Goal: Task Accomplishment & Management: Manage account settings

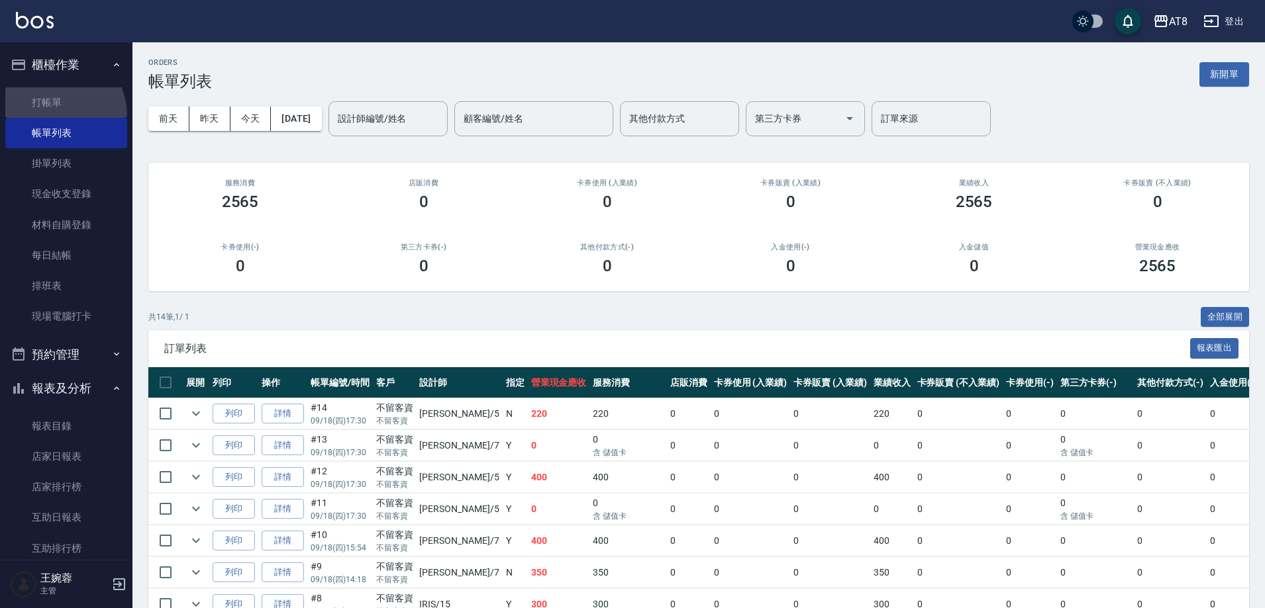
click at [48, 117] on link "打帳單" at bounding box center [66, 102] width 122 height 30
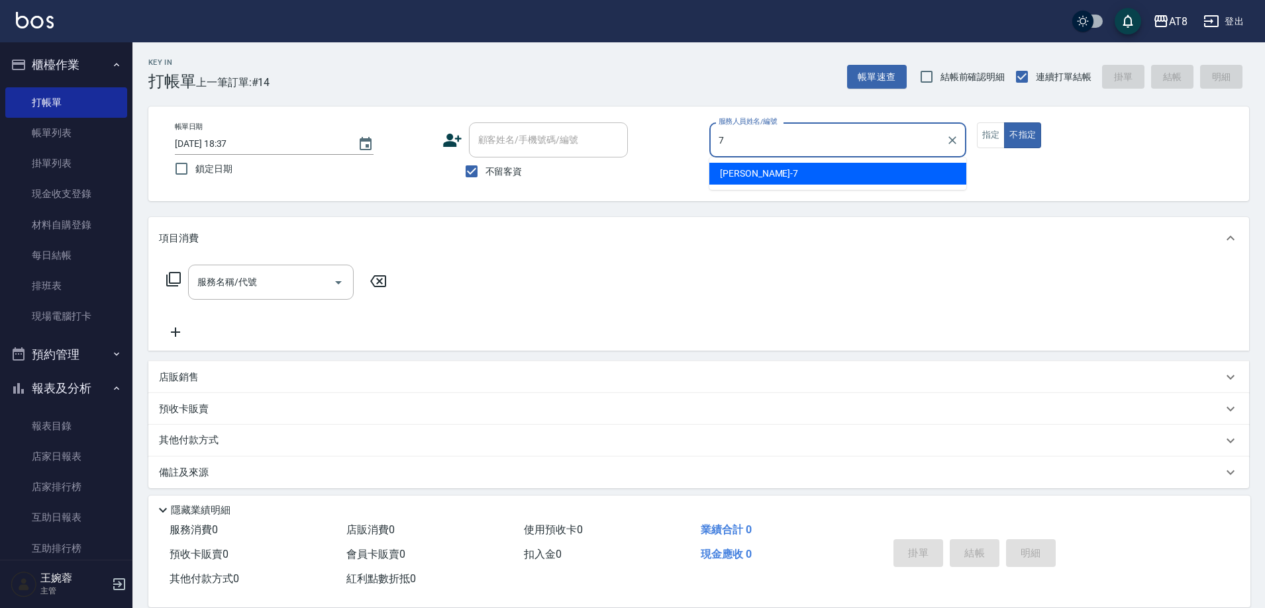
type input "[PERSON_NAME]-7"
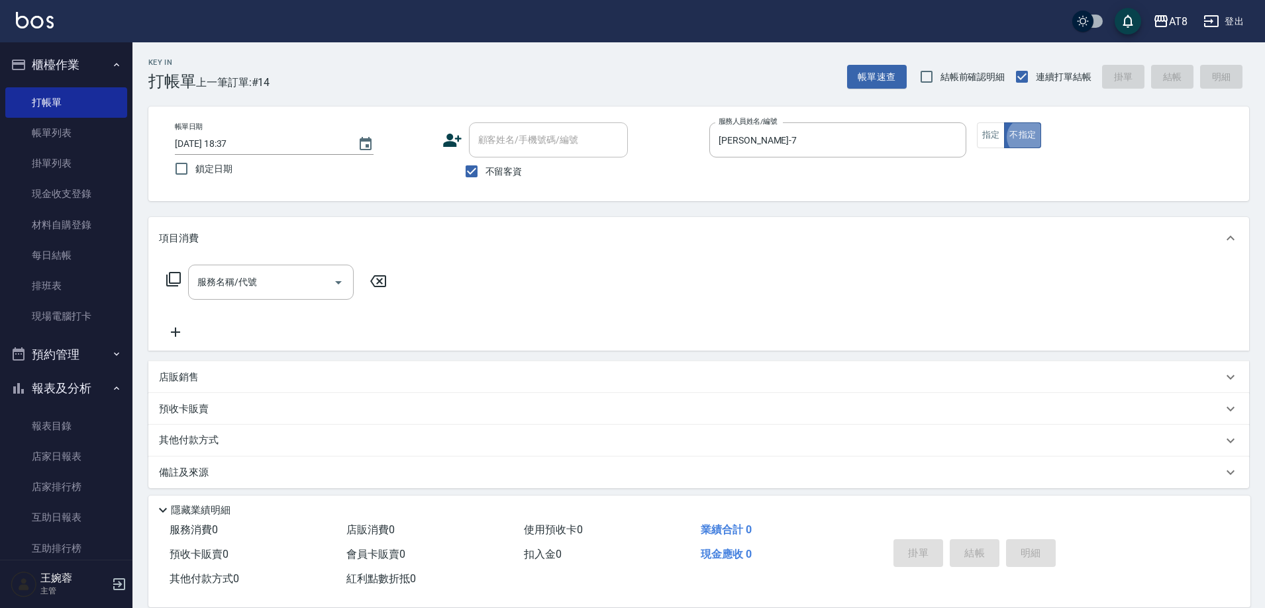
type button "false"
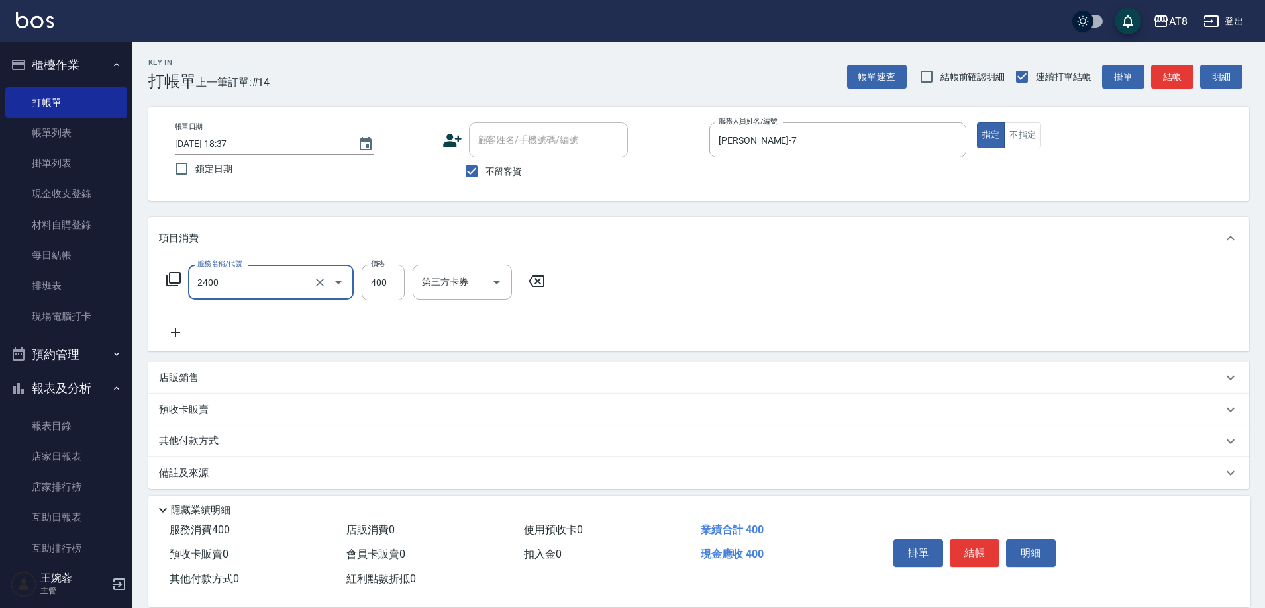
type input "入金洗剪400(2400)"
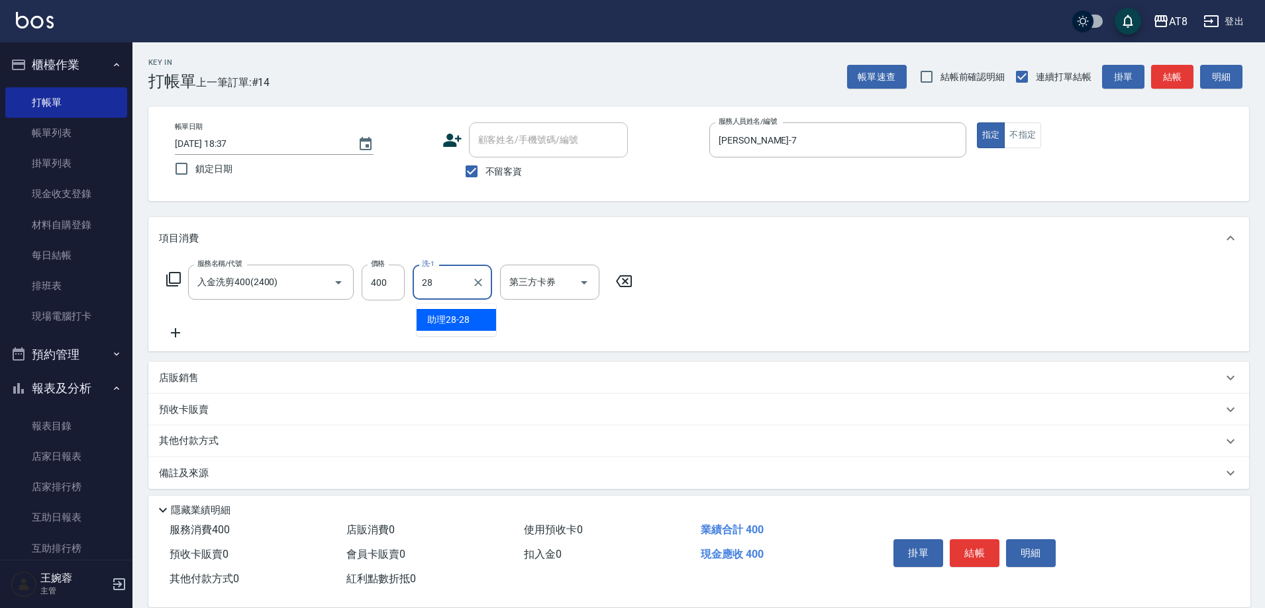
type input "助理28-28"
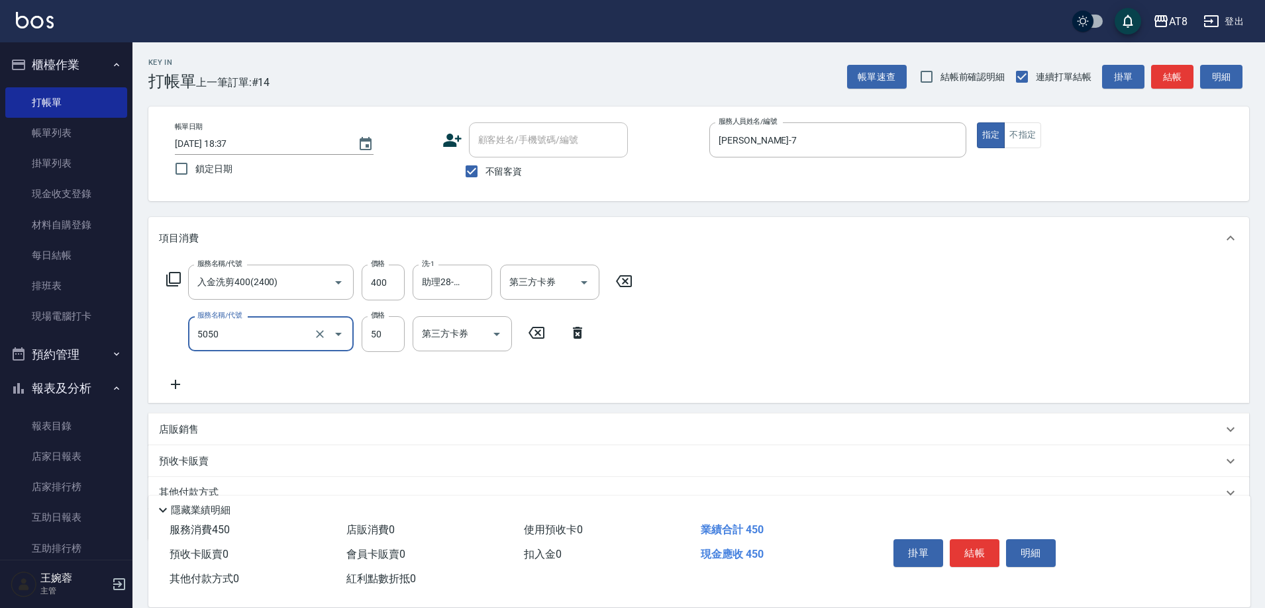
type input "入金精油50(5050)"
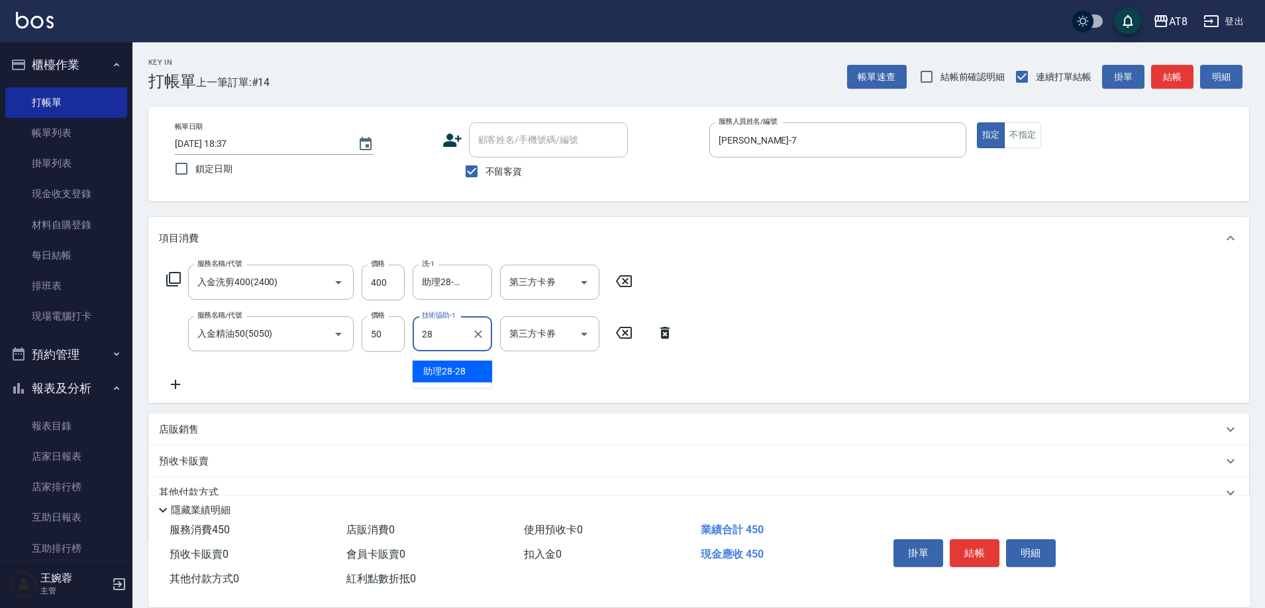
type input "助理28-28"
click at [590, 287] on icon "Open" at bounding box center [584, 283] width 16 height 16
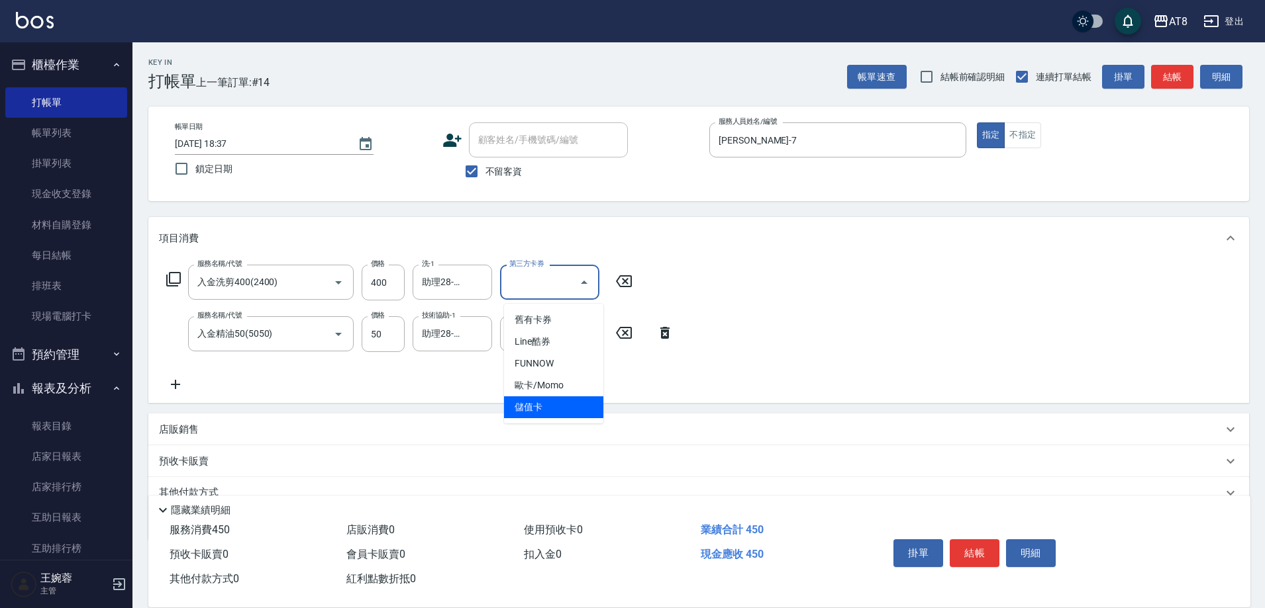
click at [557, 409] on span "儲值卡" at bounding box center [553, 408] width 99 height 22
type input "儲值卡"
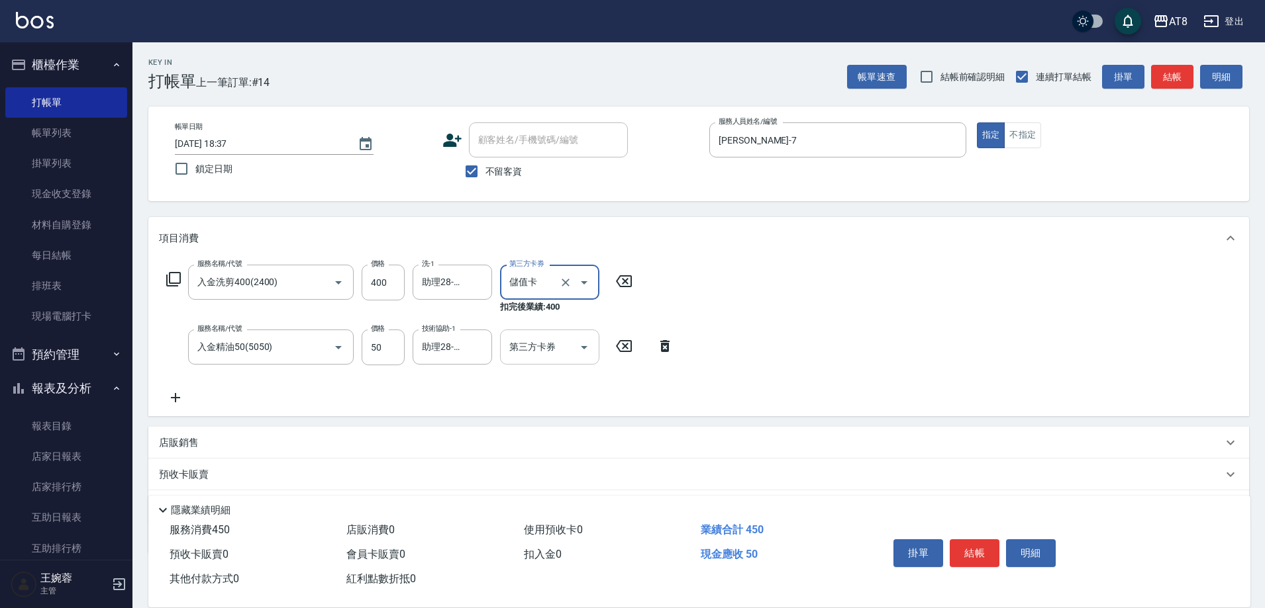
click at [585, 365] on div at bounding box center [583, 347] width 20 height 35
click at [576, 351] on icon "Open" at bounding box center [584, 348] width 16 height 16
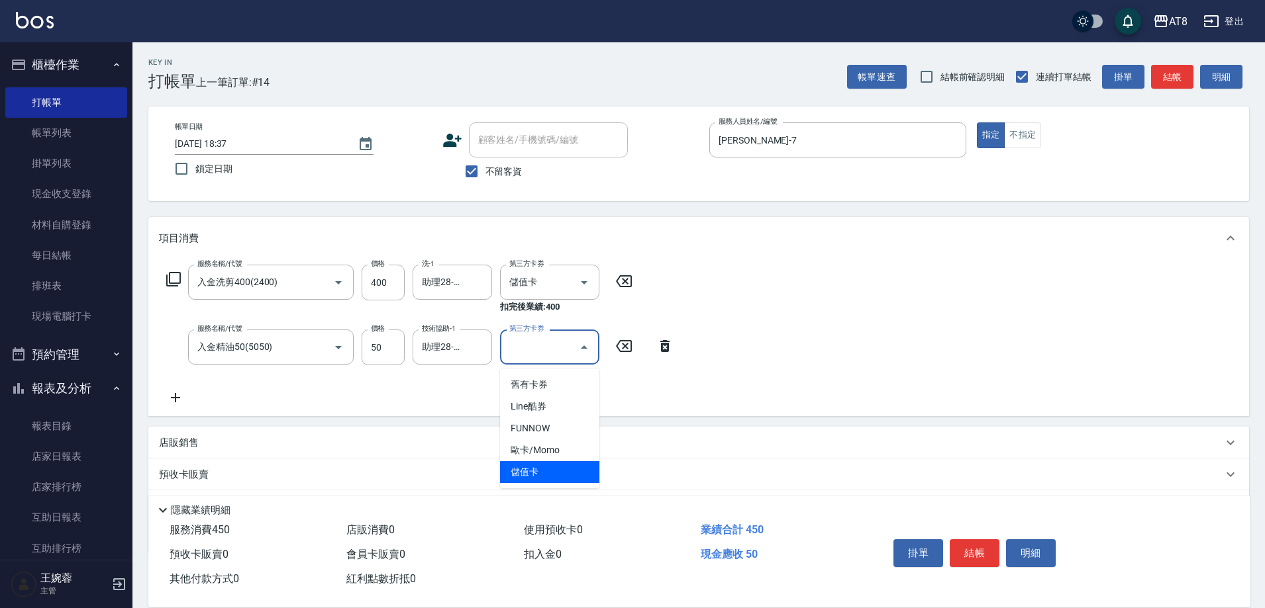
click at [561, 470] on span "儲值卡" at bounding box center [549, 472] width 99 height 22
type input "儲值卡"
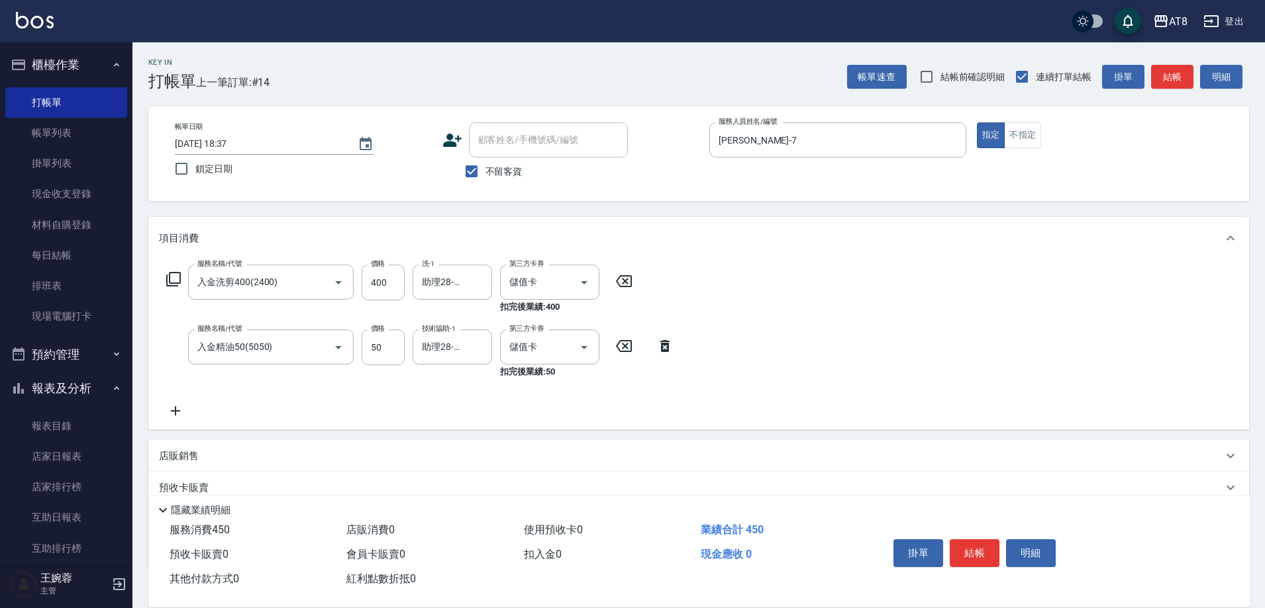
click at [977, 557] on div "掛單 結帳 明細" at bounding box center [974, 555] width 173 height 42
click at [979, 548] on button "結帳" at bounding box center [974, 554] width 50 height 28
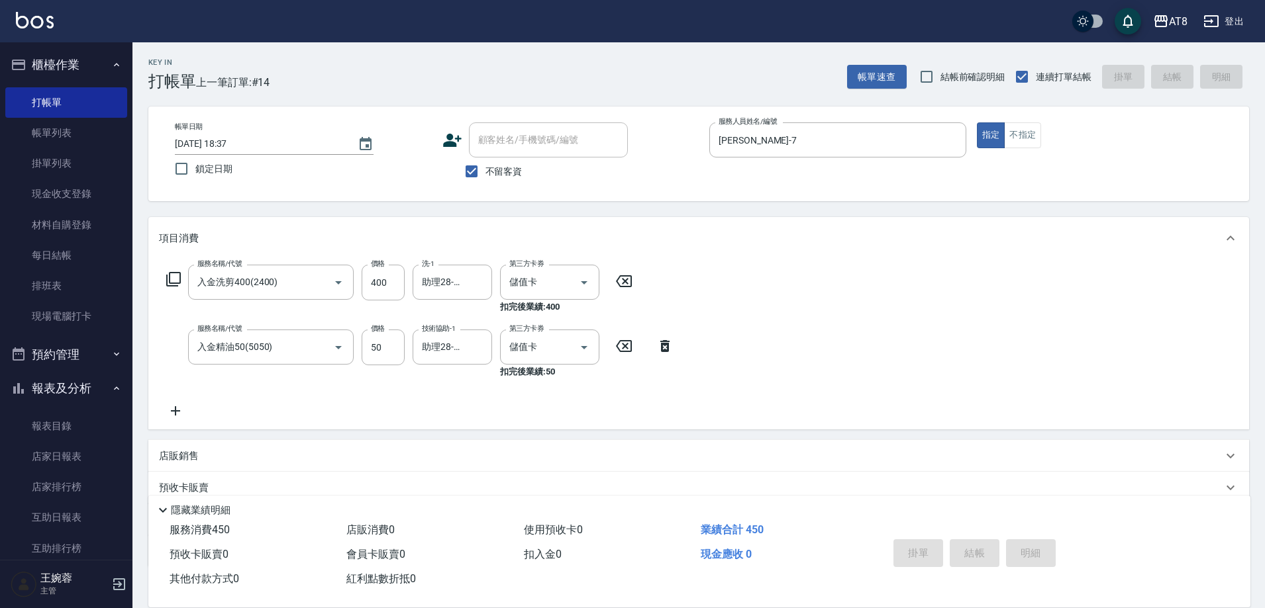
type input "[DATE] 18:38"
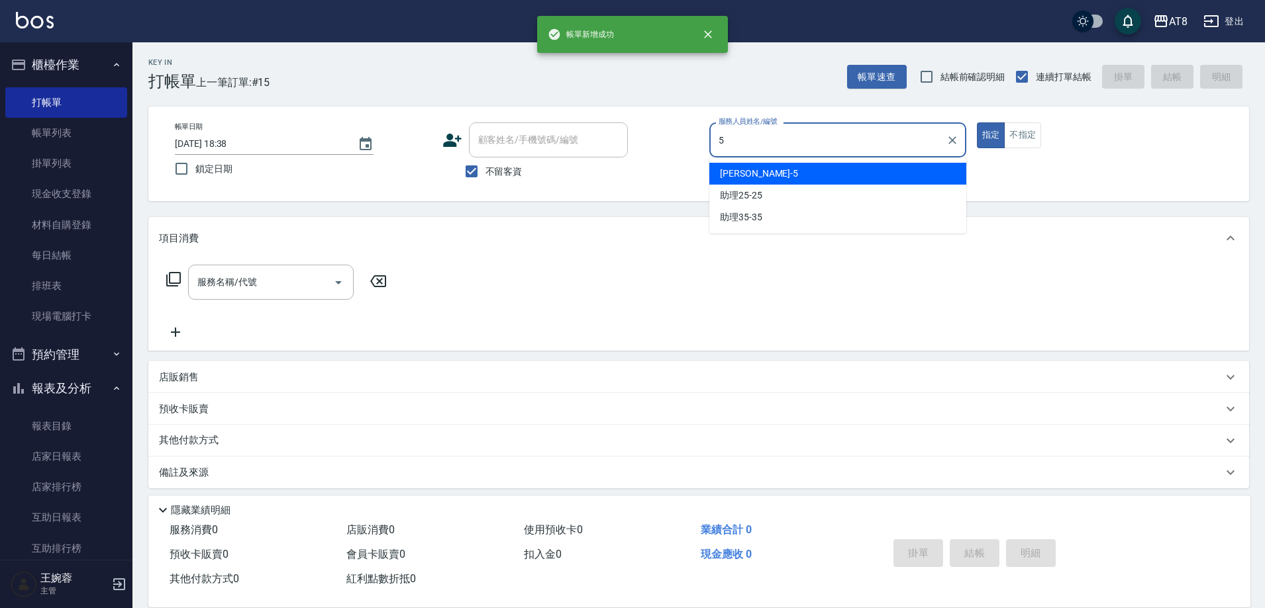
type input "HANK-5"
type button "true"
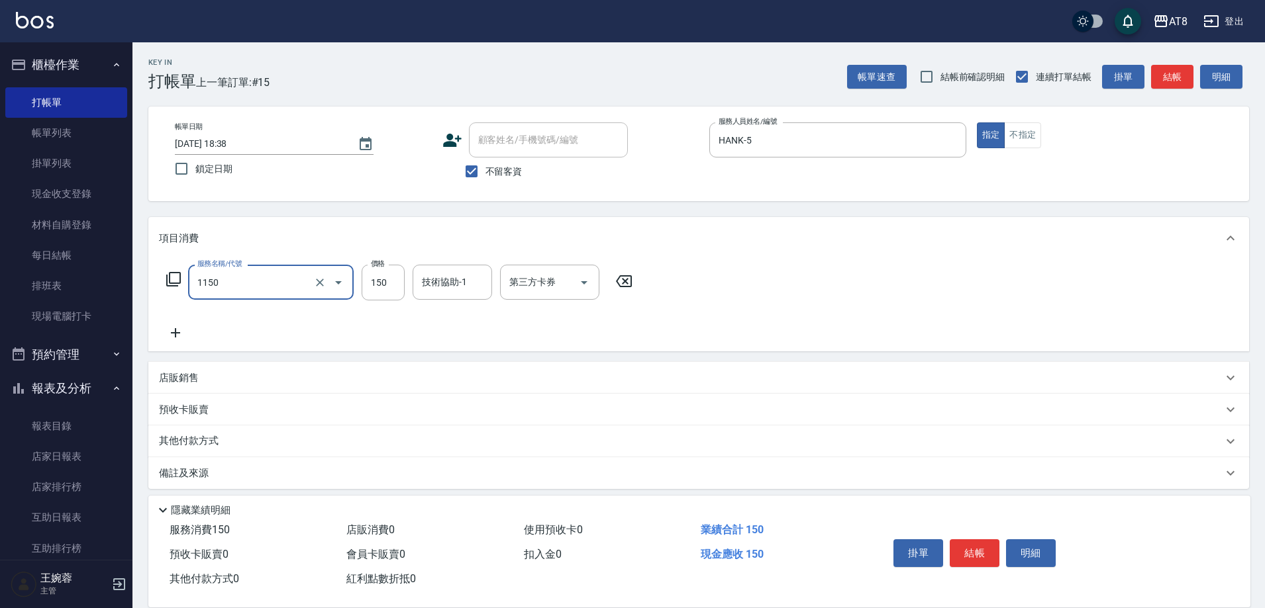
type input "洗髮(1150)"
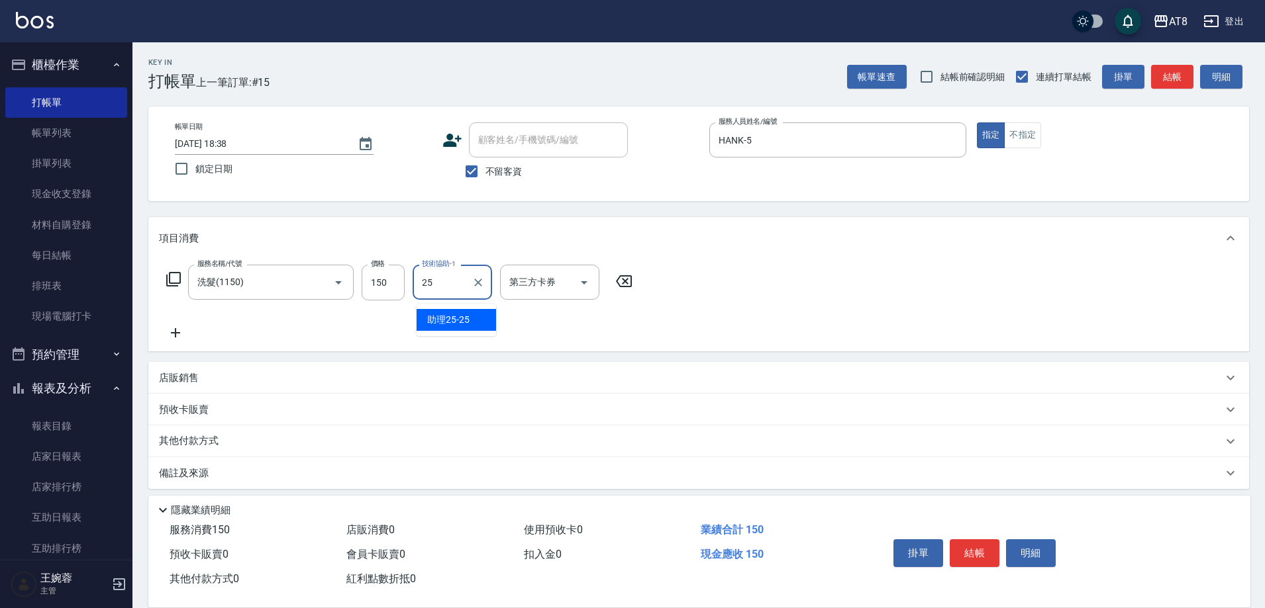
type input "助理25-25"
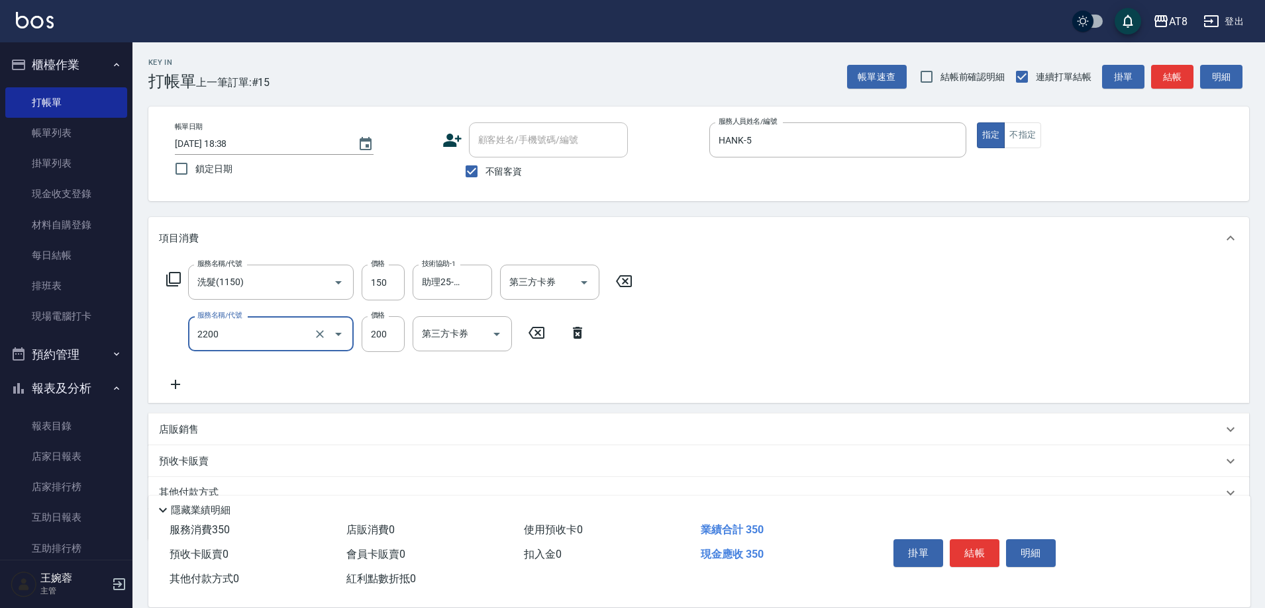
type input "剪髮(2200)"
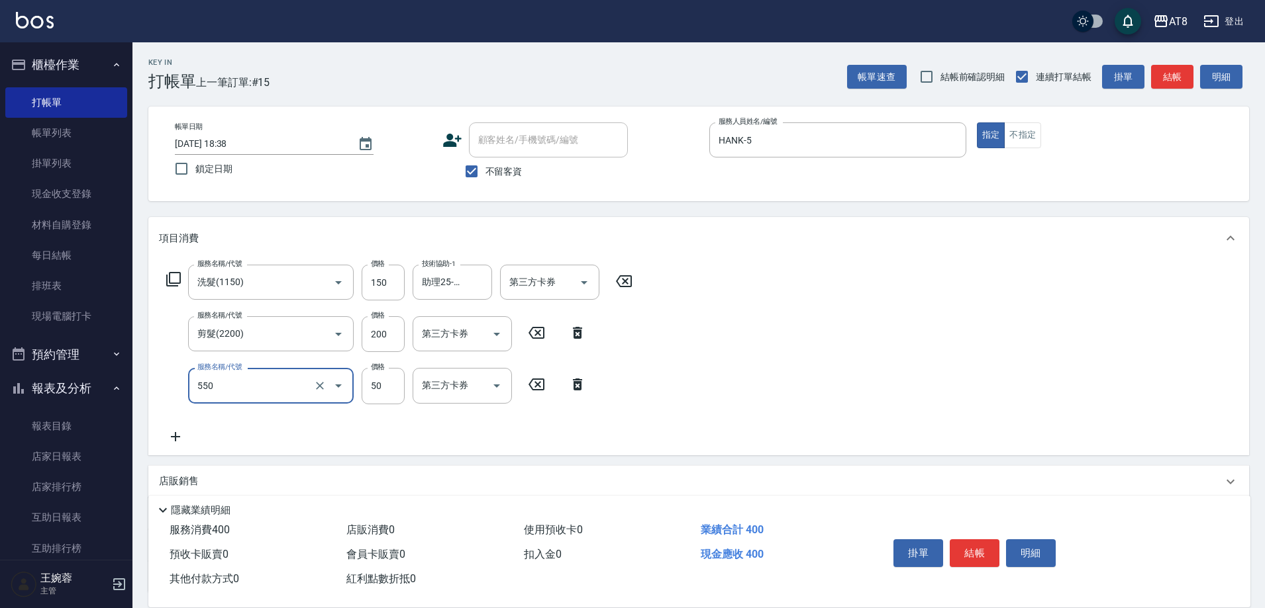
type input "精油或深層(550)"
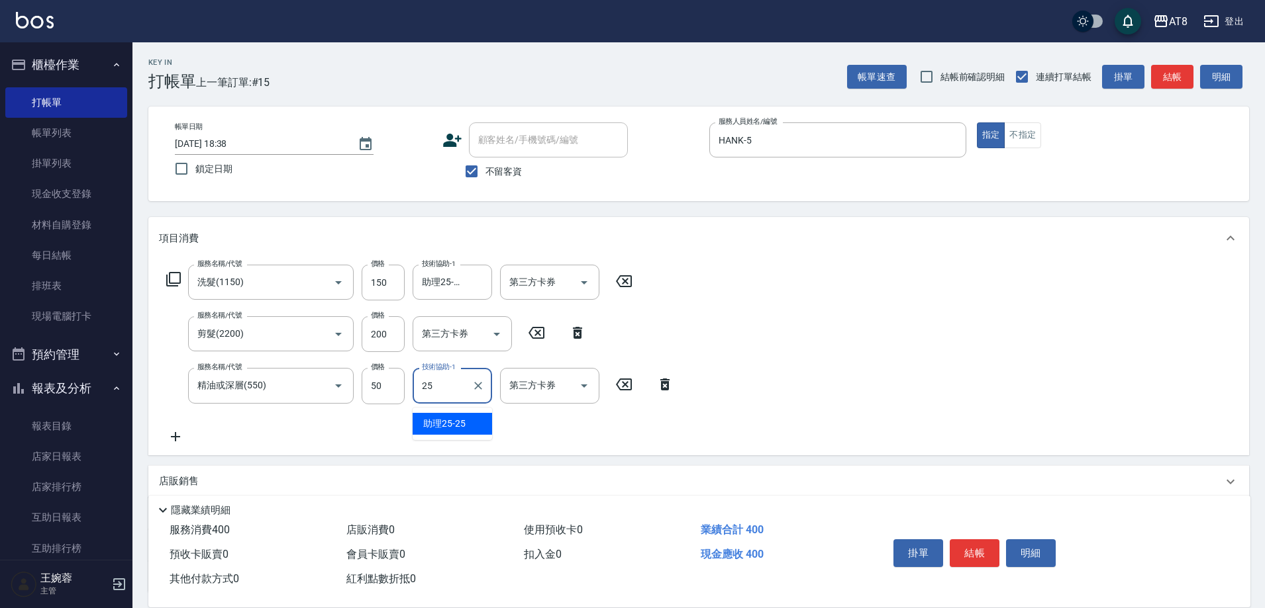
type input "助理25-25"
click at [999, 544] on button "結帳" at bounding box center [974, 554] width 50 height 28
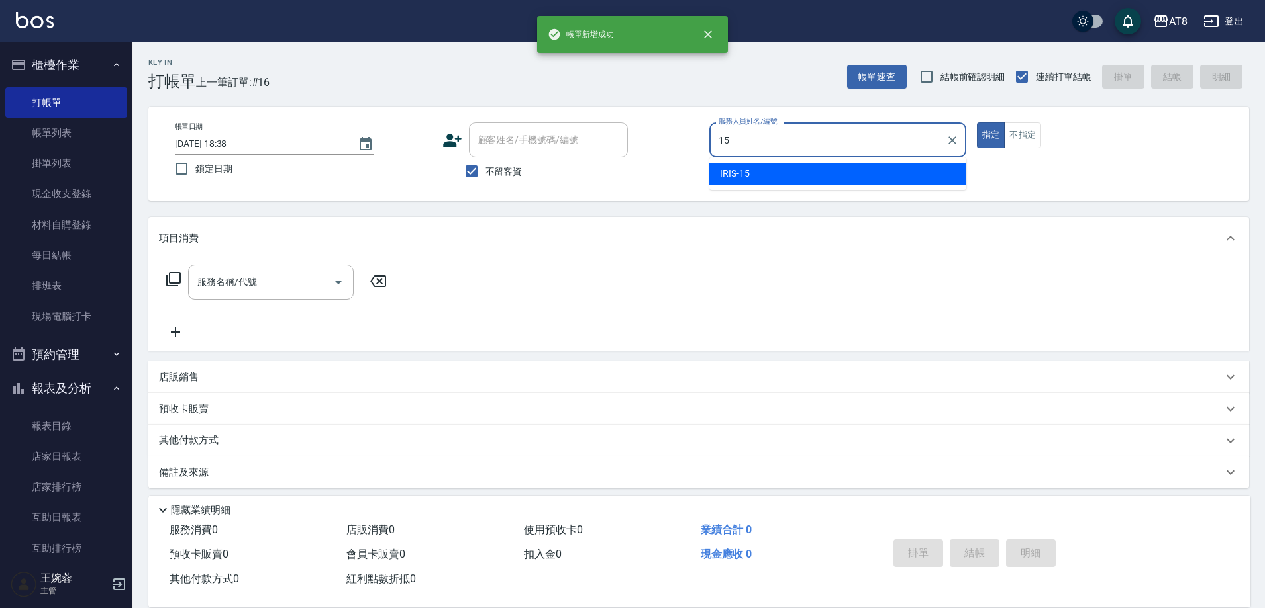
type input "IRIS-15"
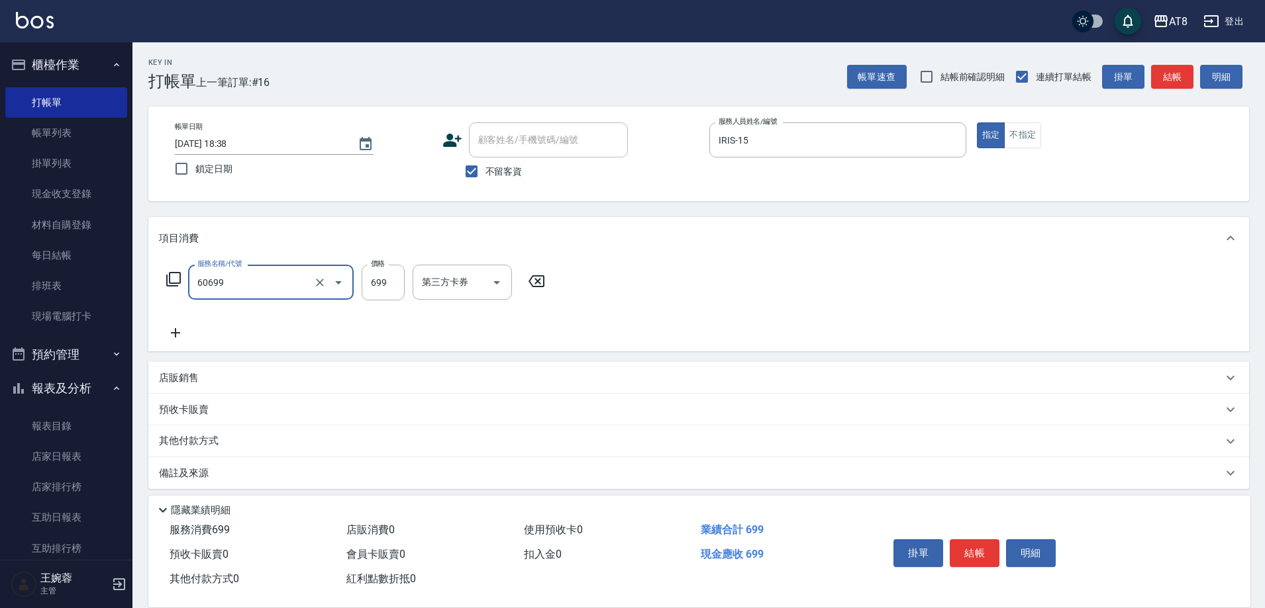
type input "入金SPA699(60699)"
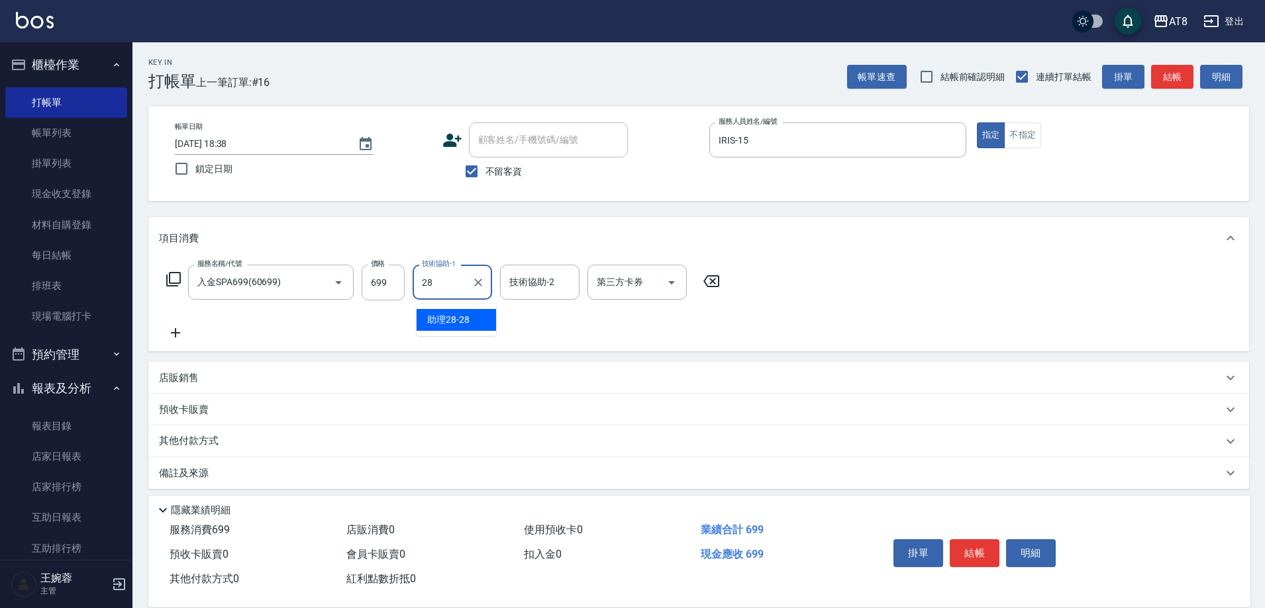
type input "助理28-28"
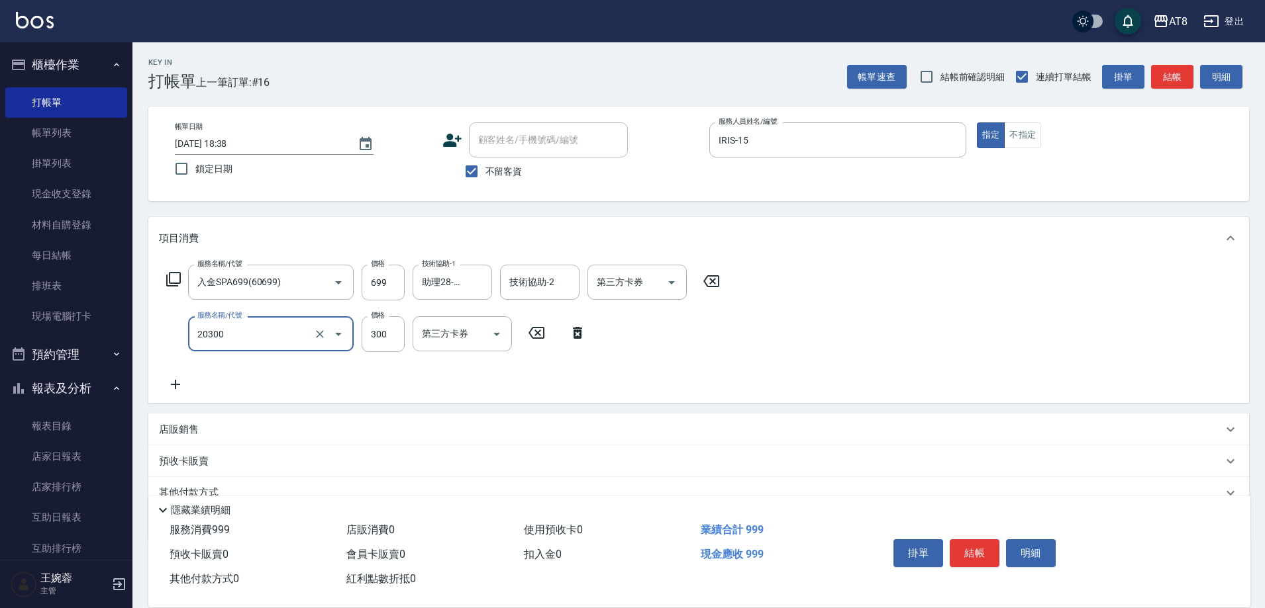
type input "入金剪髮300(20300)"
click at [977, 540] on button "結帳" at bounding box center [974, 554] width 50 height 28
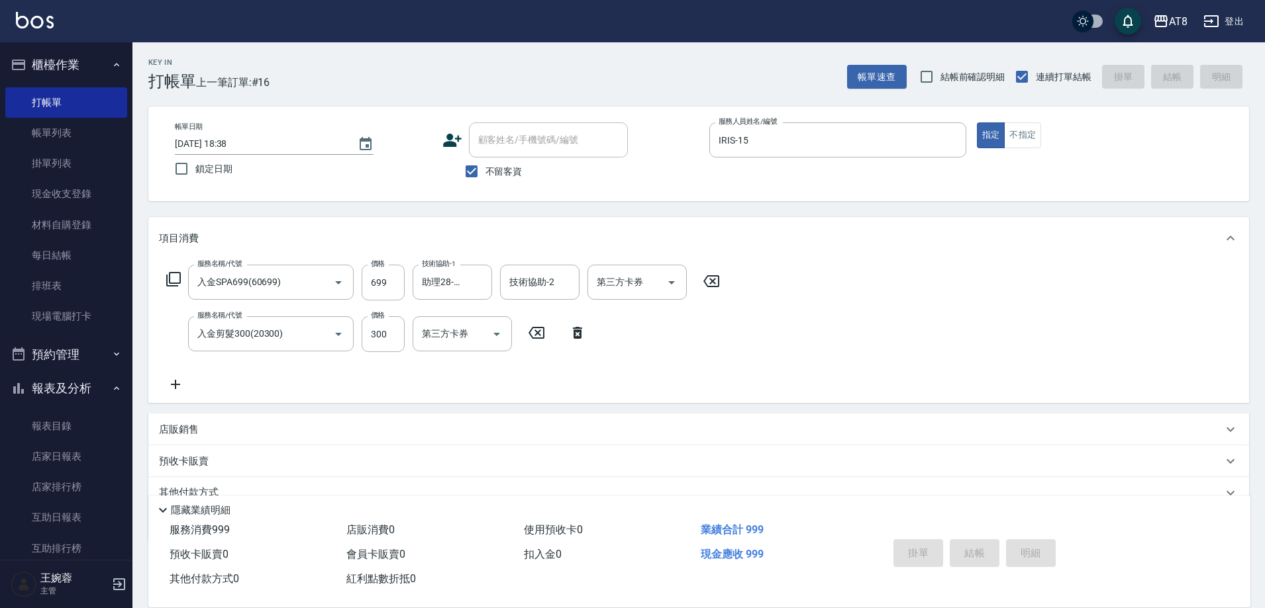
type input "[DATE] 18:39"
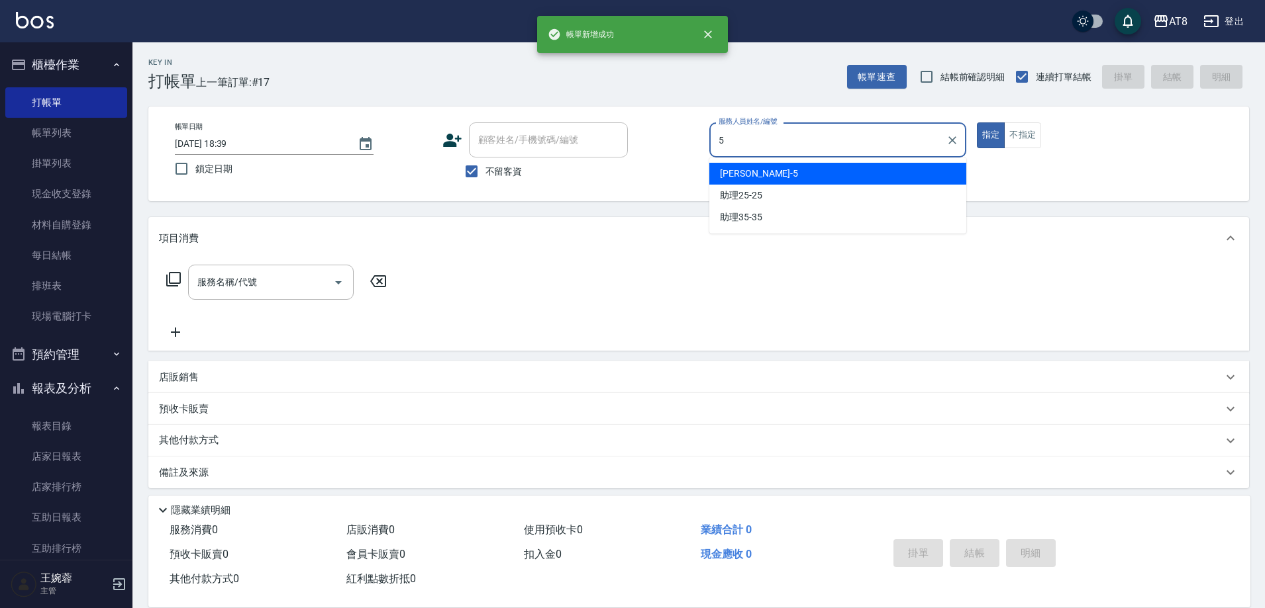
type input "HANK-5"
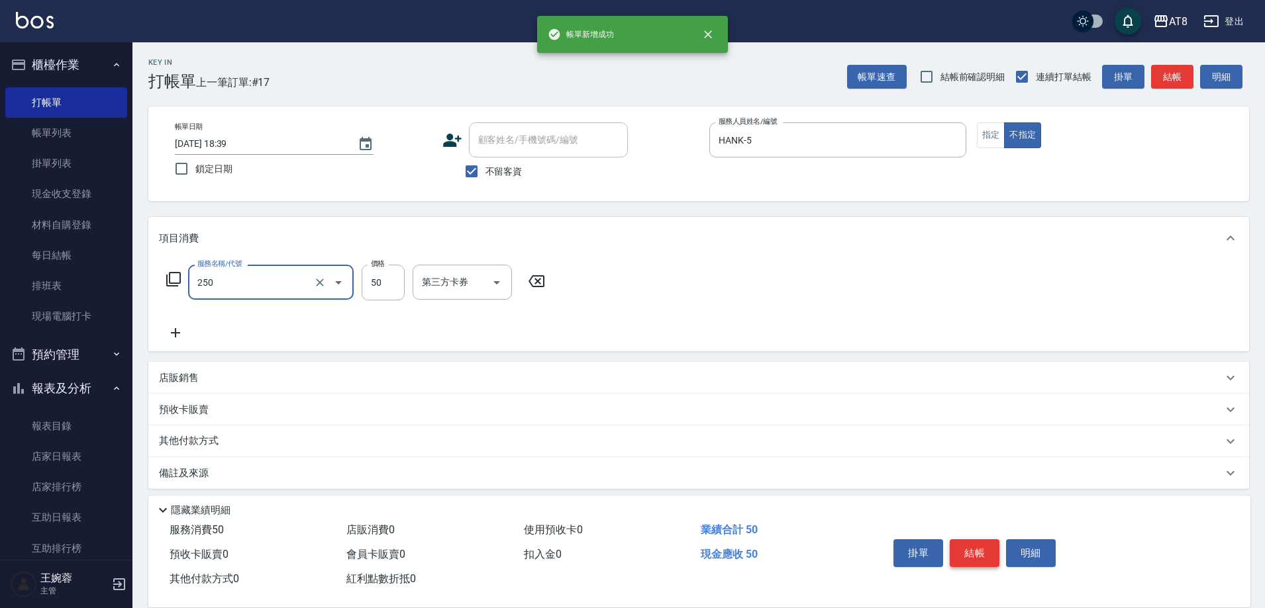
type input "剪瀏海(250)"
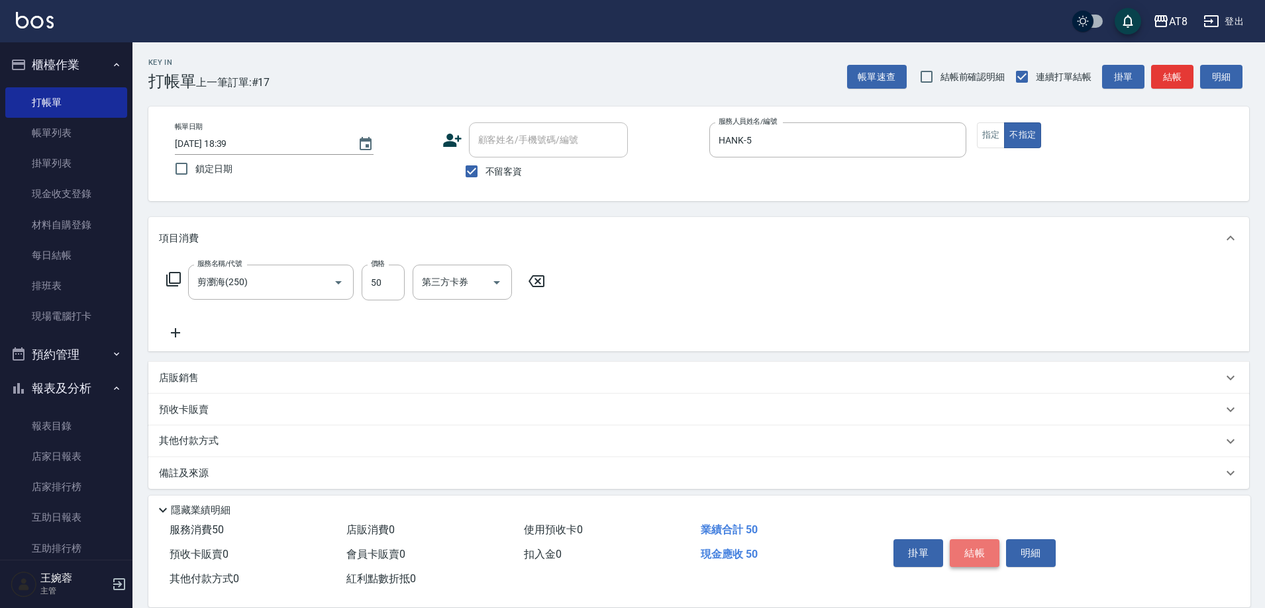
click at [977, 540] on button "結帳" at bounding box center [974, 554] width 50 height 28
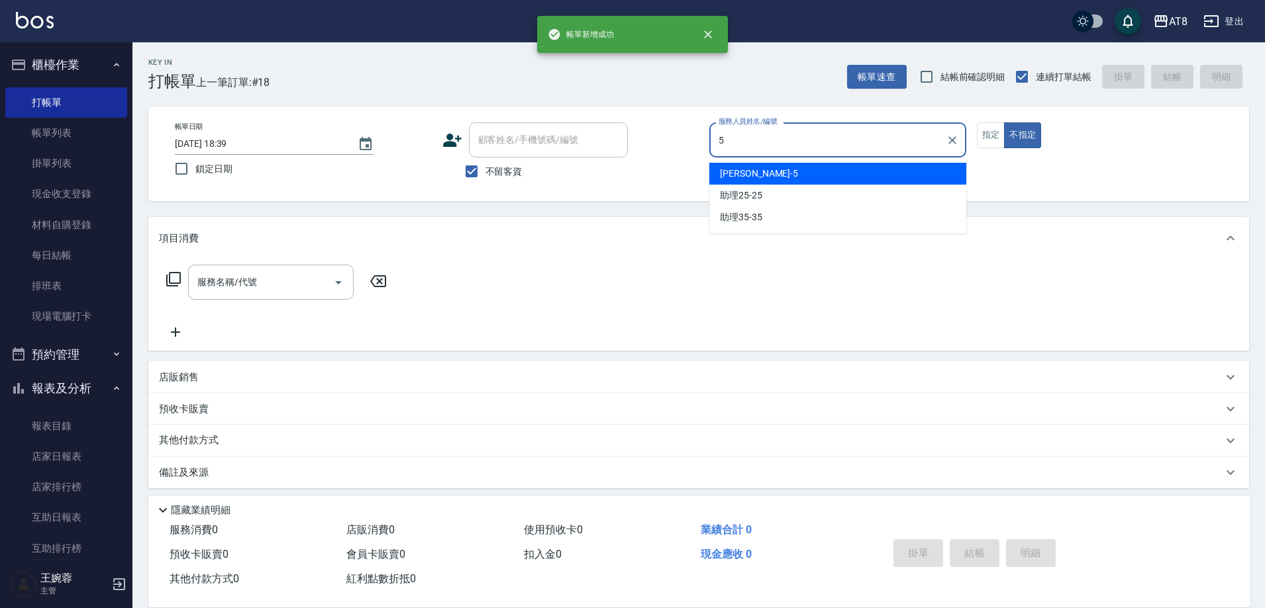
type input "HANK-5"
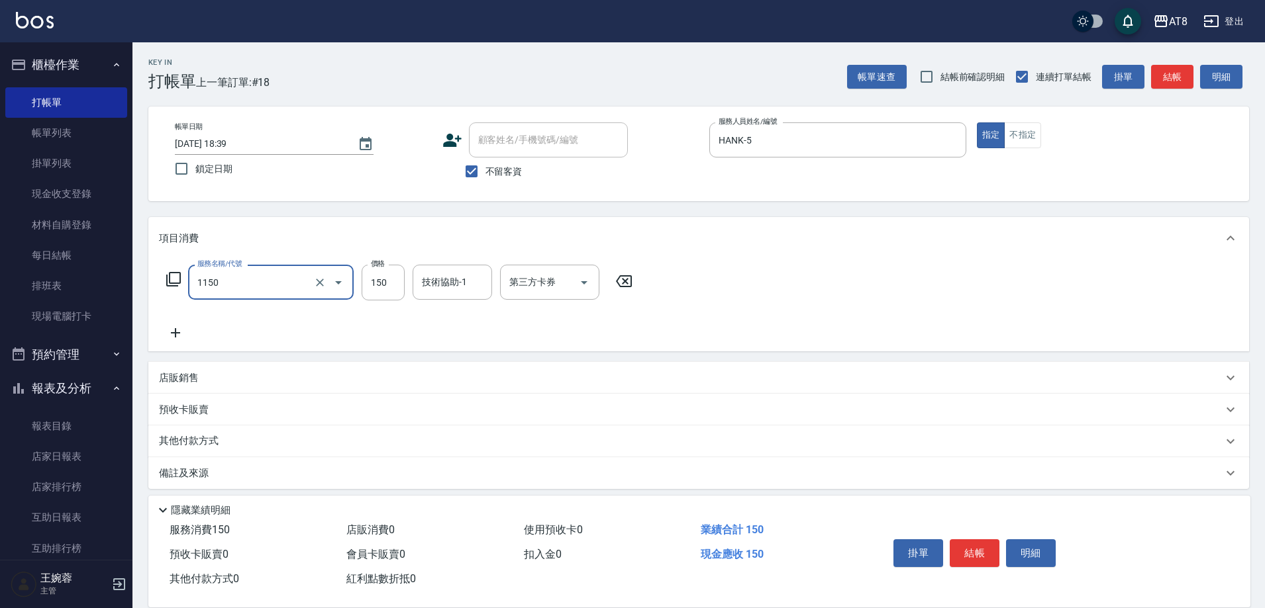
type input "洗髮(1150)"
click at [632, 287] on icon at bounding box center [624, 281] width 16 height 12
type input "入金洗剪350(2350)"
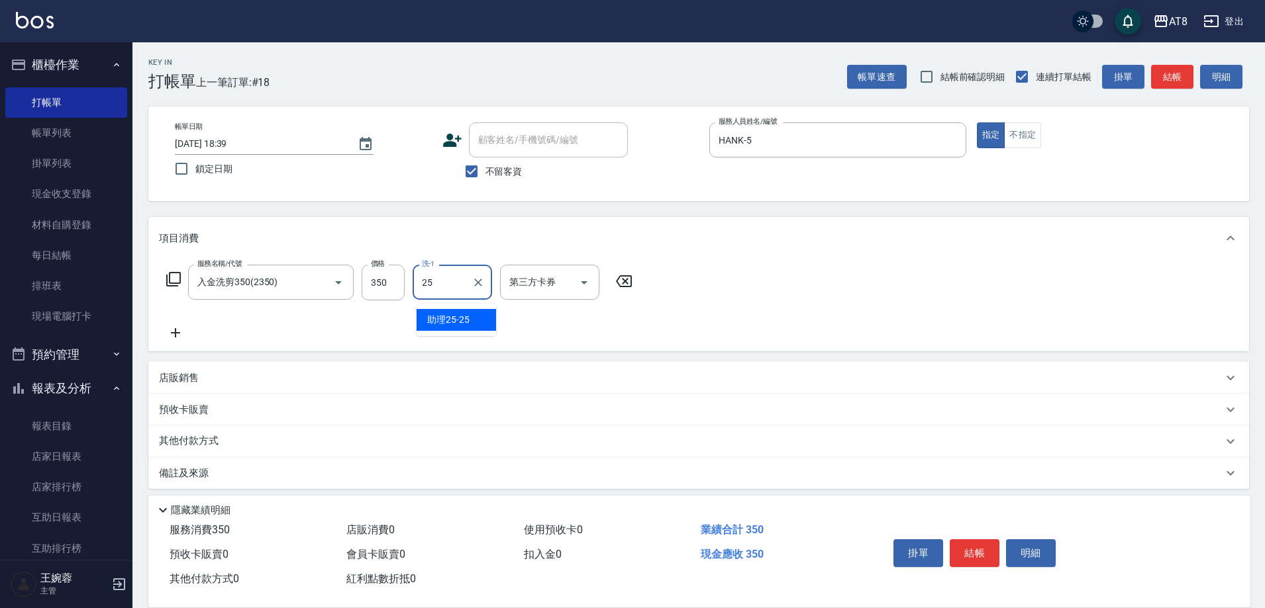
type input "助理25-25"
click at [989, 543] on button "結帳" at bounding box center [974, 554] width 50 height 28
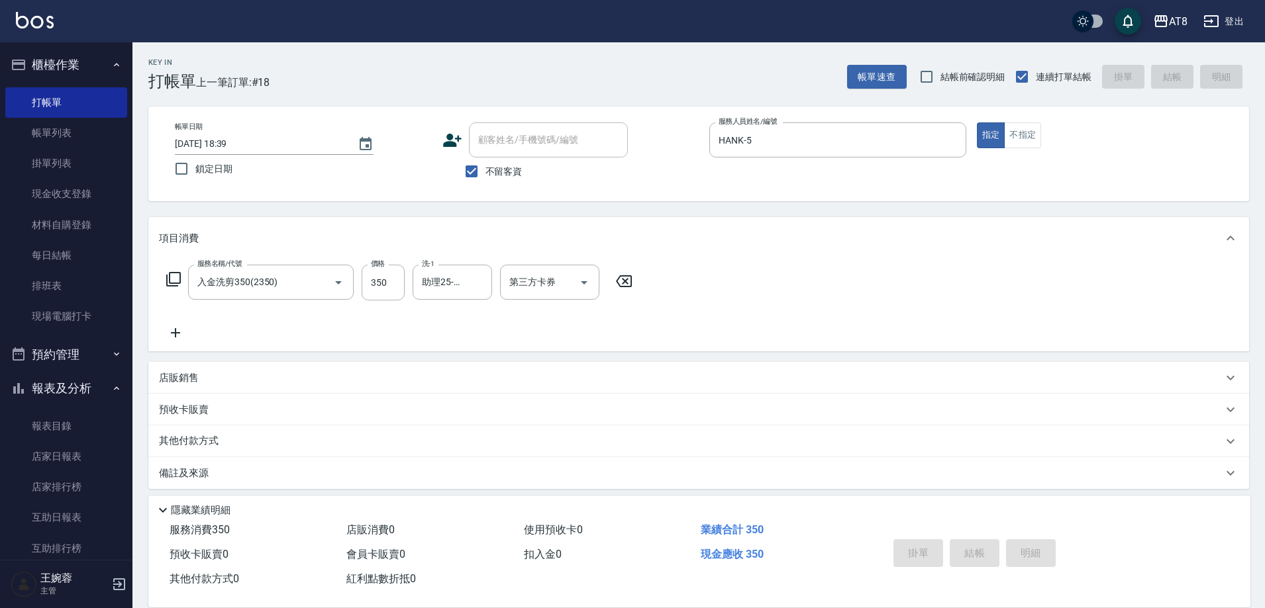
type input "[DATE] 18:40"
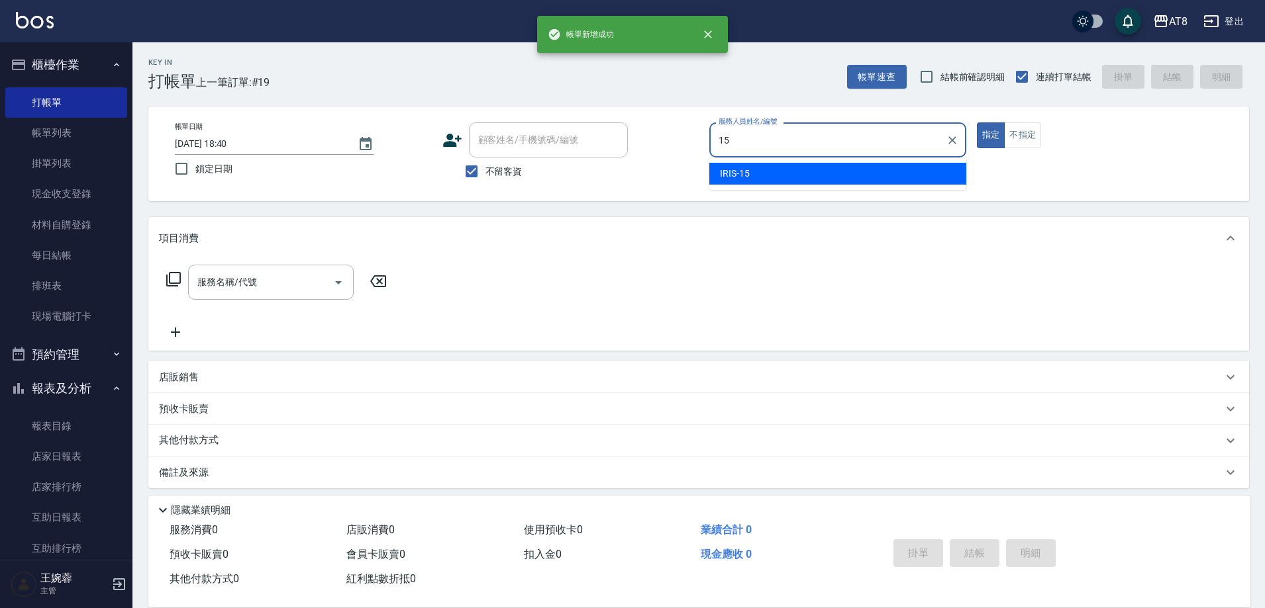
type input "IRIS-15"
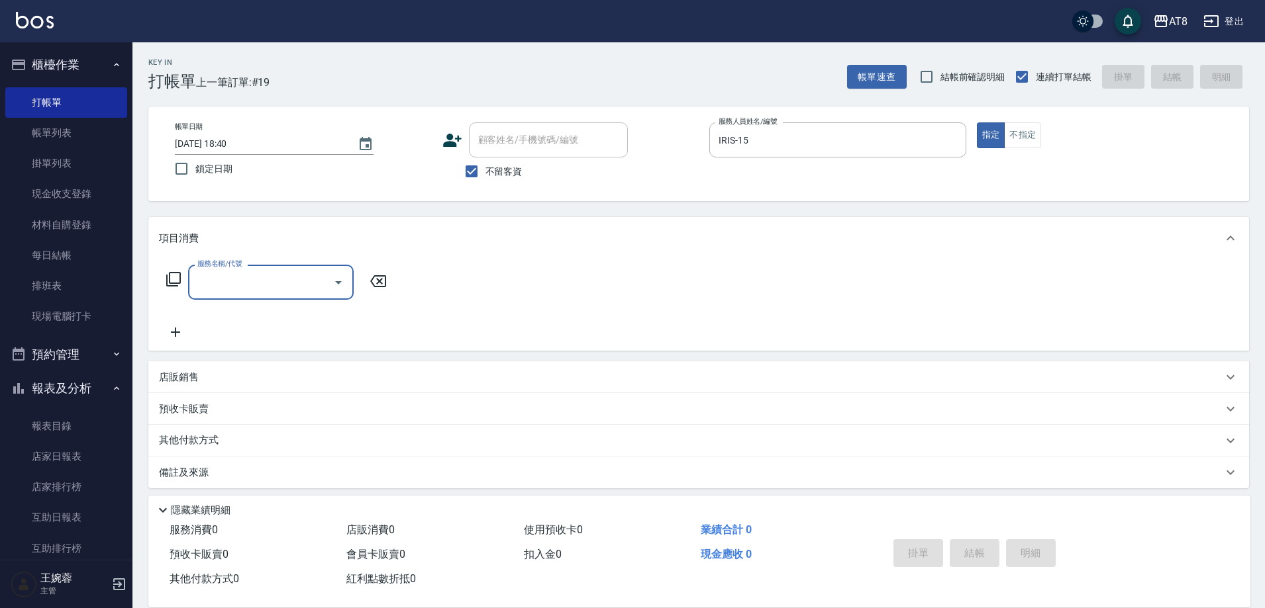
type input "1"
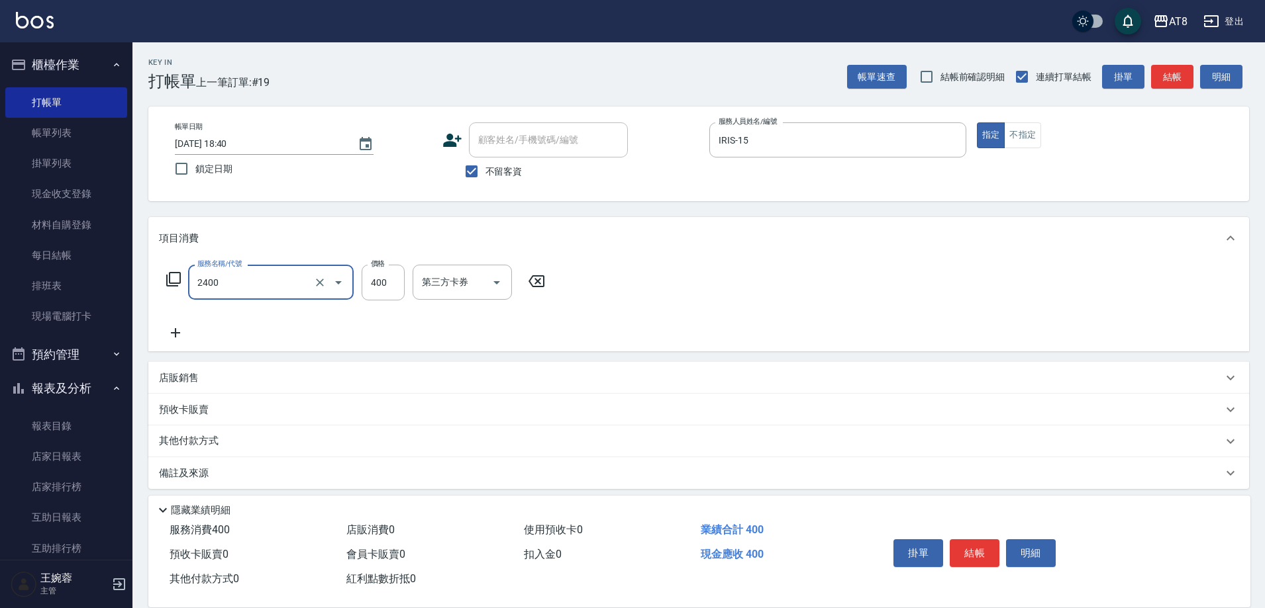
type input "入金洗剪400(2400)"
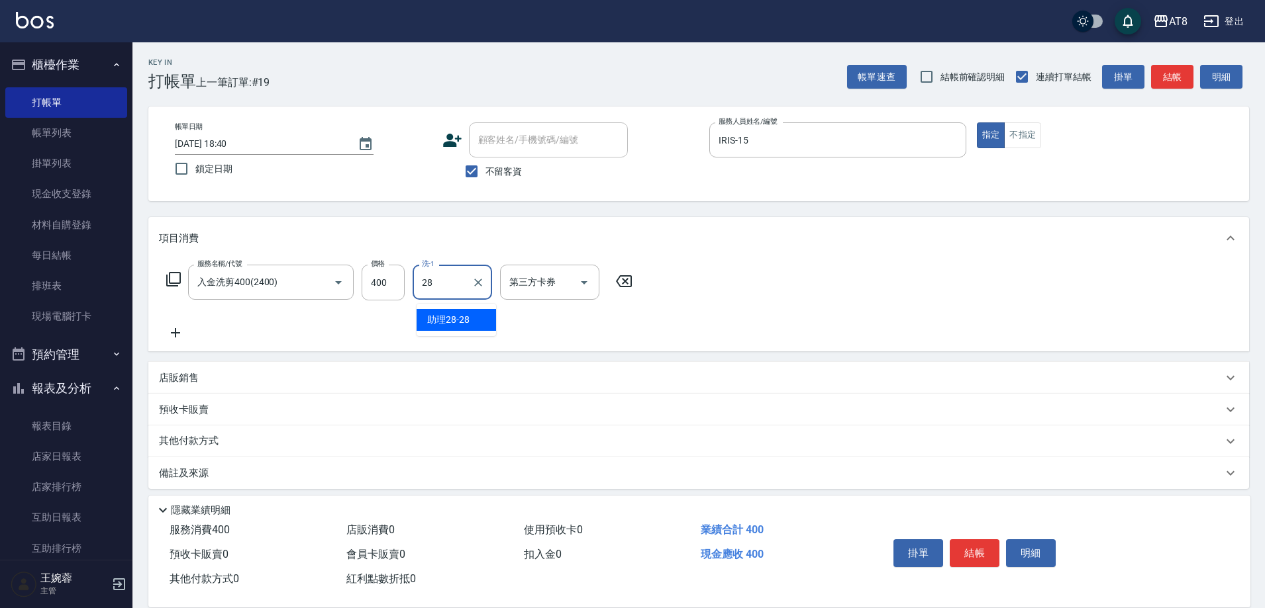
type input "助理28-28"
click at [990, 551] on button "結帳" at bounding box center [974, 554] width 50 height 28
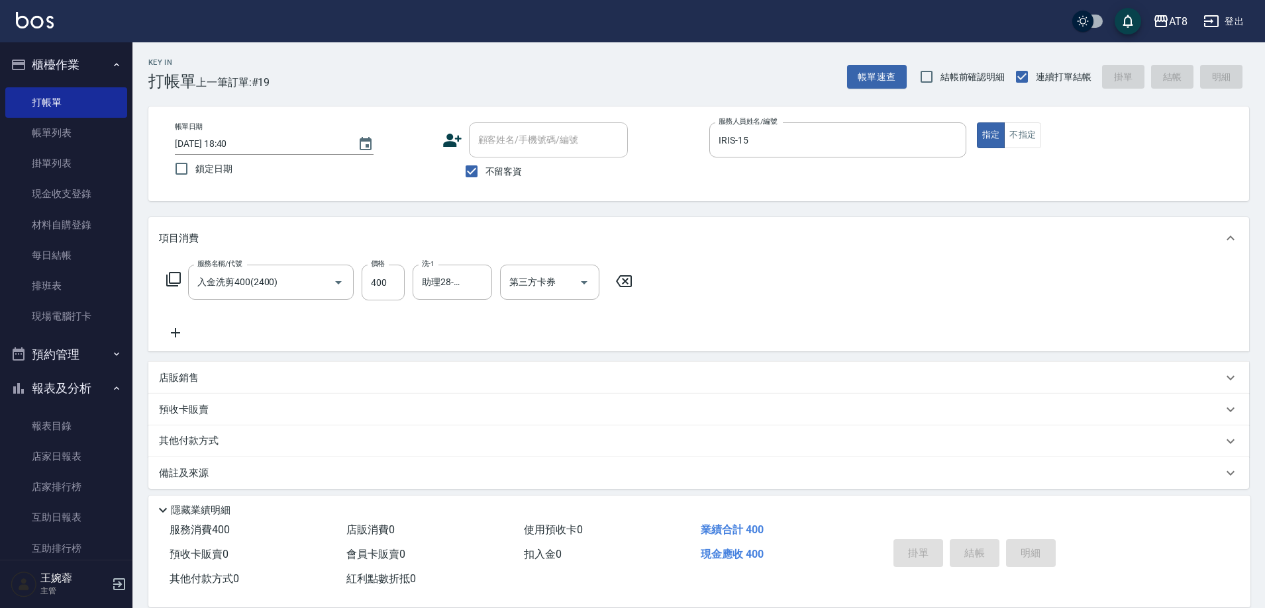
type input "[DATE] 18:41"
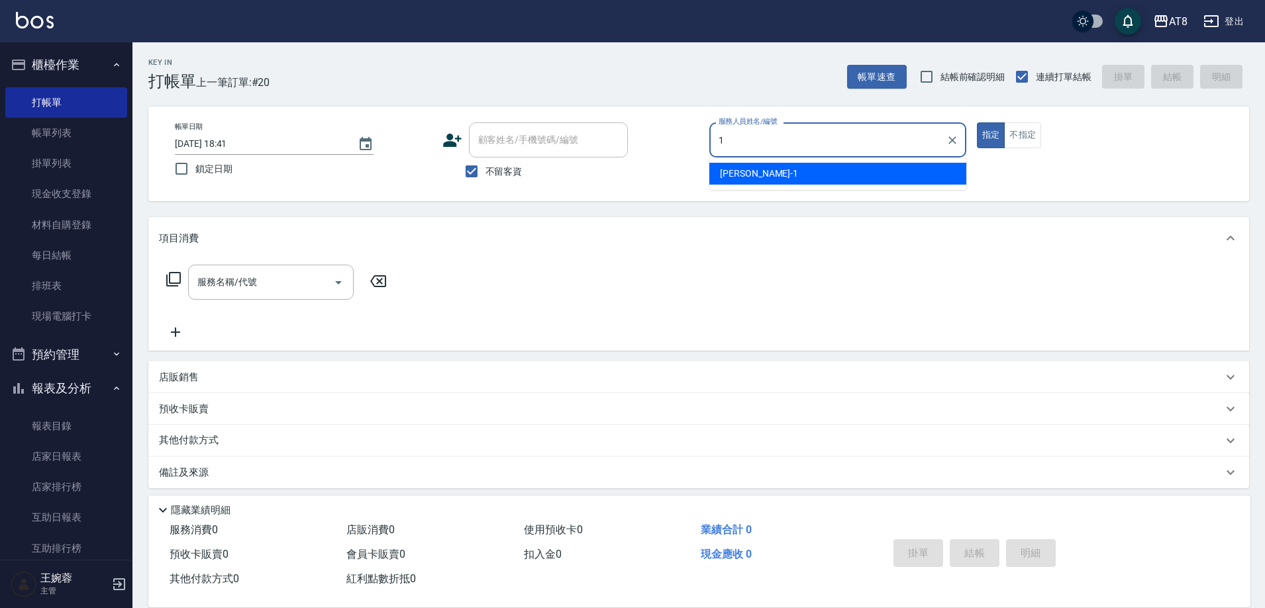
type input "YUKI-1"
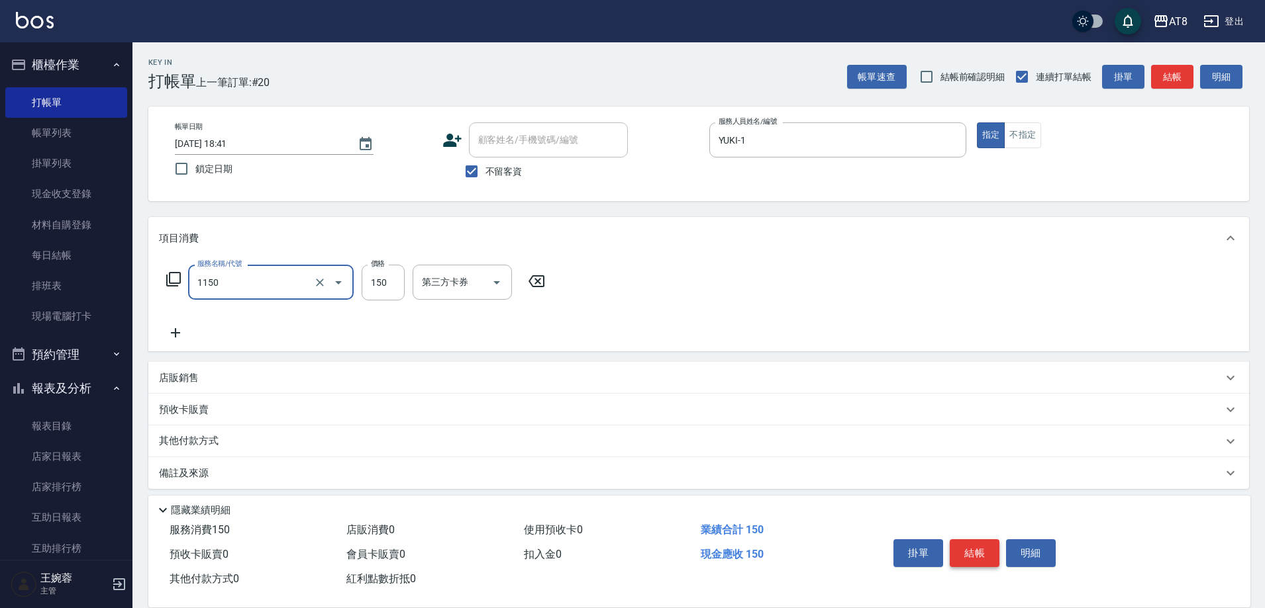
type input "洗髮(1150)"
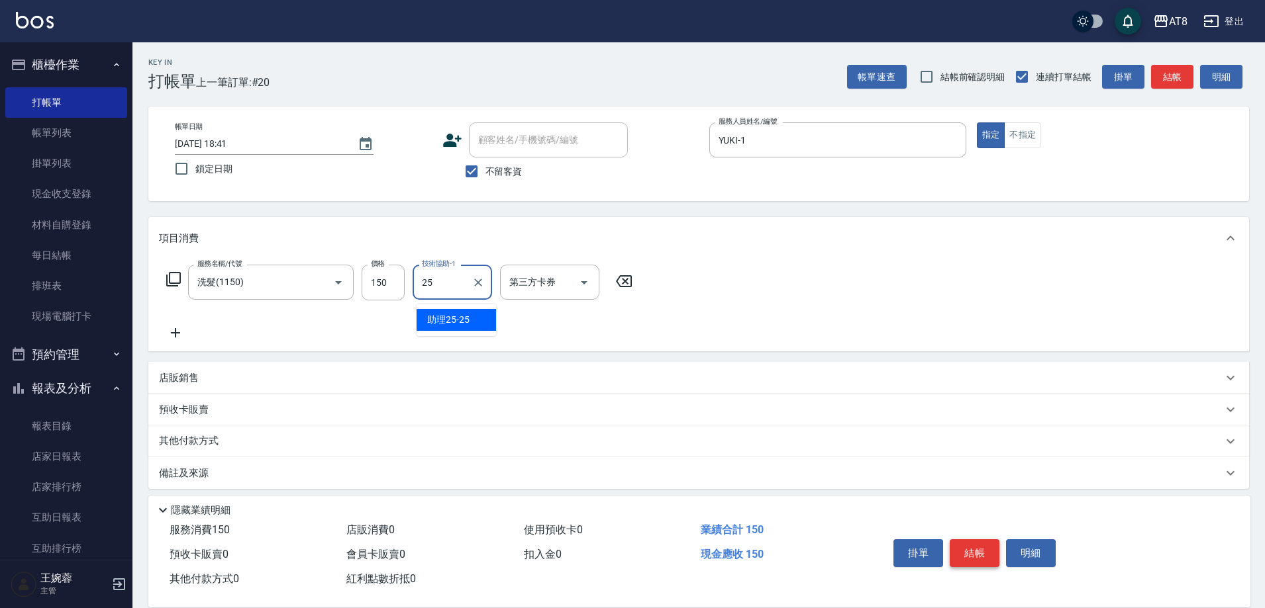
type input "助理25-25"
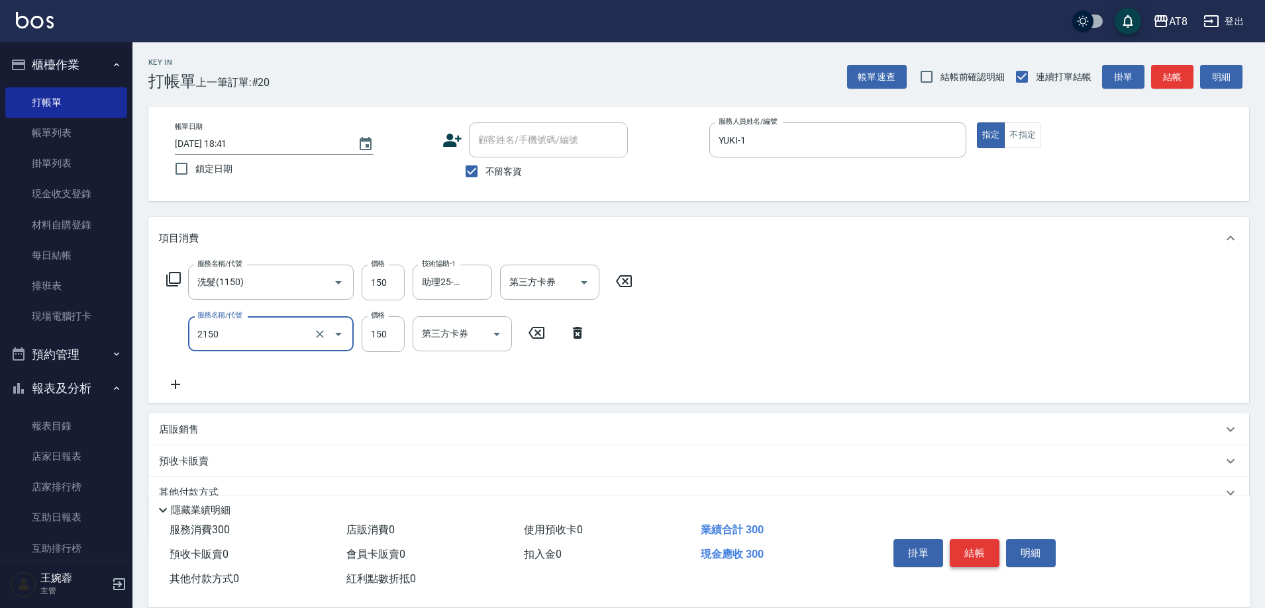
type input "剪髮(2150)"
click at [990, 551] on button "結帳" at bounding box center [974, 554] width 50 height 28
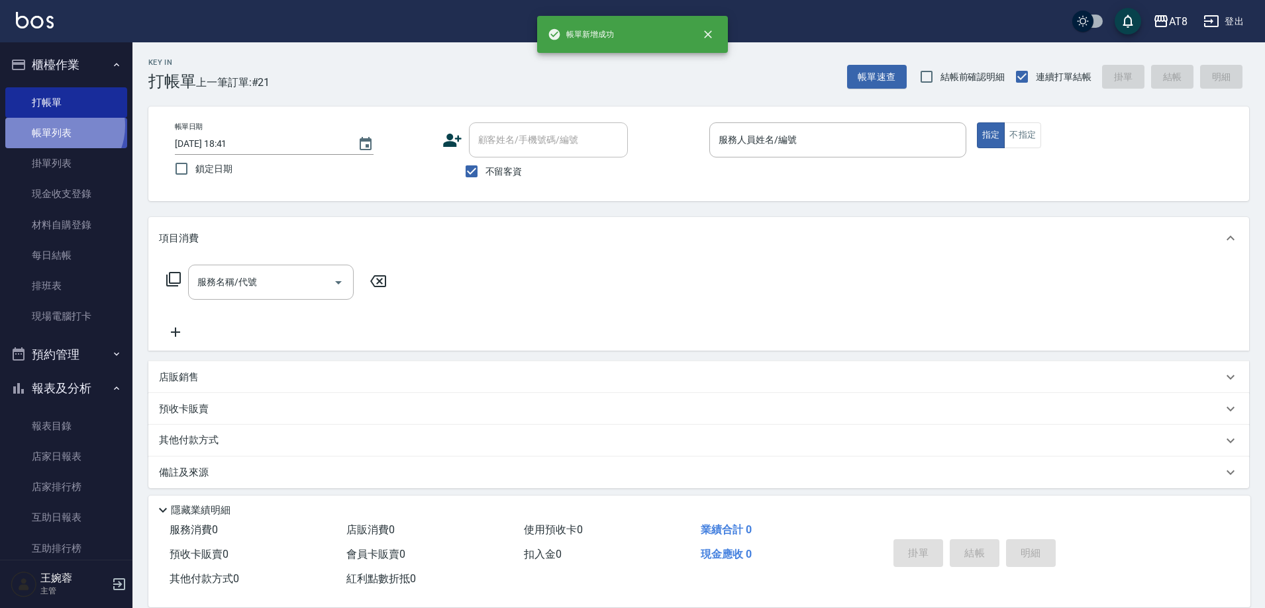
click at [58, 126] on link "帳單列表" at bounding box center [66, 133] width 122 height 30
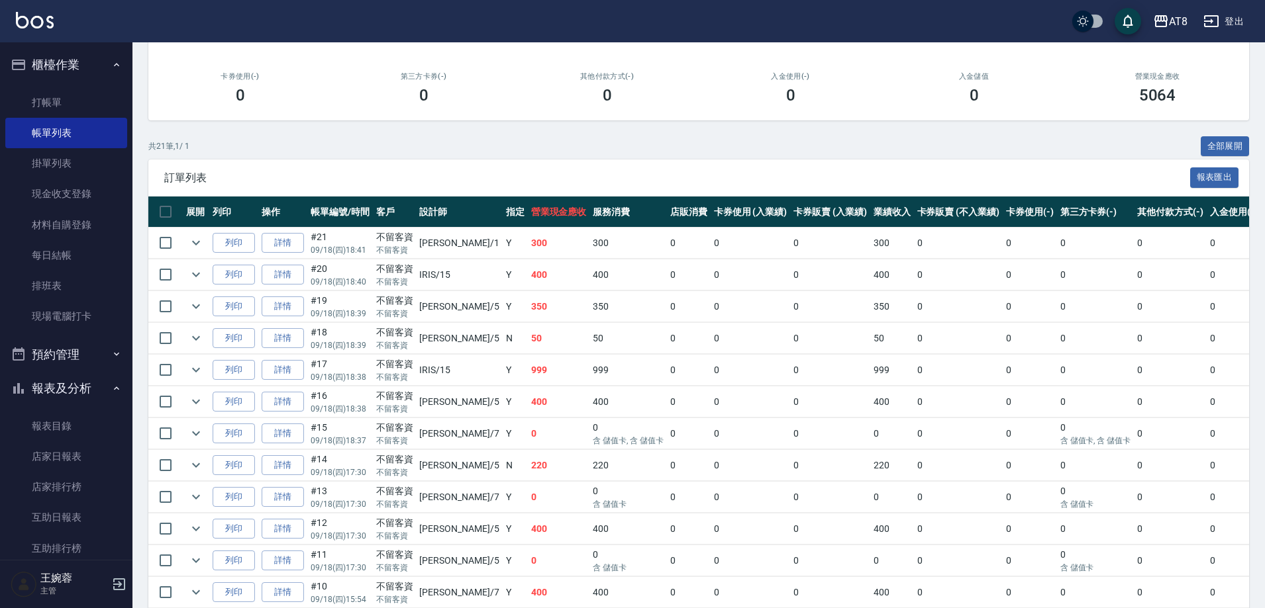
scroll to position [177, 0]
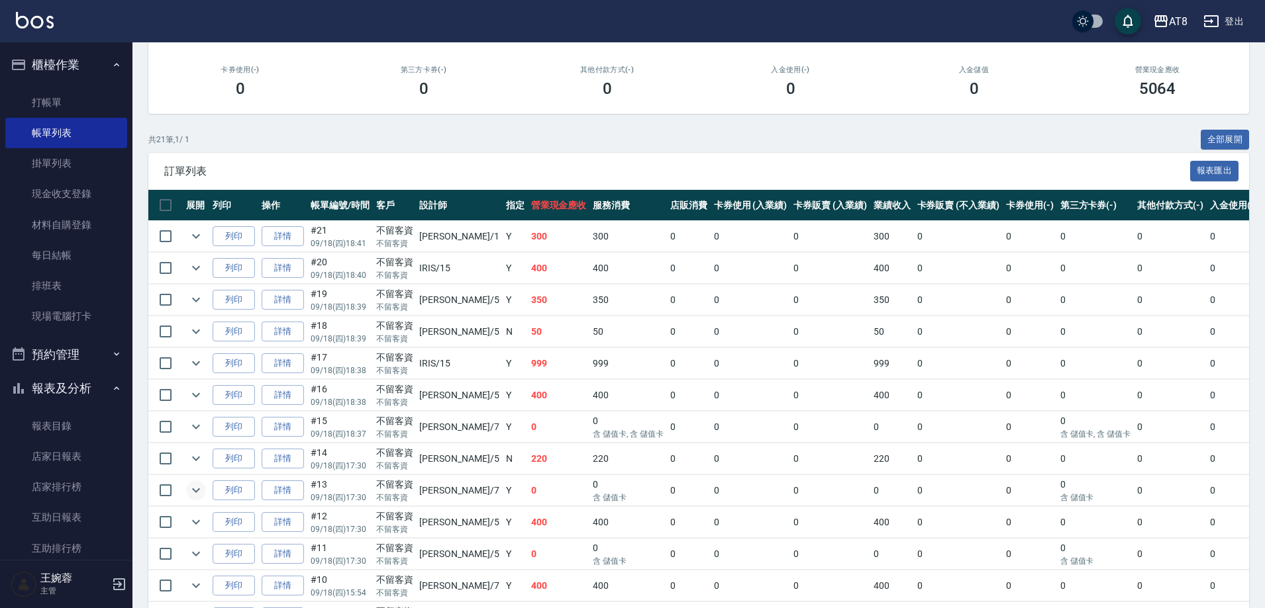
click at [204, 499] on icon "expand row" at bounding box center [196, 491] width 16 height 16
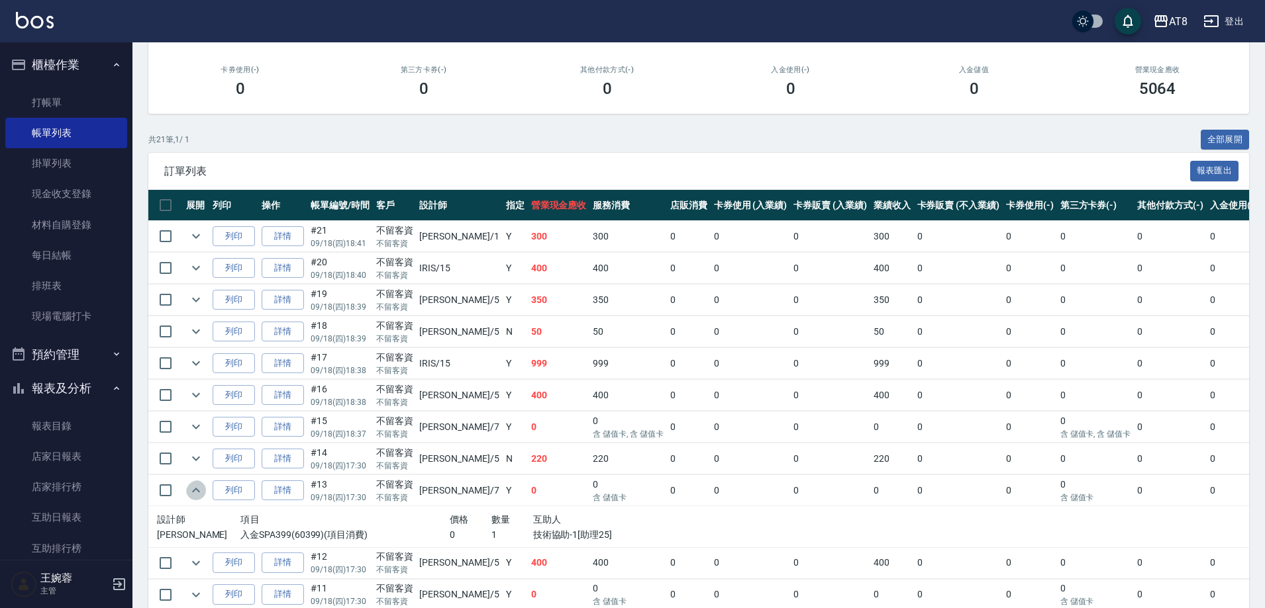
click at [204, 499] on icon "expand row" at bounding box center [196, 491] width 16 height 16
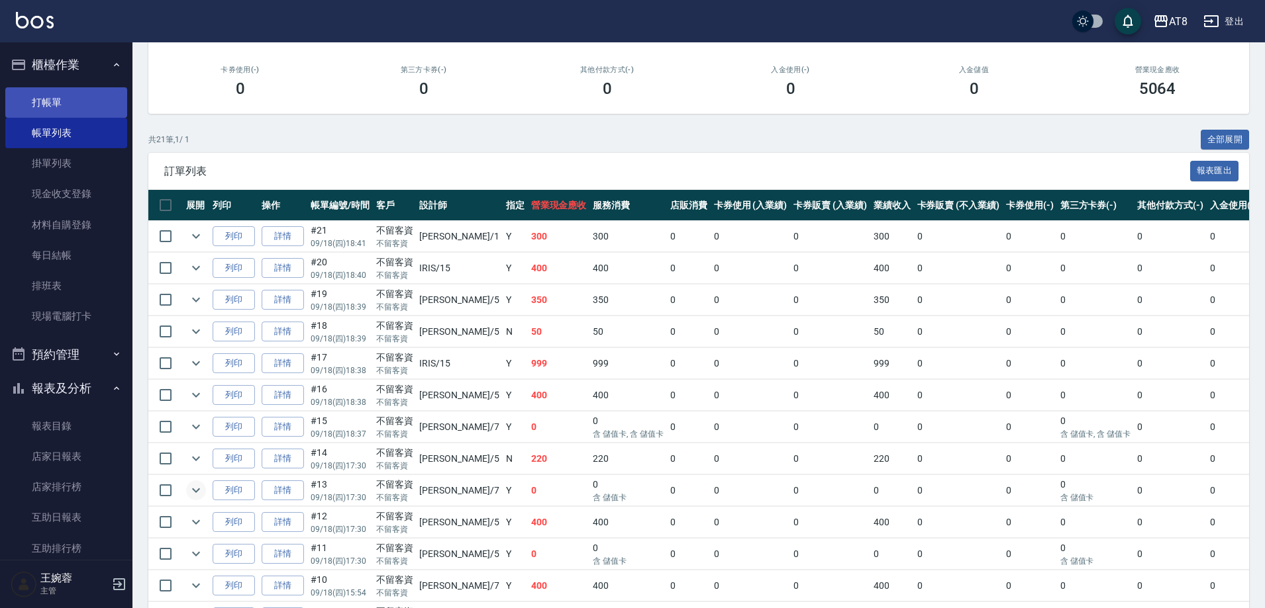
click at [69, 97] on link "打帳單" at bounding box center [66, 102] width 122 height 30
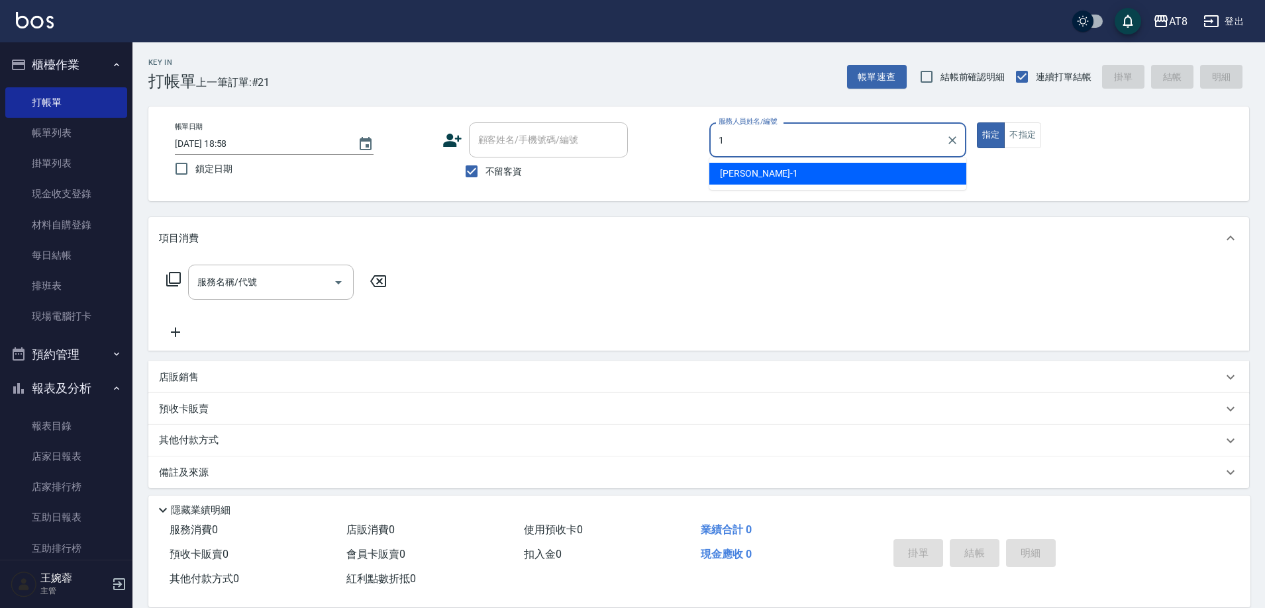
type input "YUKI-1"
type button "true"
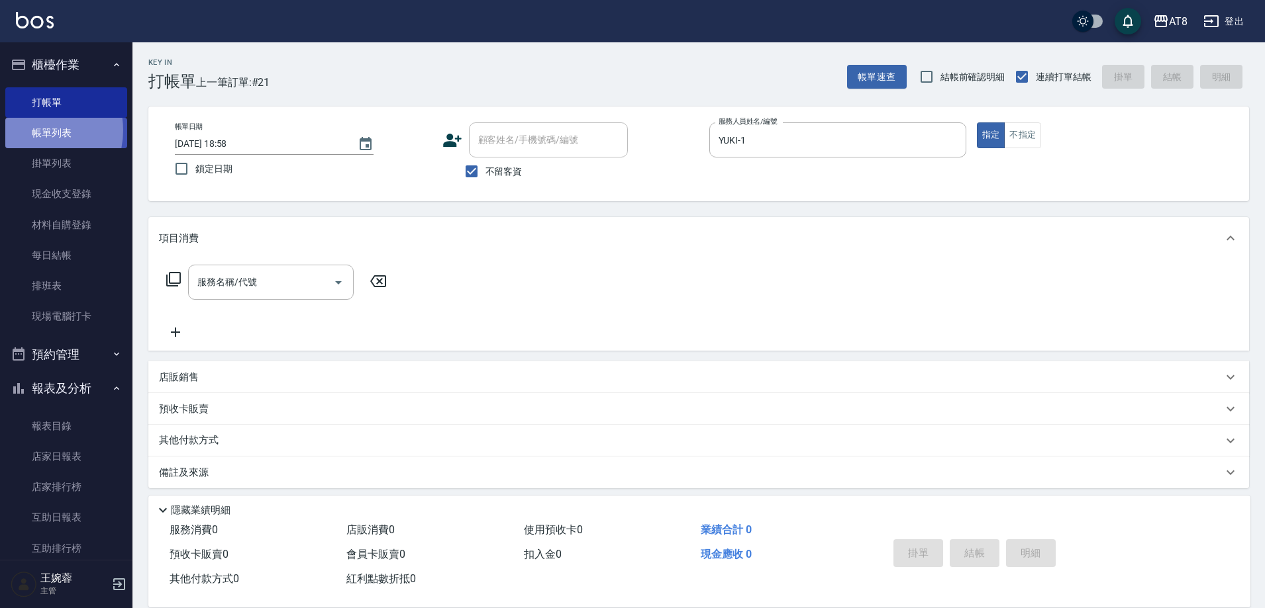
click at [34, 130] on link "帳單列表" at bounding box center [66, 133] width 122 height 30
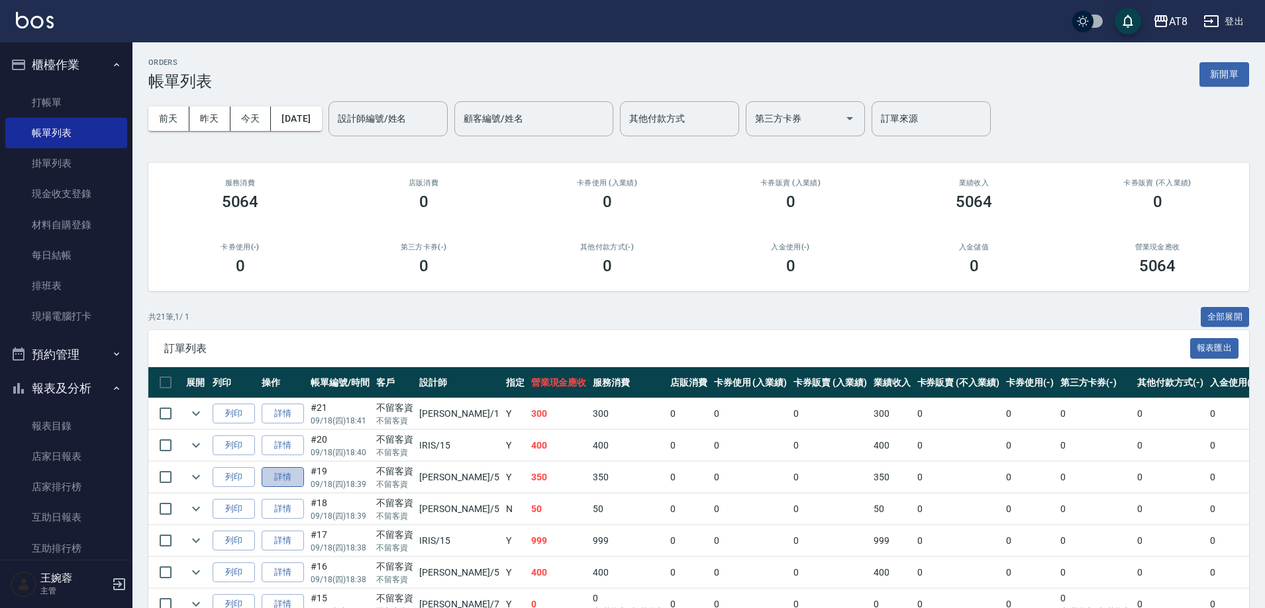
click at [302, 488] on link "詳情" at bounding box center [283, 477] width 42 height 21
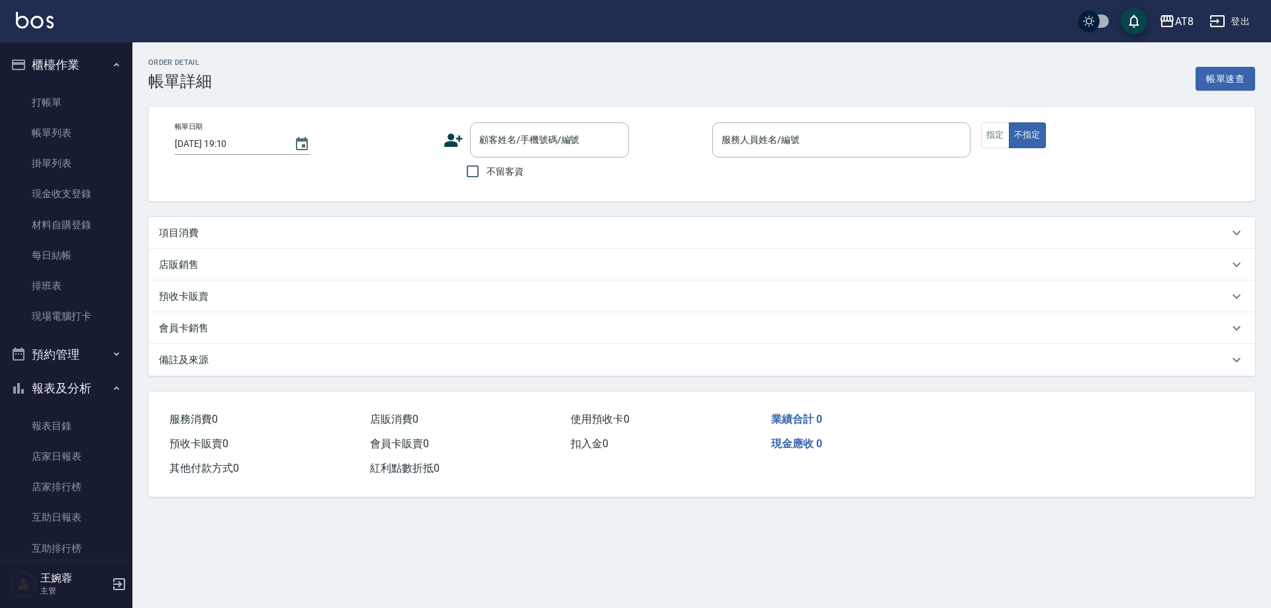
type input "[DATE] 18:39"
checkbox input "true"
type input "HANK-5"
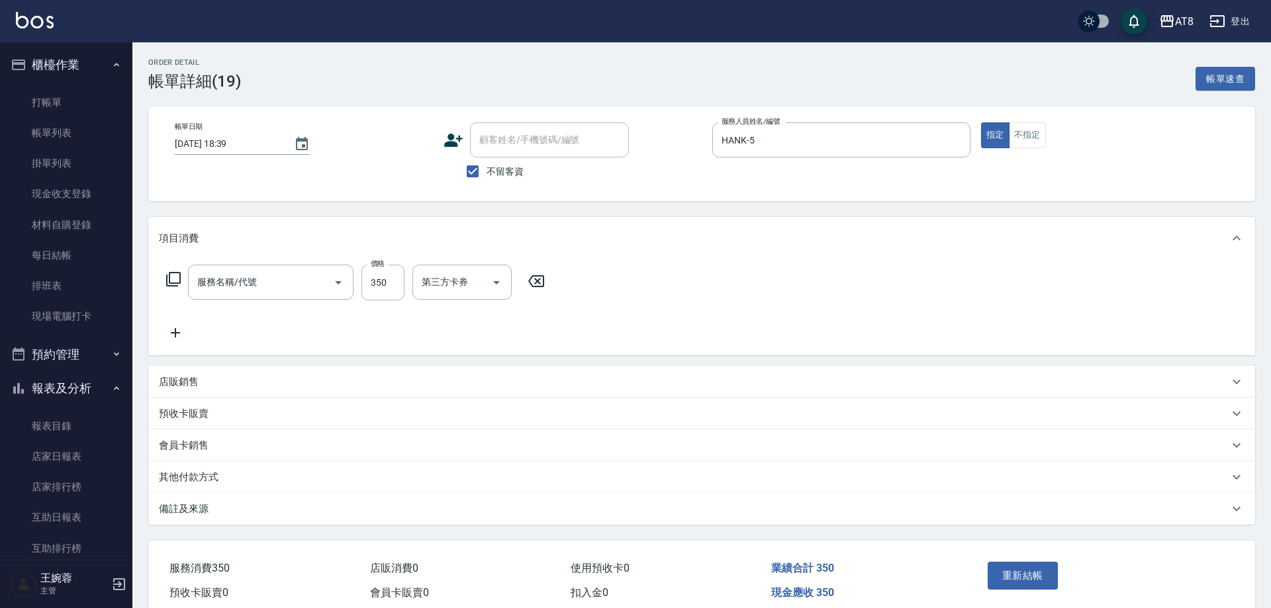
type input "入金洗剪350(2350)"
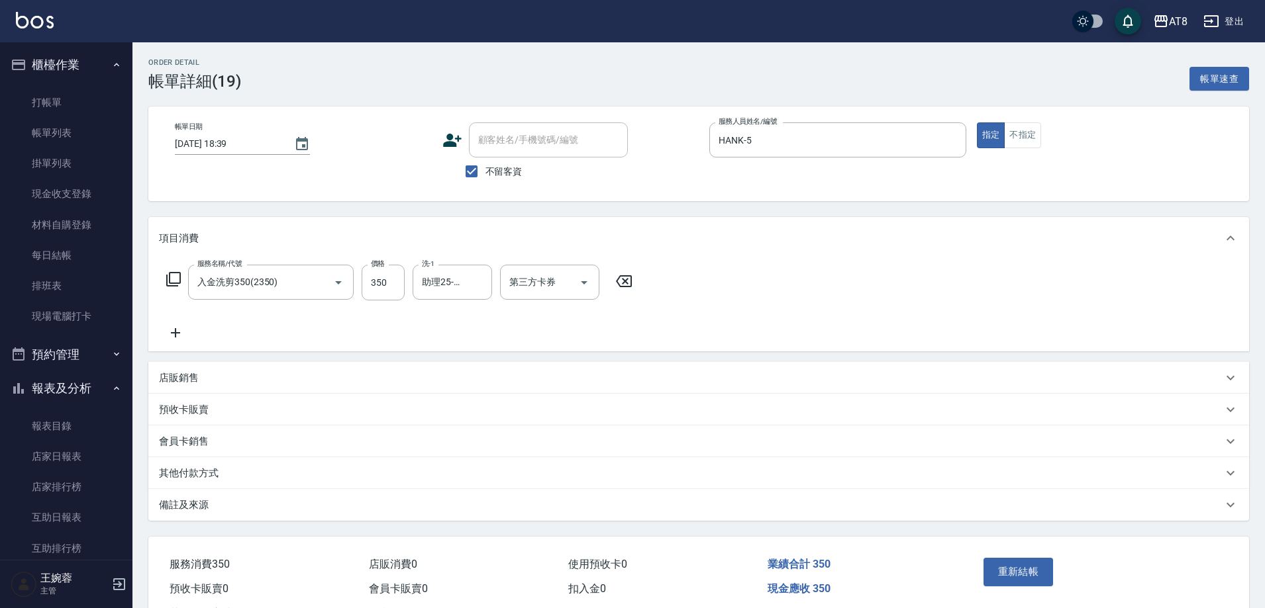
click at [622, 288] on icon at bounding box center [623, 281] width 33 height 16
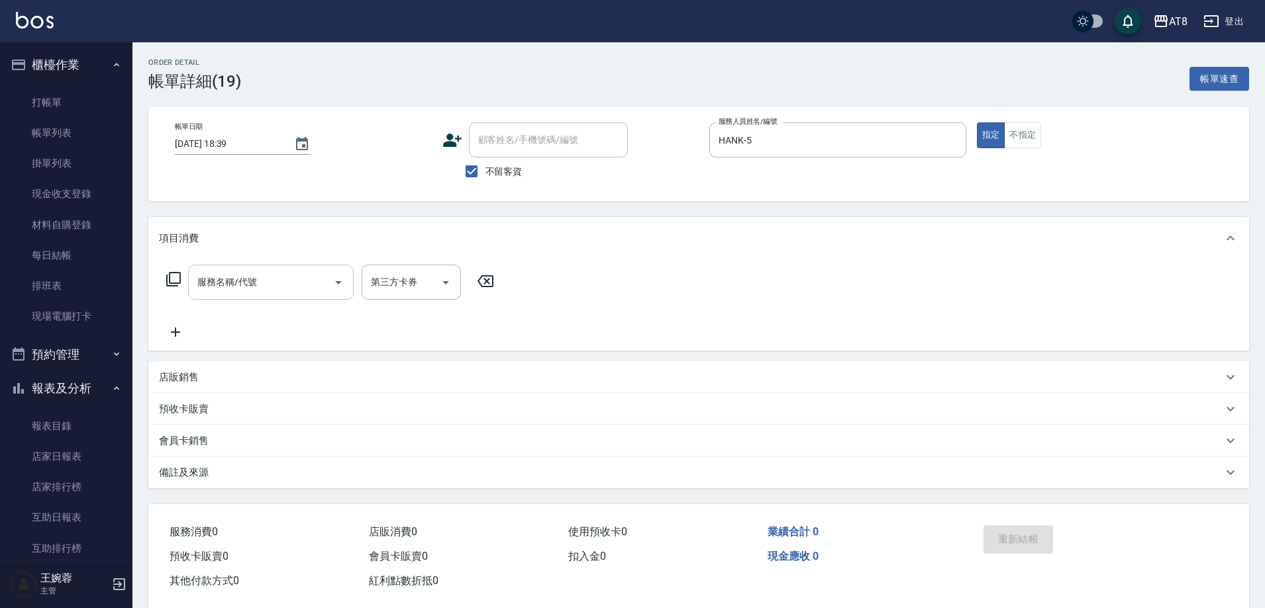
click at [232, 290] on input "服務名稱/代號" at bounding box center [261, 282] width 134 height 23
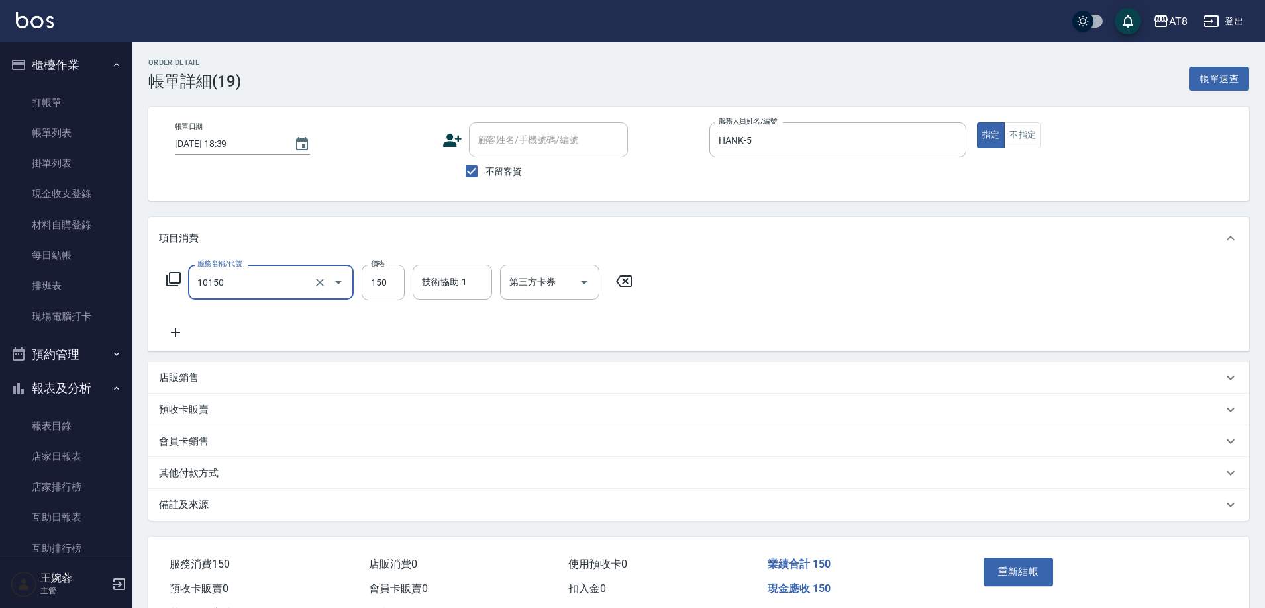
type input "入金洗髮150(10150)"
type input "200"
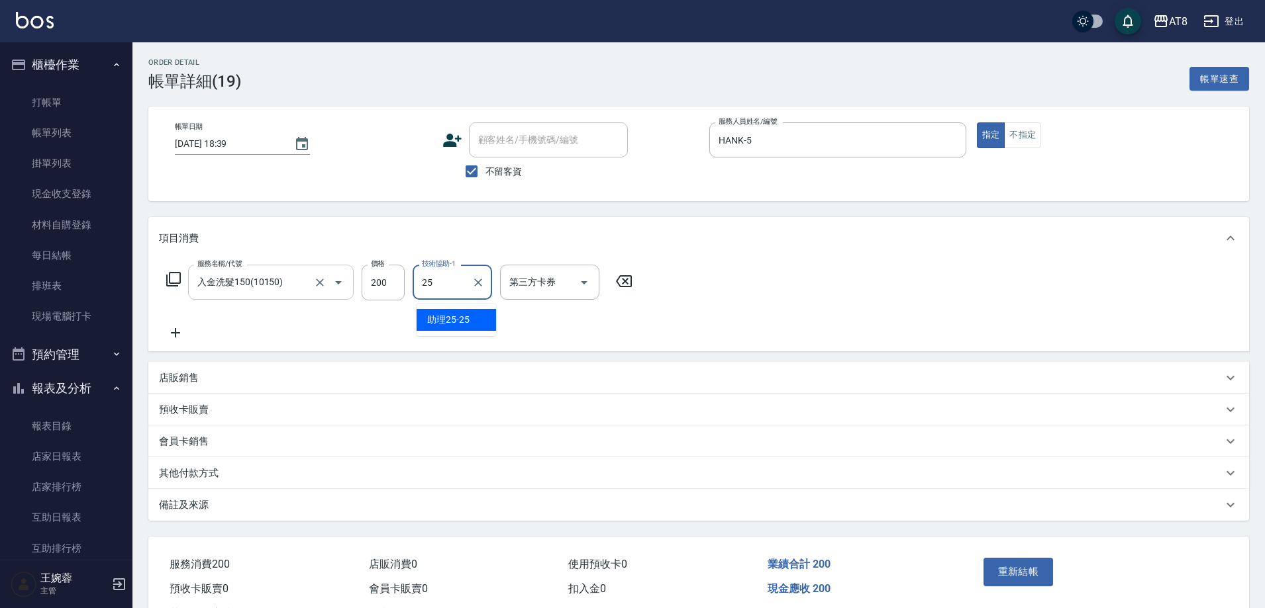
type input "助理25-25"
click at [579, 288] on icon "Open" at bounding box center [584, 283] width 16 height 16
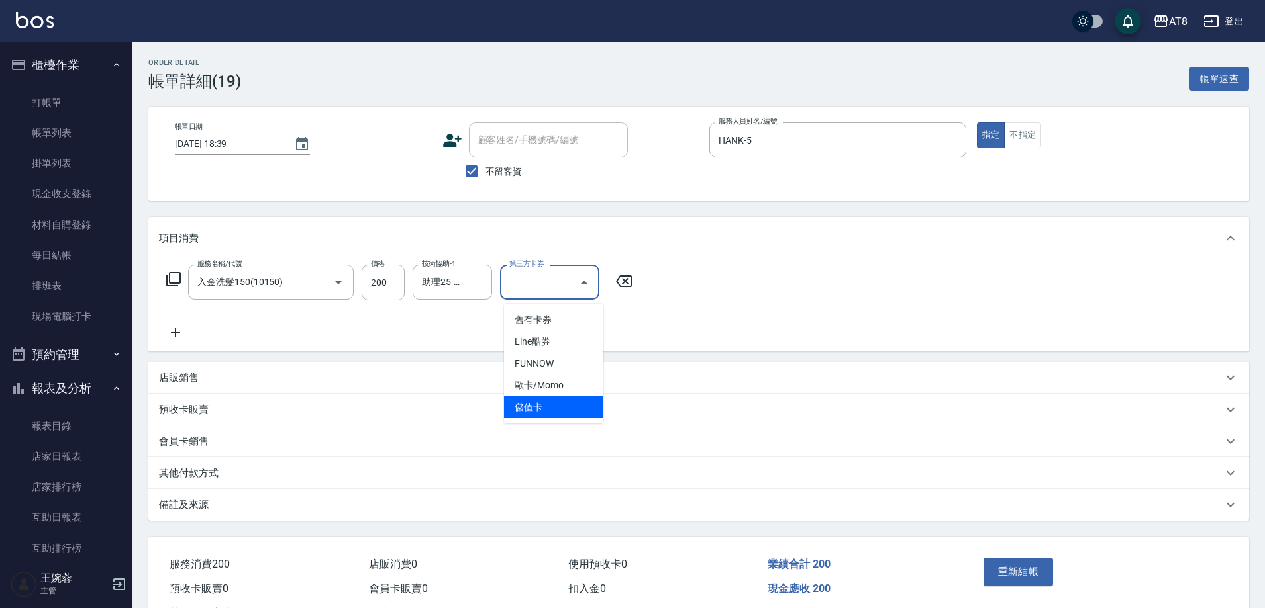
click at [568, 399] on span "儲值卡" at bounding box center [553, 408] width 99 height 22
type input "儲值卡"
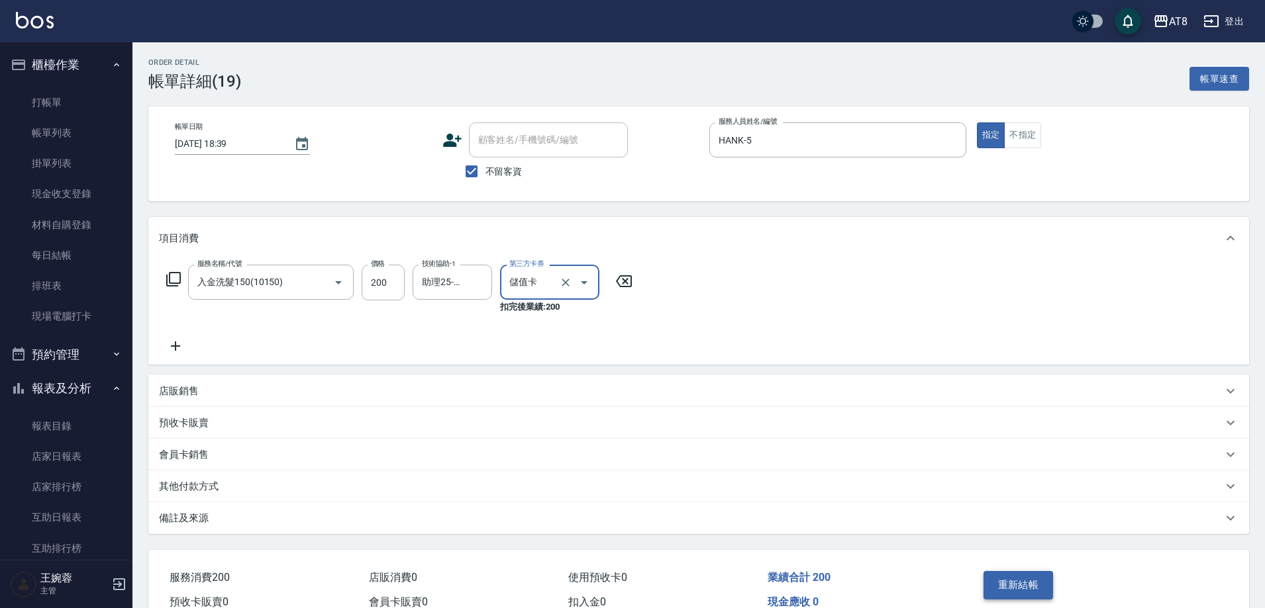
click at [1003, 598] on button "重新結帳" at bounding box center [1018, 585] width 70 height 28
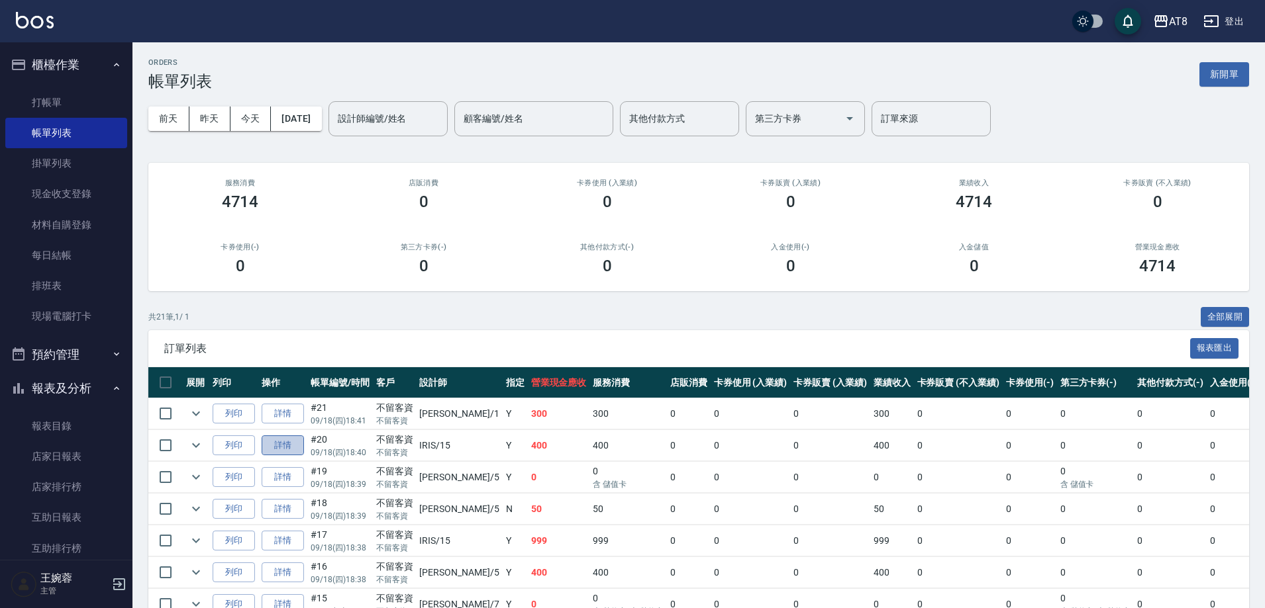
click at [293, 456] on link "詳情" at bounding box center [283, 446] width 42 height 21
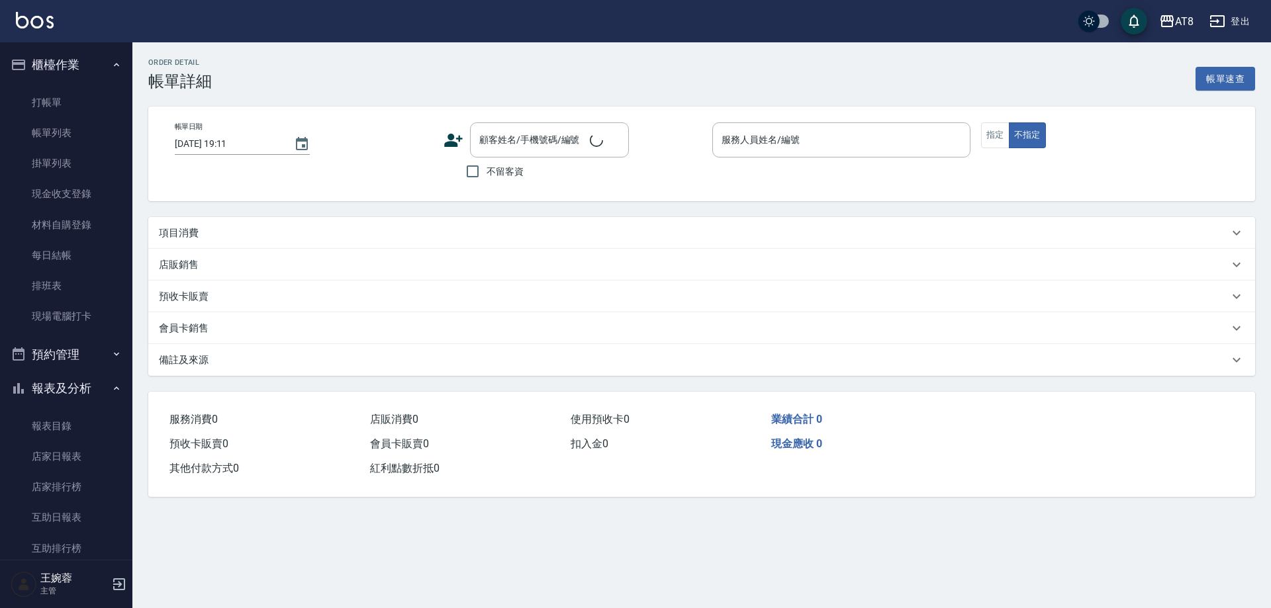
type input "[DATE] 18:40"
checkbox input "true"
type input "IRIS-15"
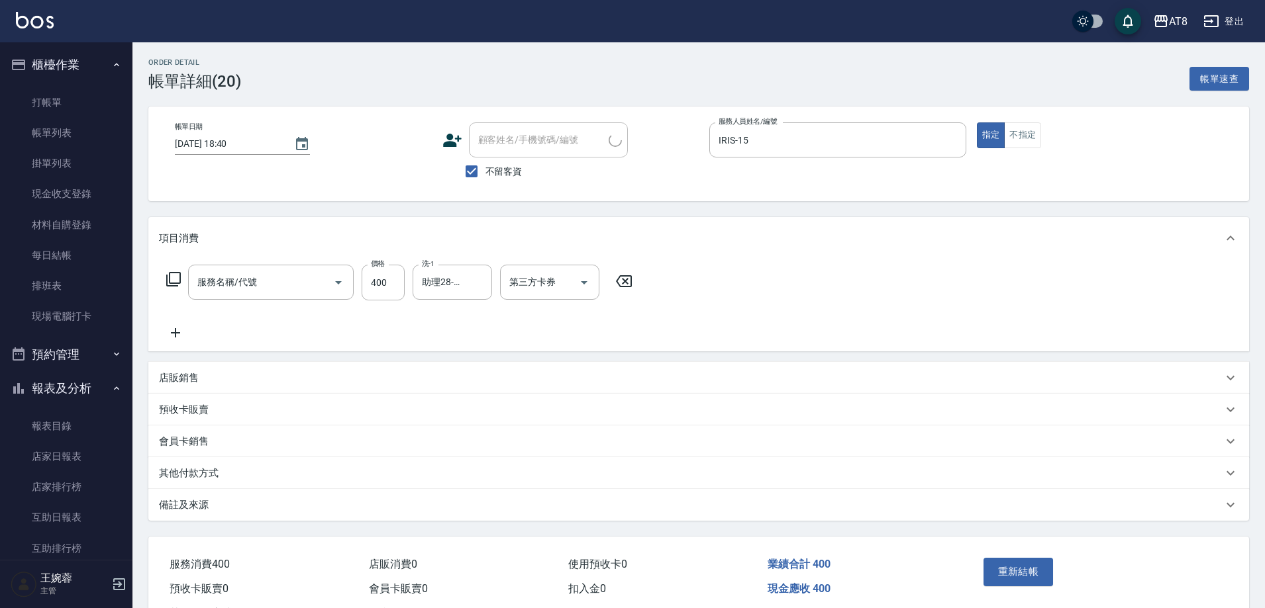
type input "入金洗剪400(2400)"
click at [589, 291] on icon "Open" at bounding box center [584, 283] width 16 height 16
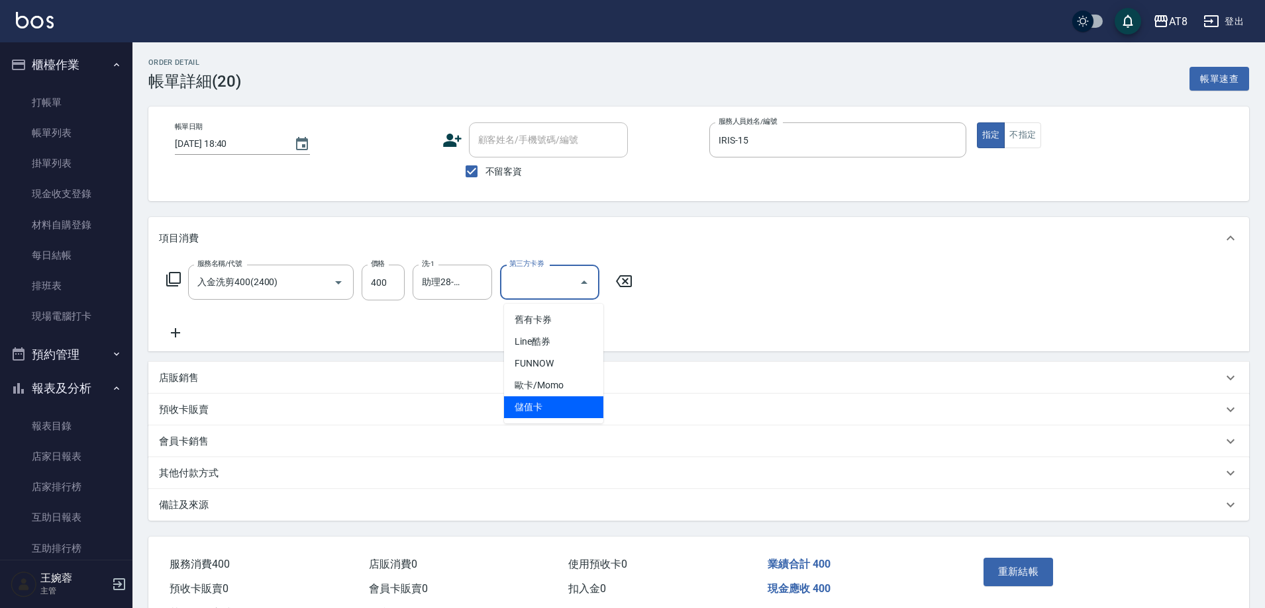
click at [576, 412] on span "儲值卡" at bounding box center [553, 408] width 99 height 22
type input "儲值卡"
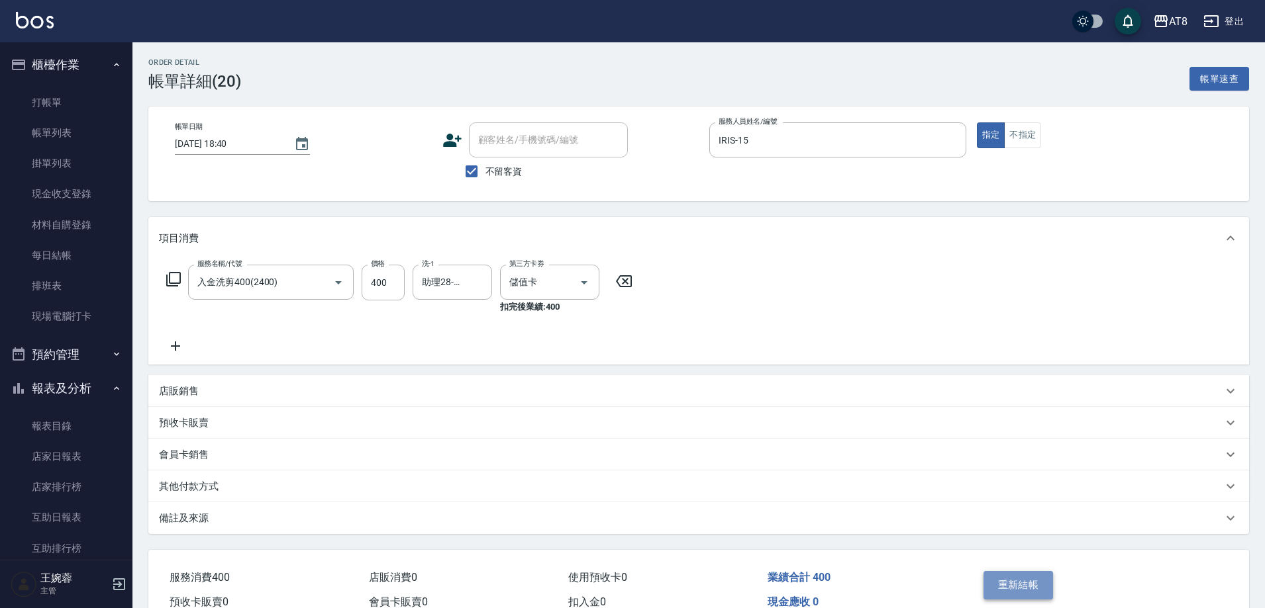
click at [1042, 599] on button "重新結帳" at bounding box center [1018, 585] width 70 height 28
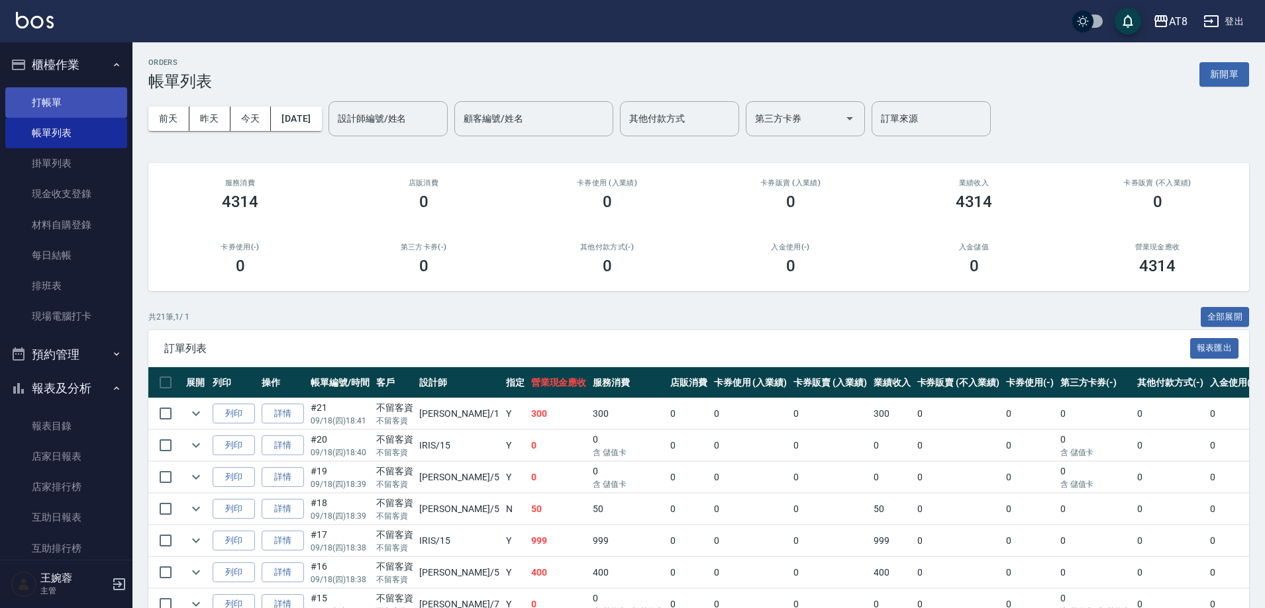
click at [71, 93] on link "打帳單" at bounding box center [66, 102] width 122 height 30
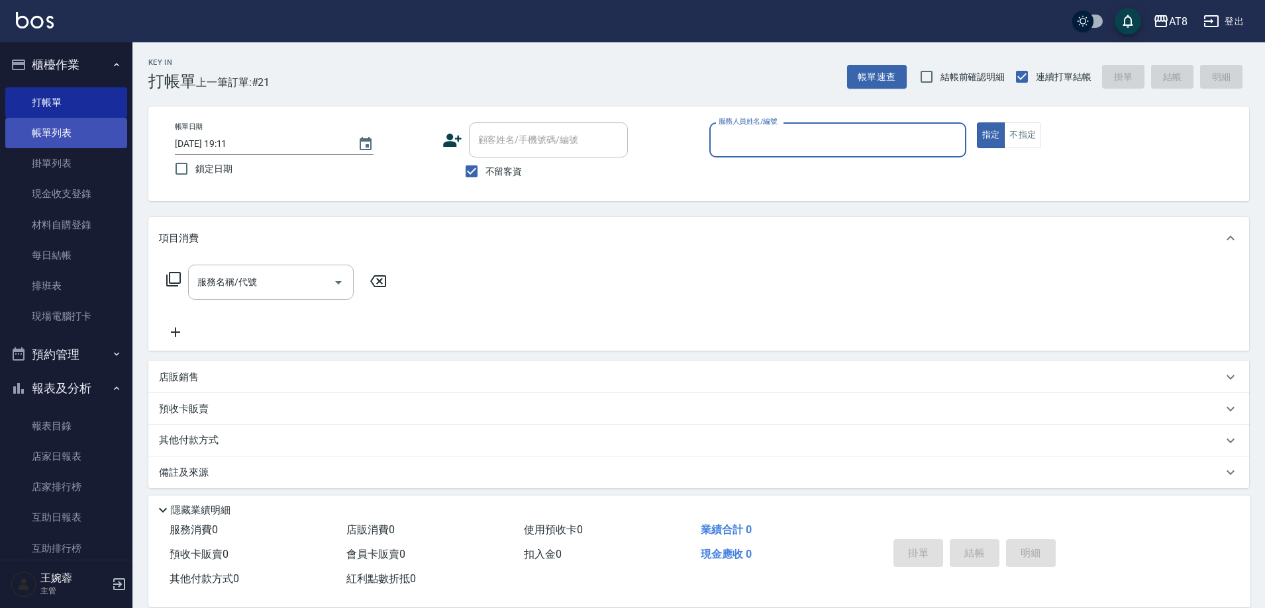
click at [63, 127] on link "帳單列表" at bounding box center [66, 133] width 122 height 30
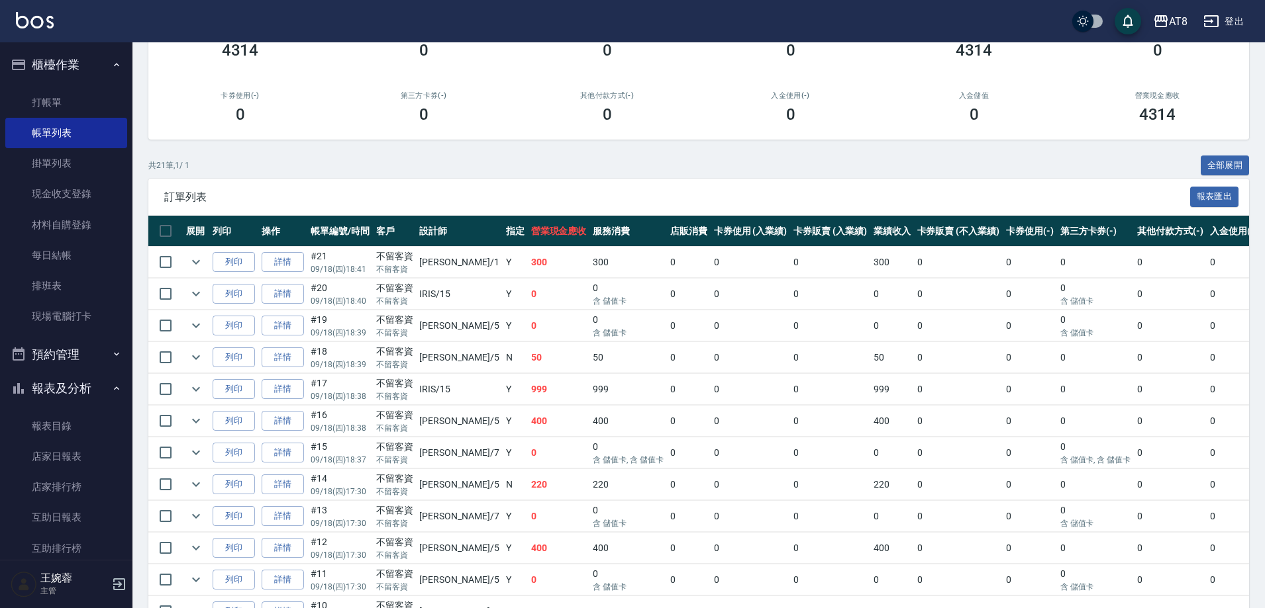
scroll to position [154, 0]
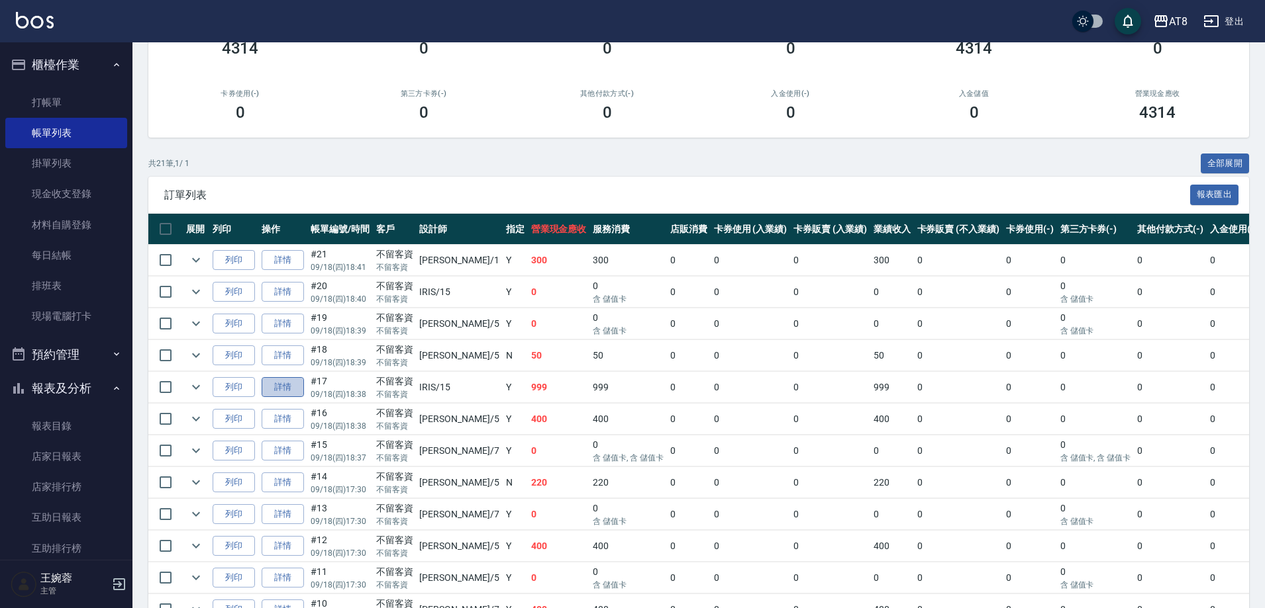
click at [290, 398] on link "詳情" at bounding box center [283, 387] width 42 height 21
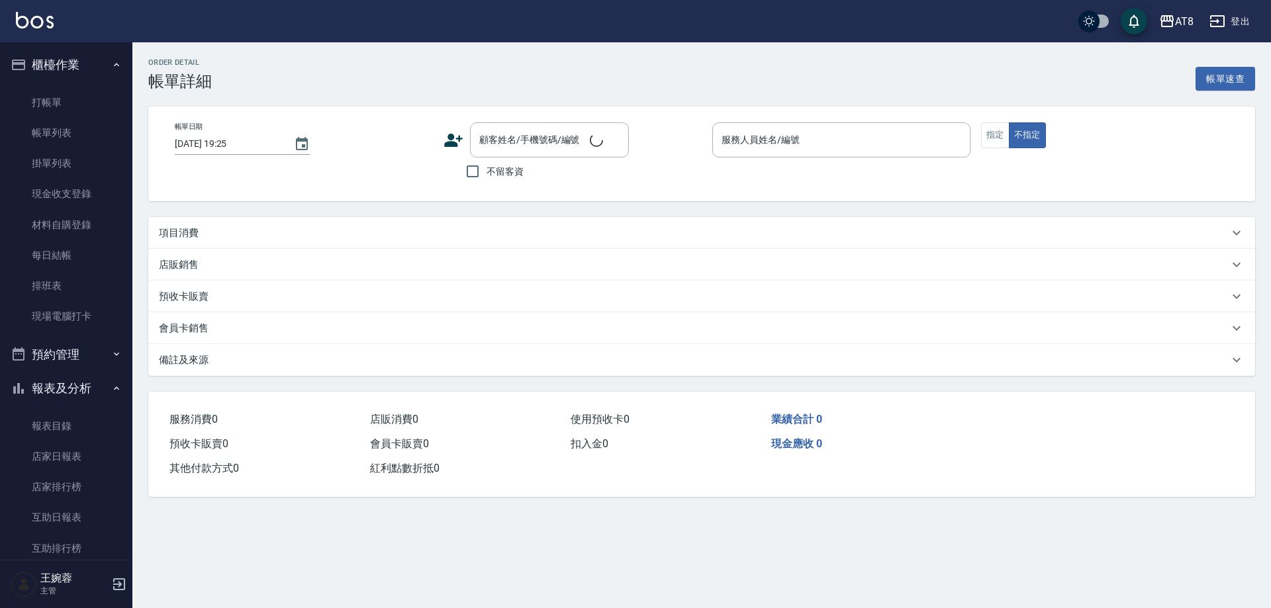
type input "[DATE] 18:38"
checkbox input "true"
type input "IRIS-15"
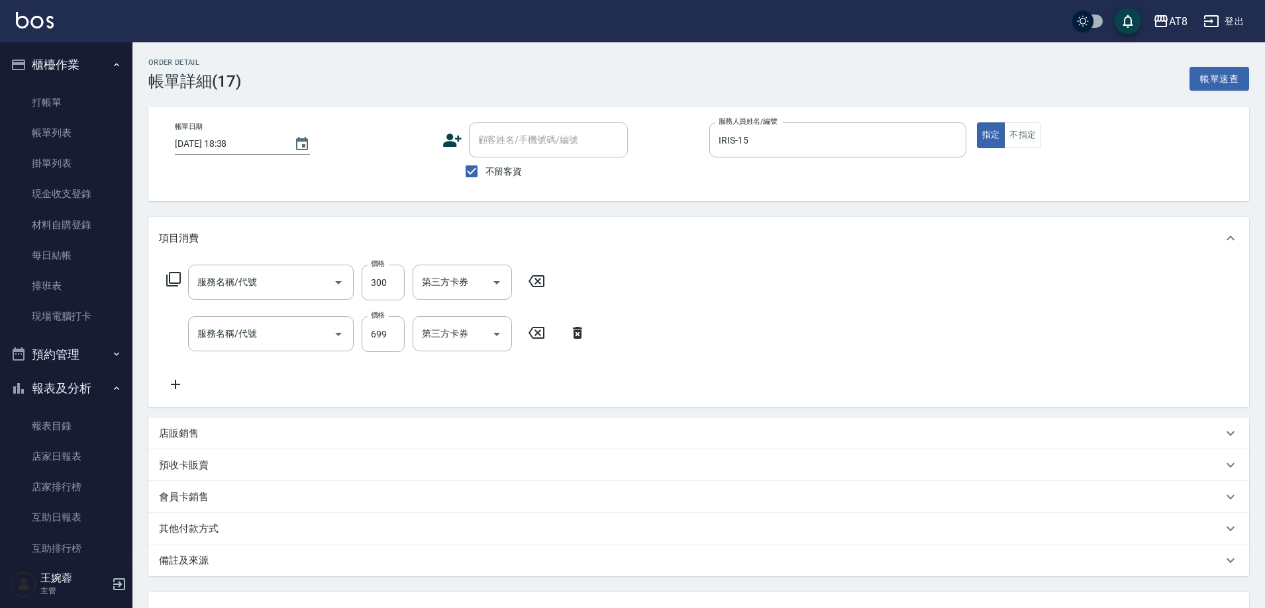
type input "入金剪髮300(20300)"
type input "入金SPA699(60699)"
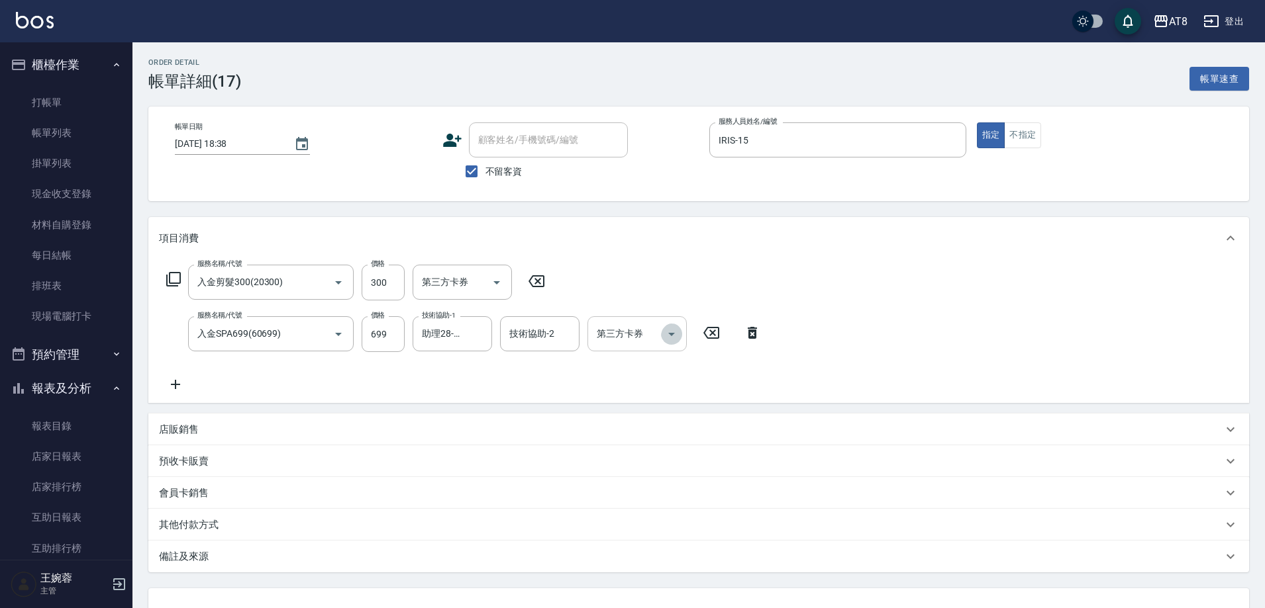
click at [669, 334] on icon "Open" at bounding box center [671, 334] width 16 height 16
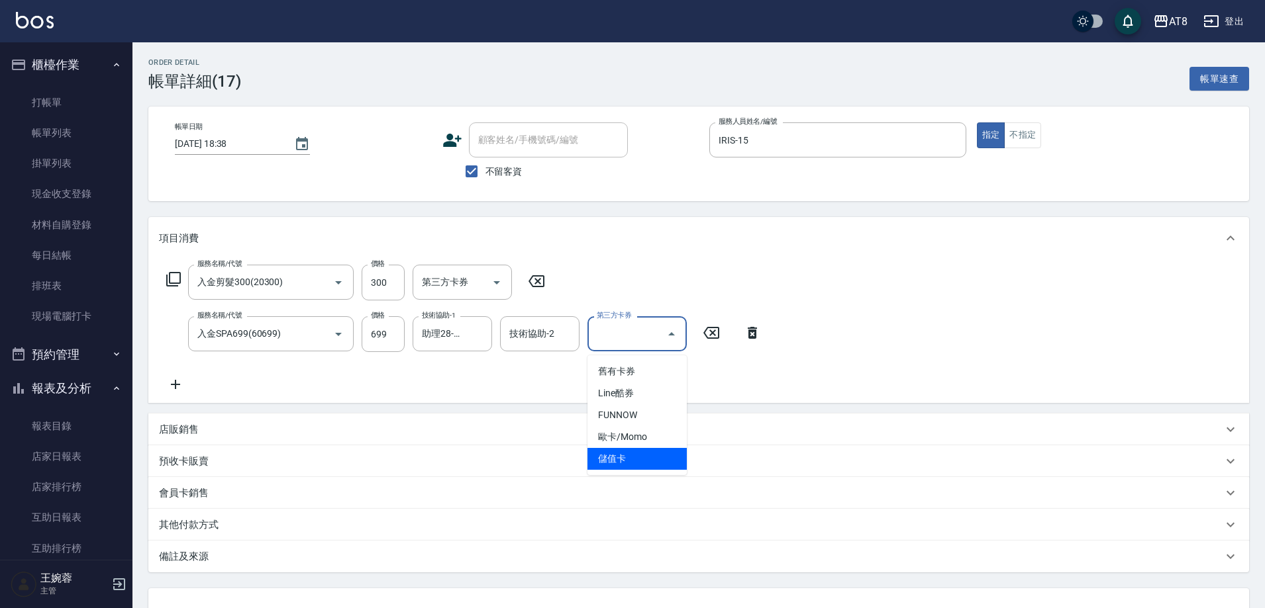
click at [626, 465] on span "儲值卡" at bounding box center [636, 459] width 99 height 22
type input "儲值卡"
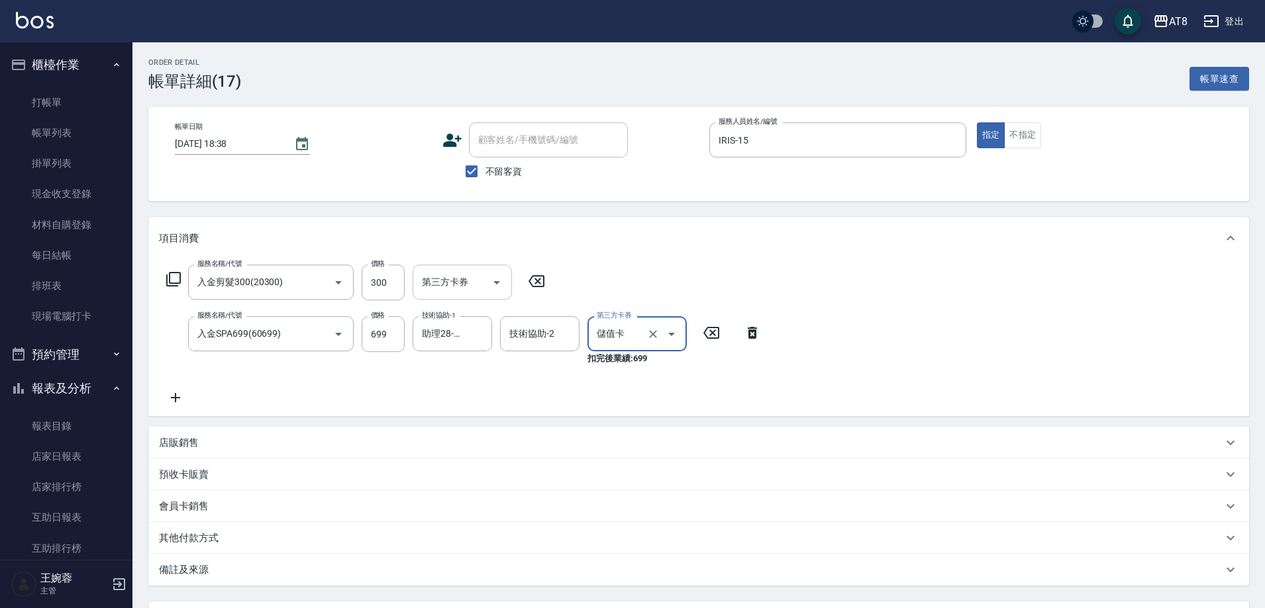
click at [496, 286] on icon "Open" at bounding box center [497, 283] width 16 height 16
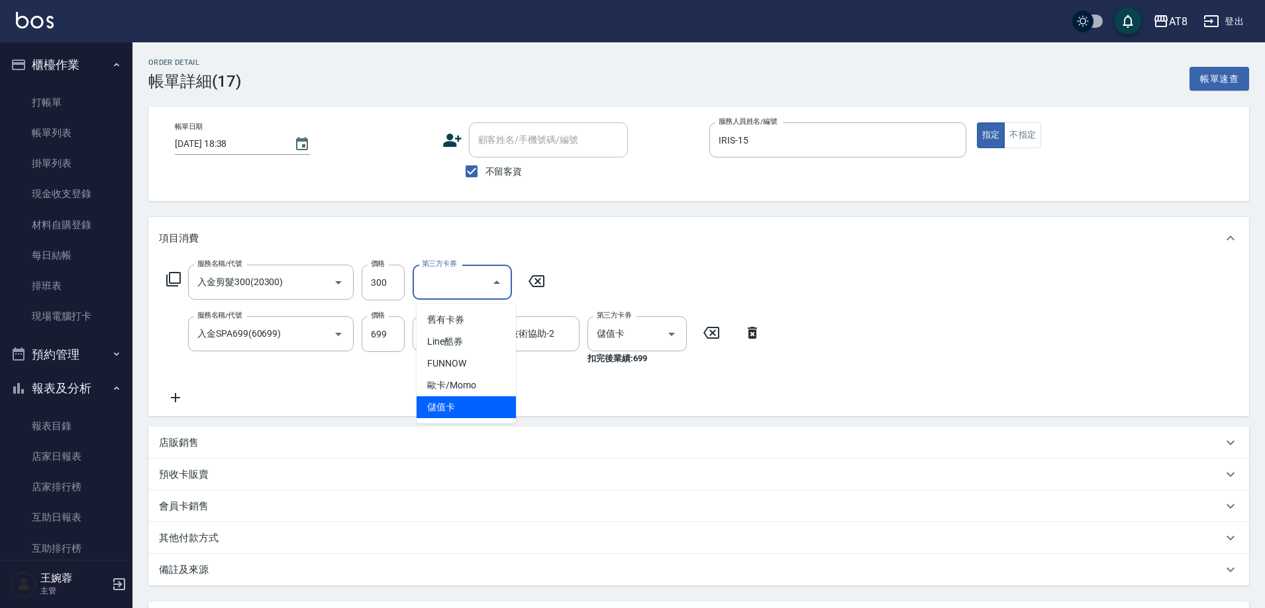
click at [504, 406] on span "儲值卡" at bounding box center [465, 408] width 99 height 22
type input "儲值卡"
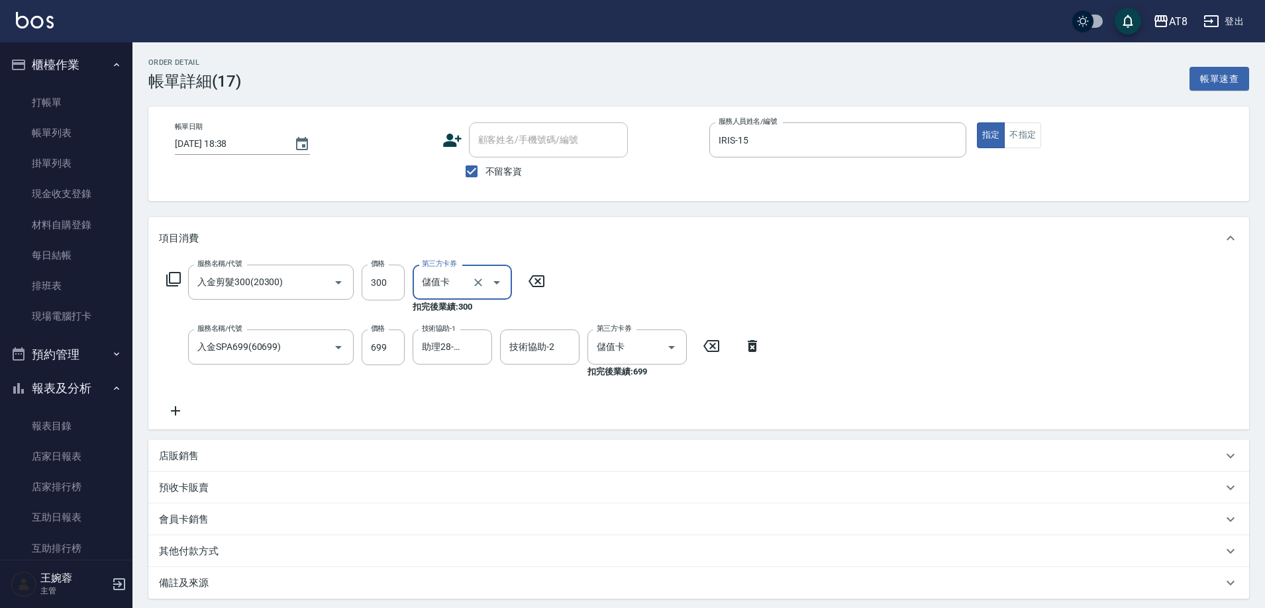
scroll to position [152, 0]
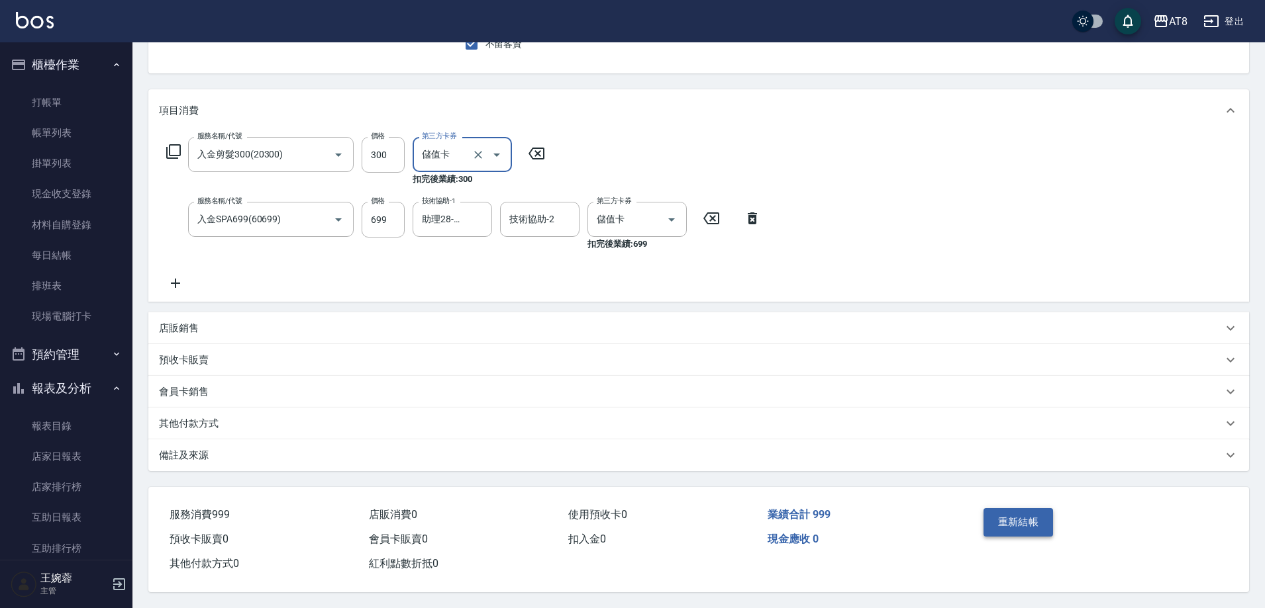
click at [1012, 511] on button "重新結帳" at bounding box center [1018, 522] width 70 height 28
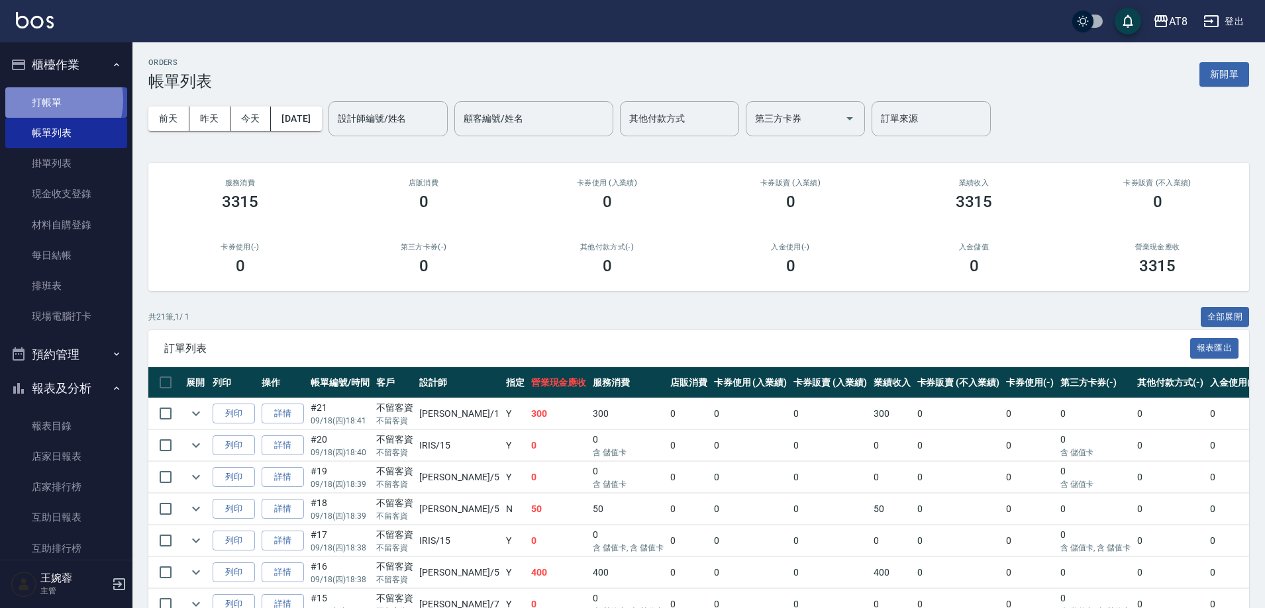
click at [46, 100] on link "打帳單" at bounding box center [66, 102] width 122 height 30
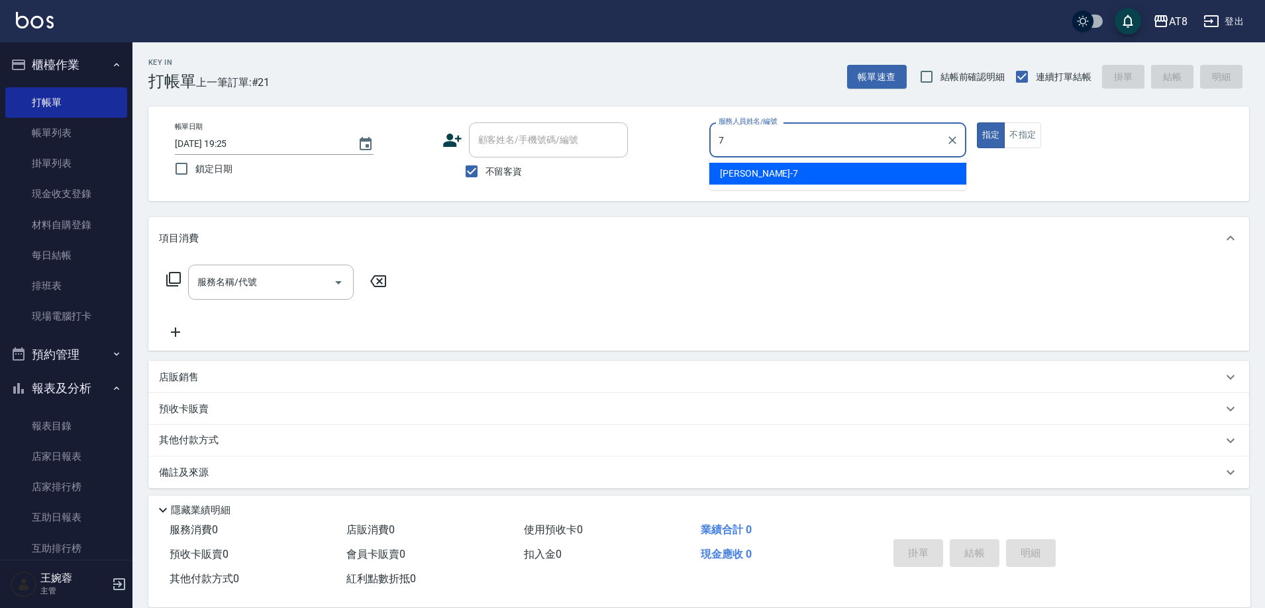
type input "[PERSON_NAME]-7"
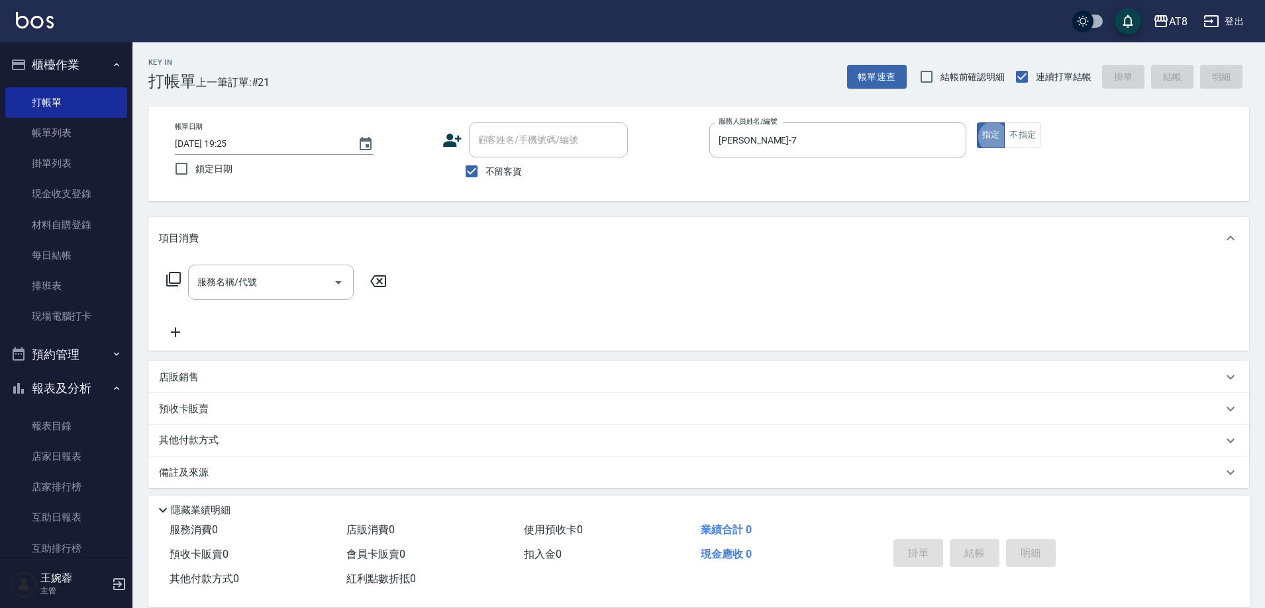
type button "true"
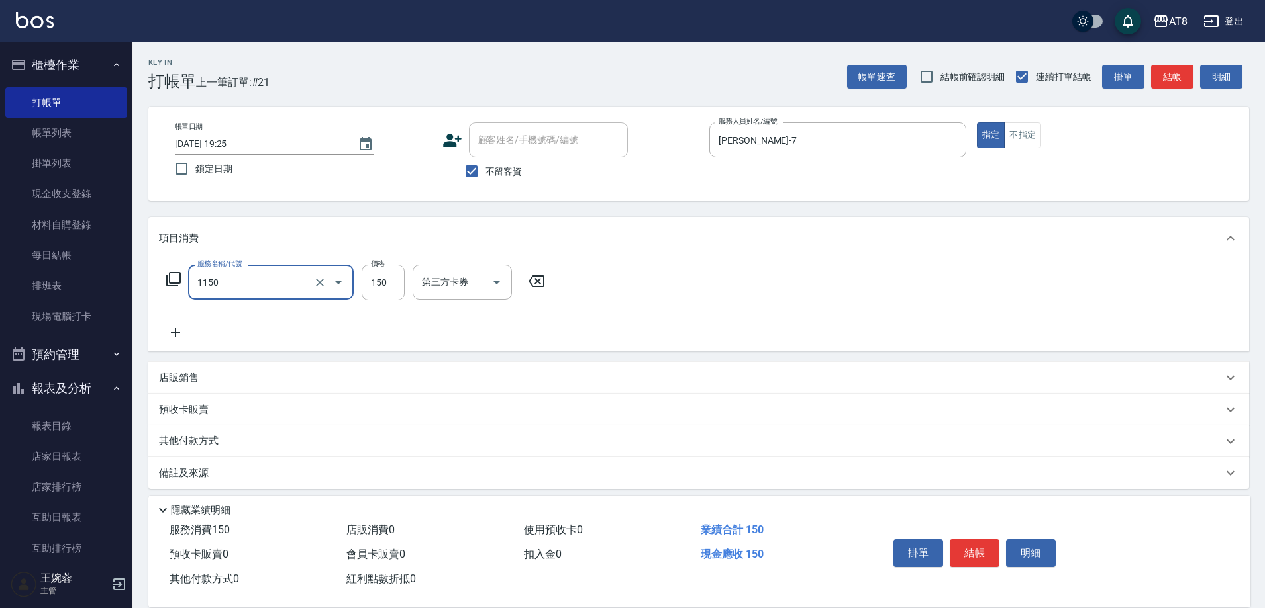
type input "洗髮(1150)"
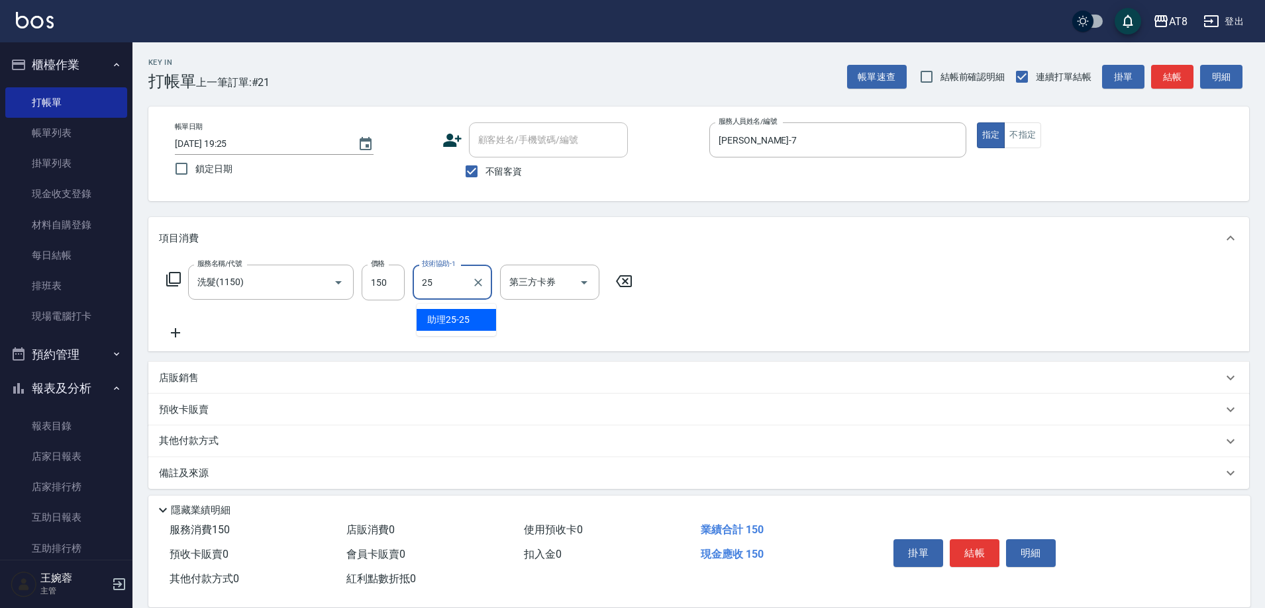
type input "助理25-25"
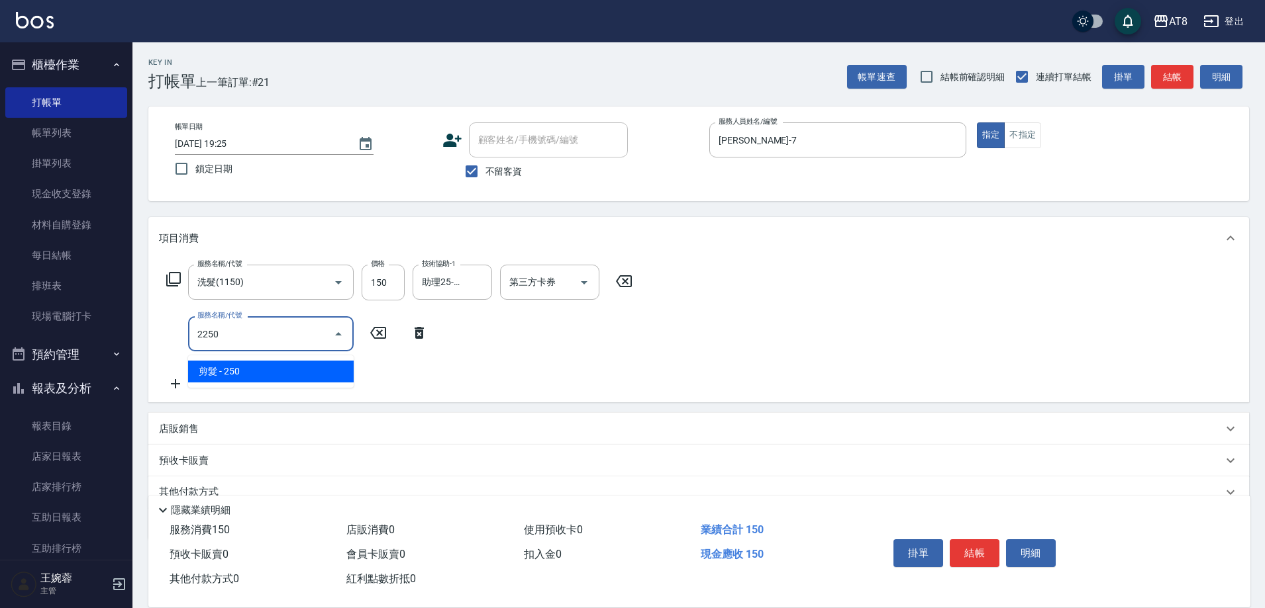
type input "剪髮(2250)"
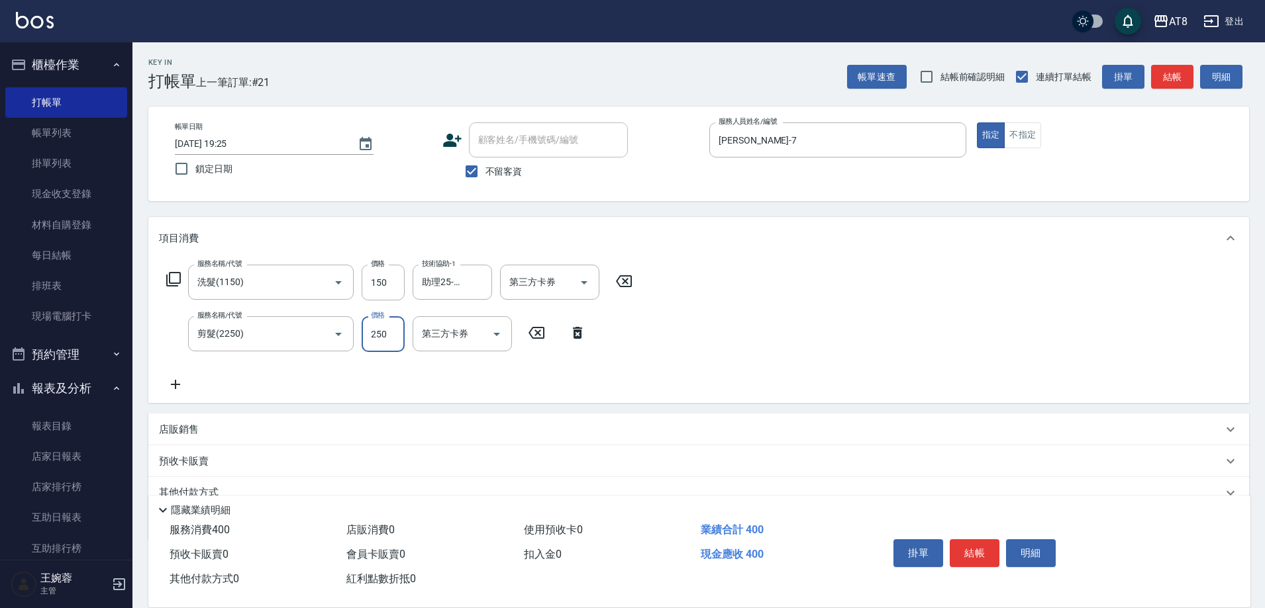
click at [973, 518] on div "掛單 結帳 明細" at bounding box center [1053, 554] width 362 height 73
click at [966, 540] on button "結帳" at bounding box center [974, 554] width 50 height 28
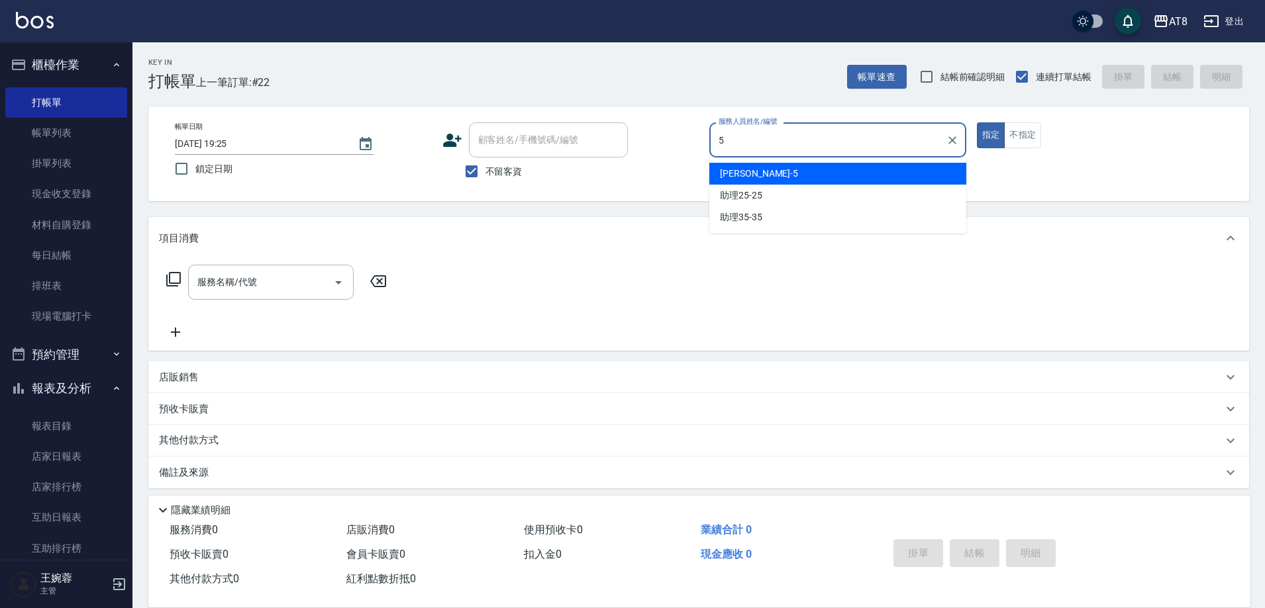
type input "HANK-5"
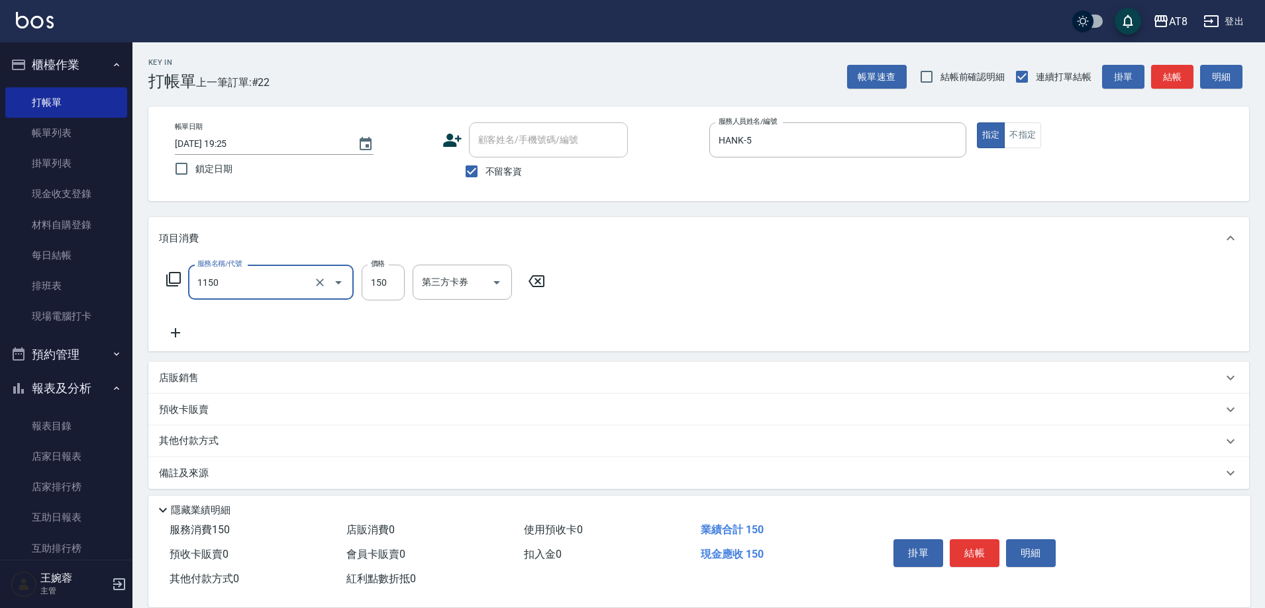
type input "洗髮(1150)"
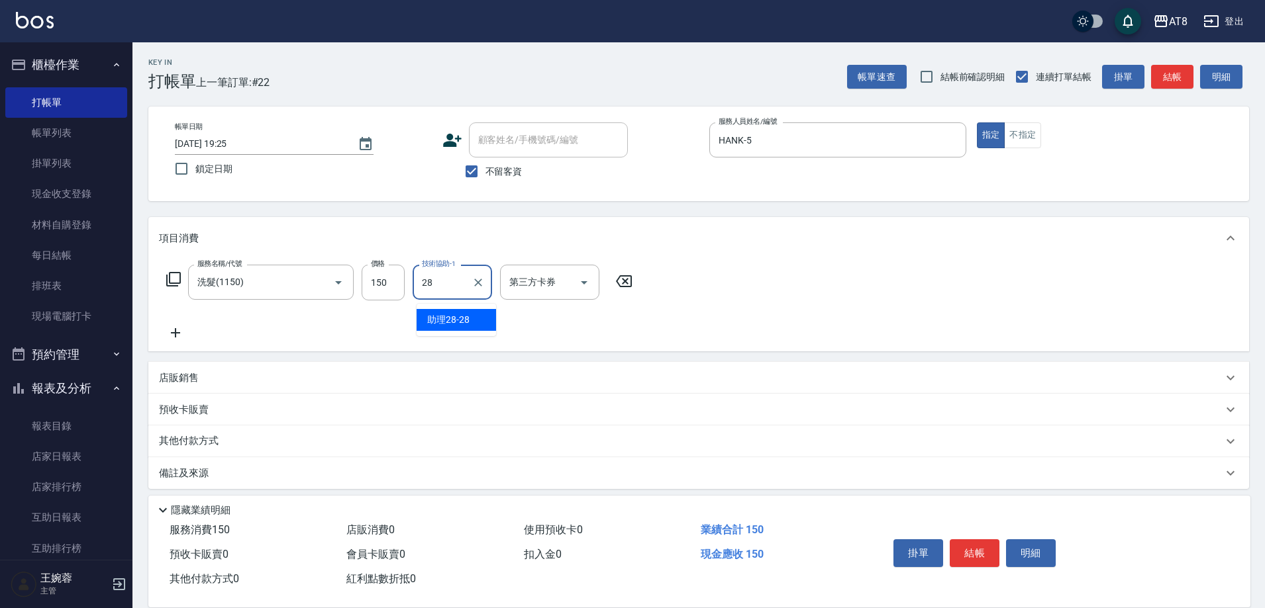
type input "助理28-28"
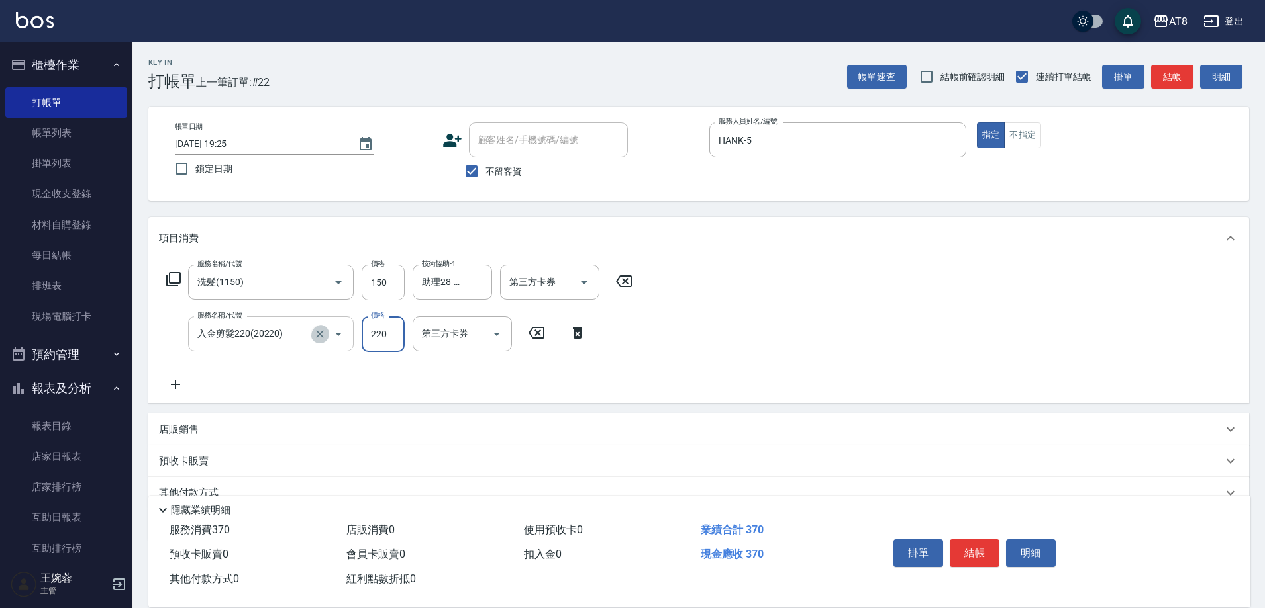
click at [316, 338] on icon "Clear" at bounding box center [320, 334] width 8 height 8
type input "入金剪髮220(20220)"
click at [316, 338] on icon "Clear" at bounding box center [320, 334] width 8 height 8
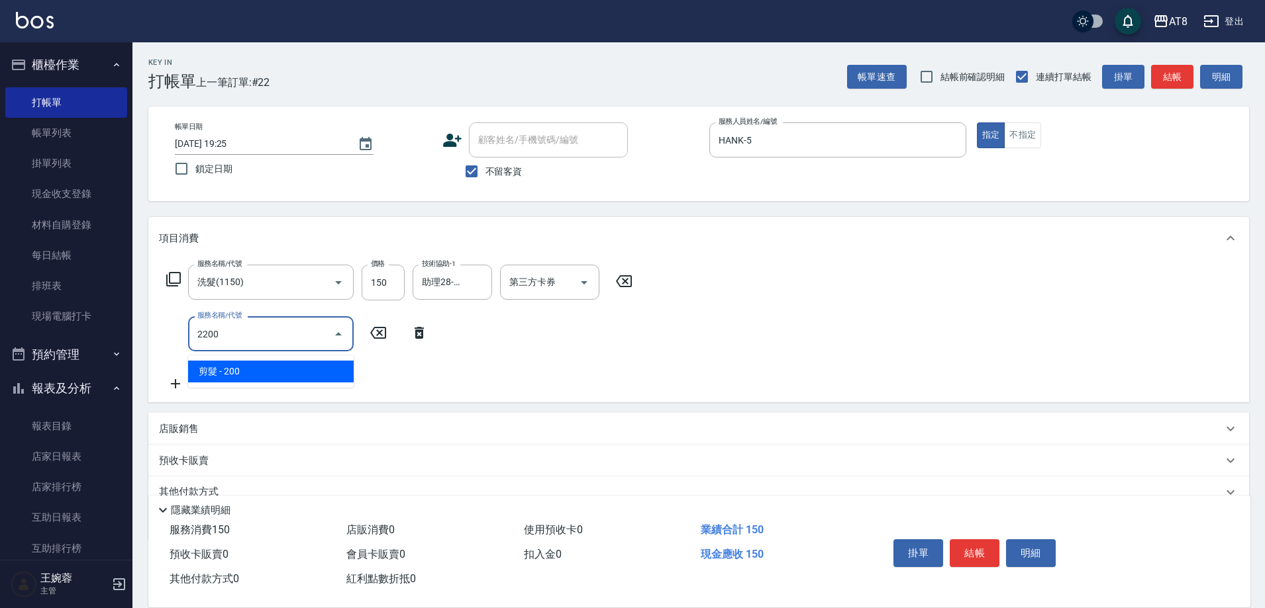
type input "剪髮(2200)"
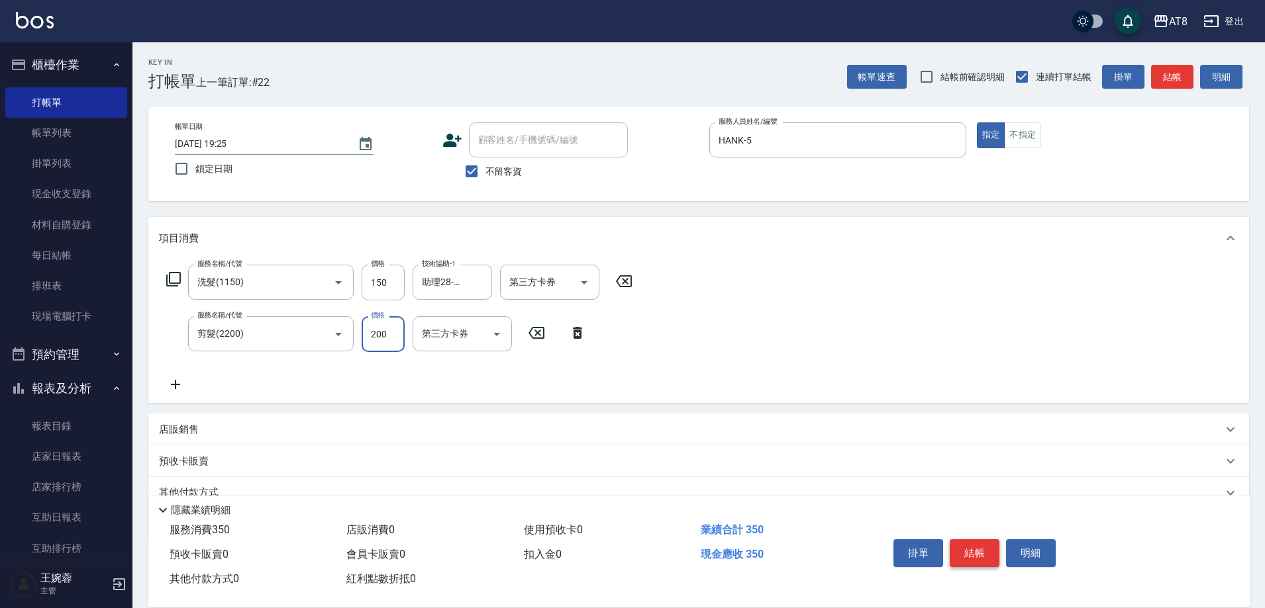
click at [973, 552] on button "結帳" at bounding box center [974, 554] width 50 height 28
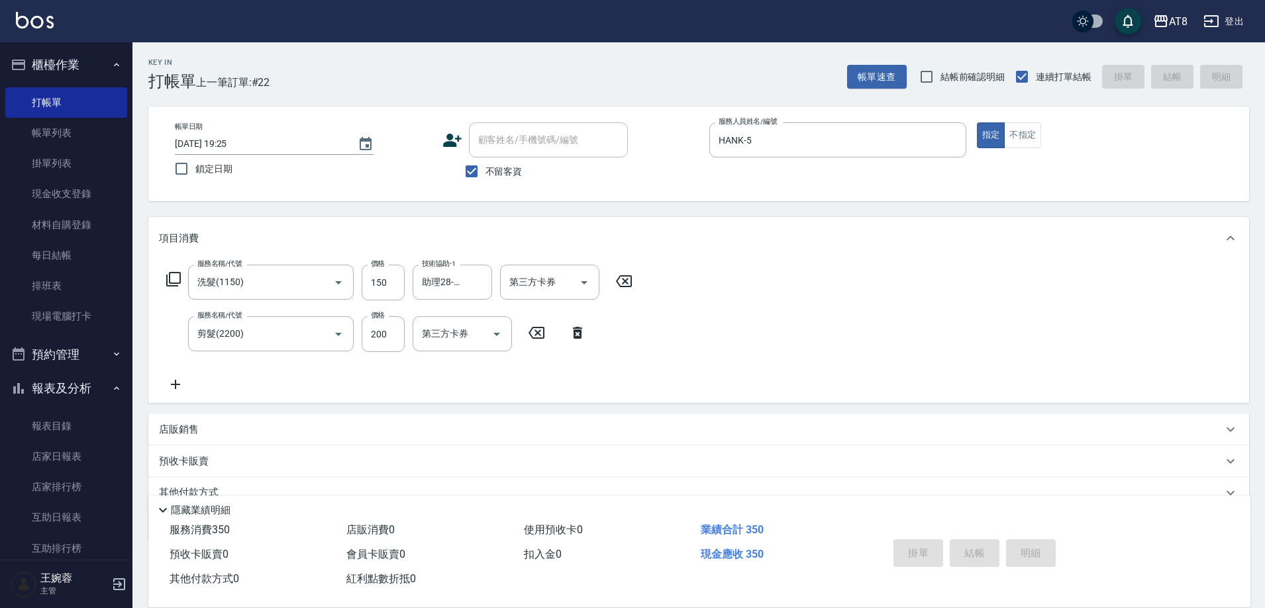
type input "[DATE] 19:26"
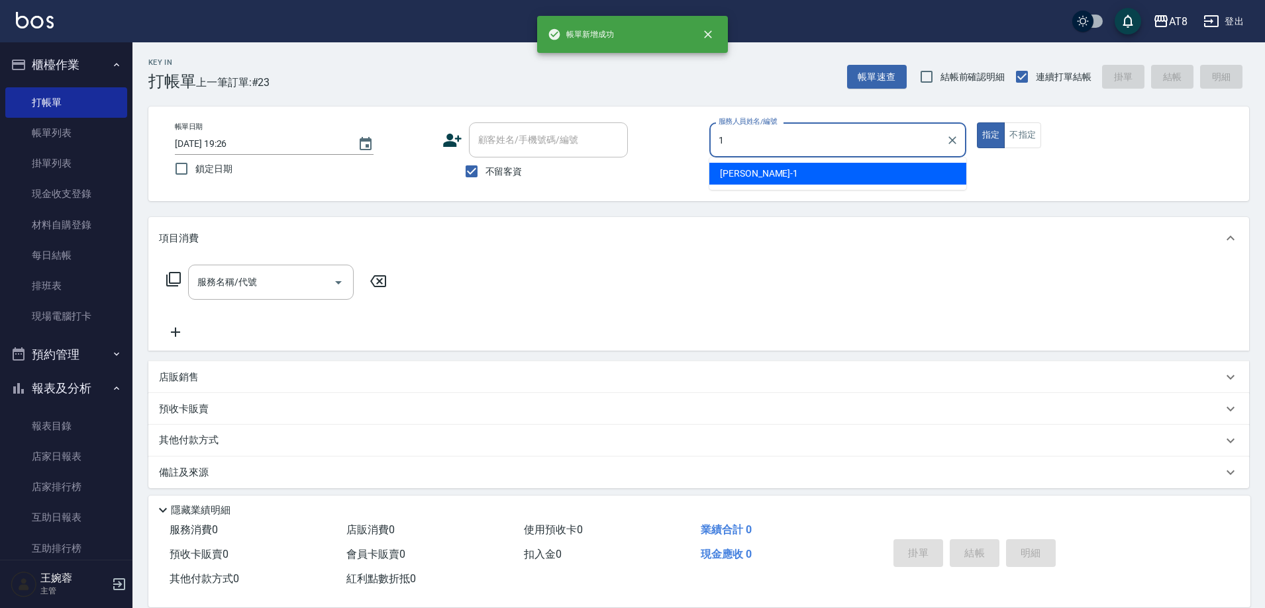
type input "YUKI-1"
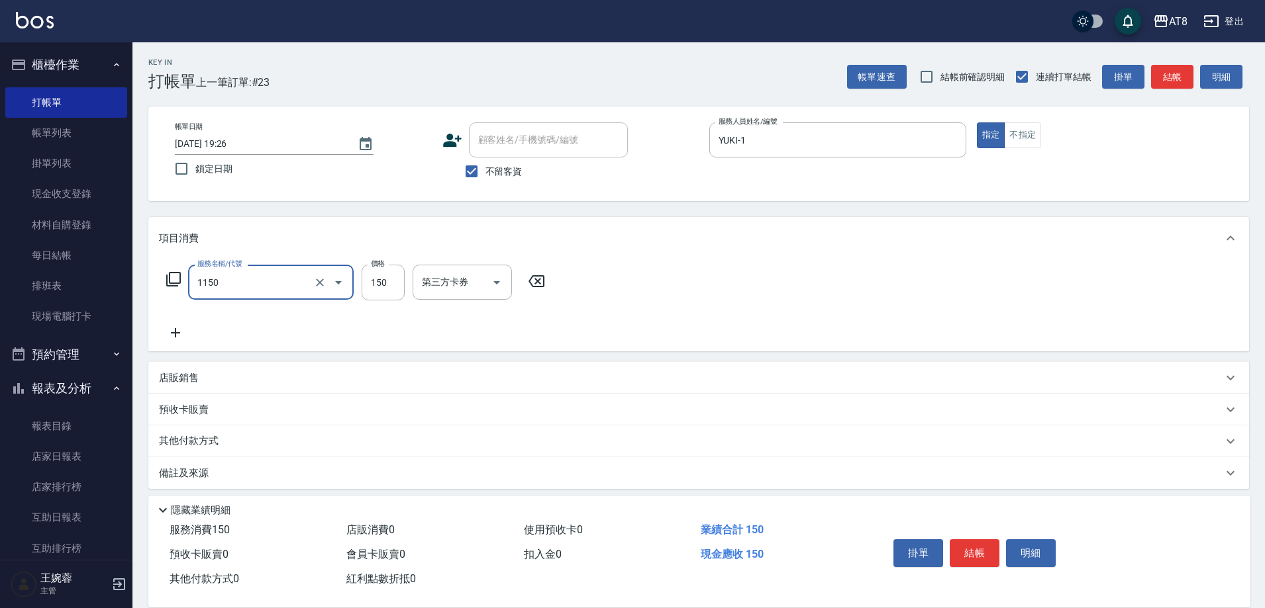
type input "洗髮(1150)"
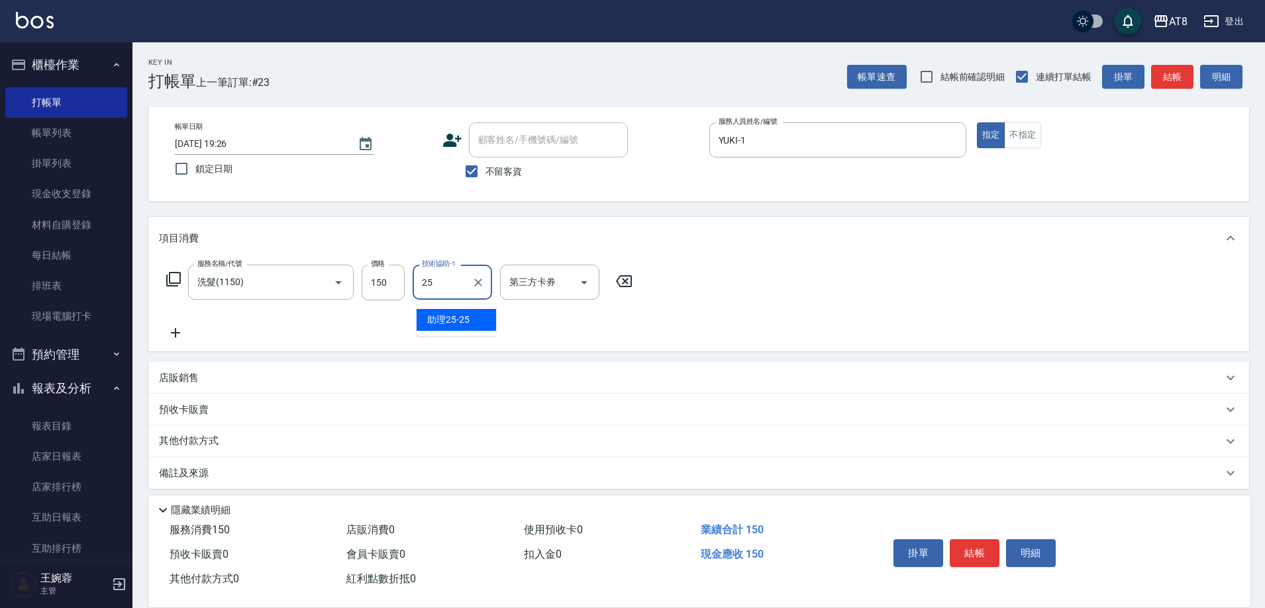
type input "助理25-25"
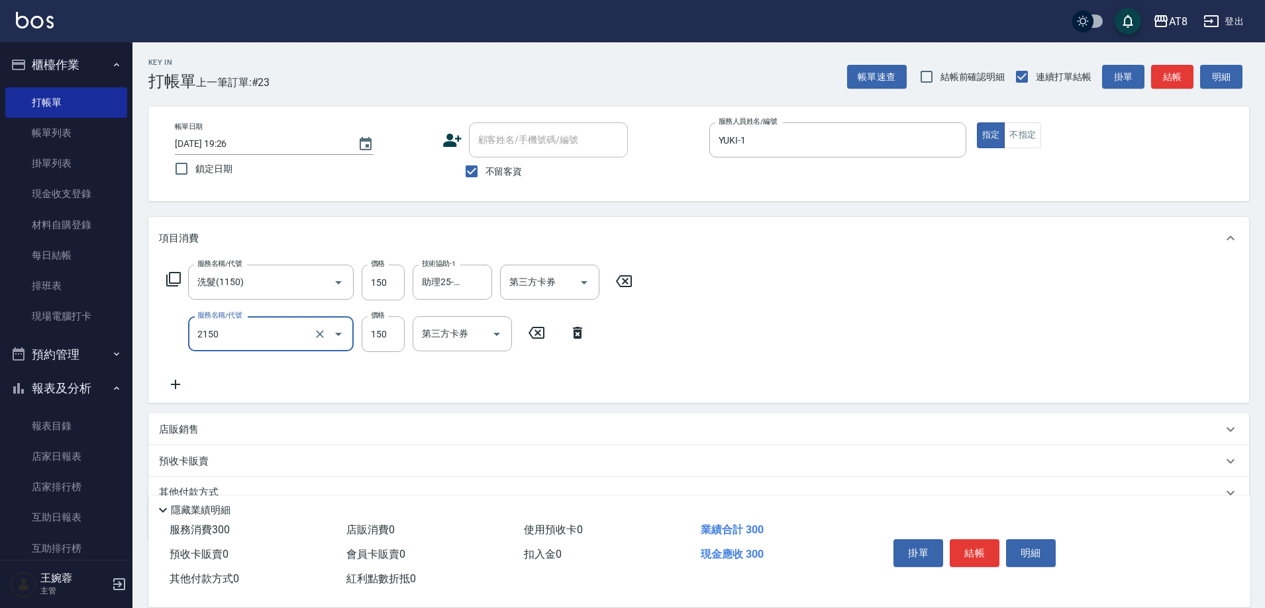
type input "剪髮(2150)"
click at [981, 548] on button "結帳" at bounding box center [974, 554] width 50 height 28
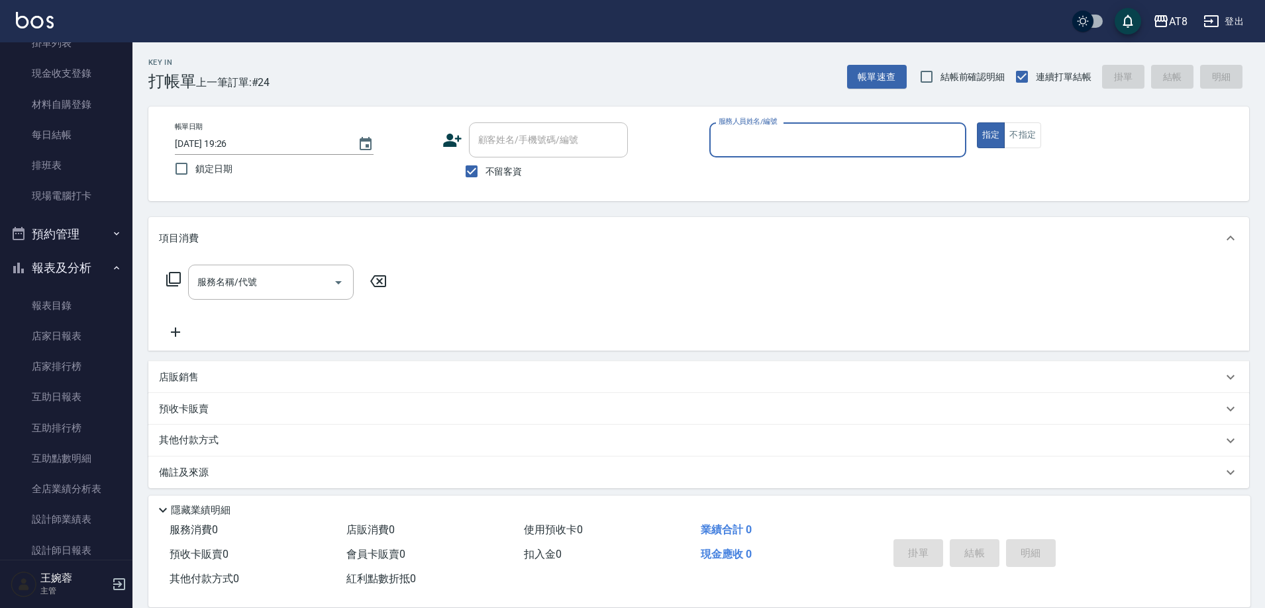
scroll to position [153, 0]
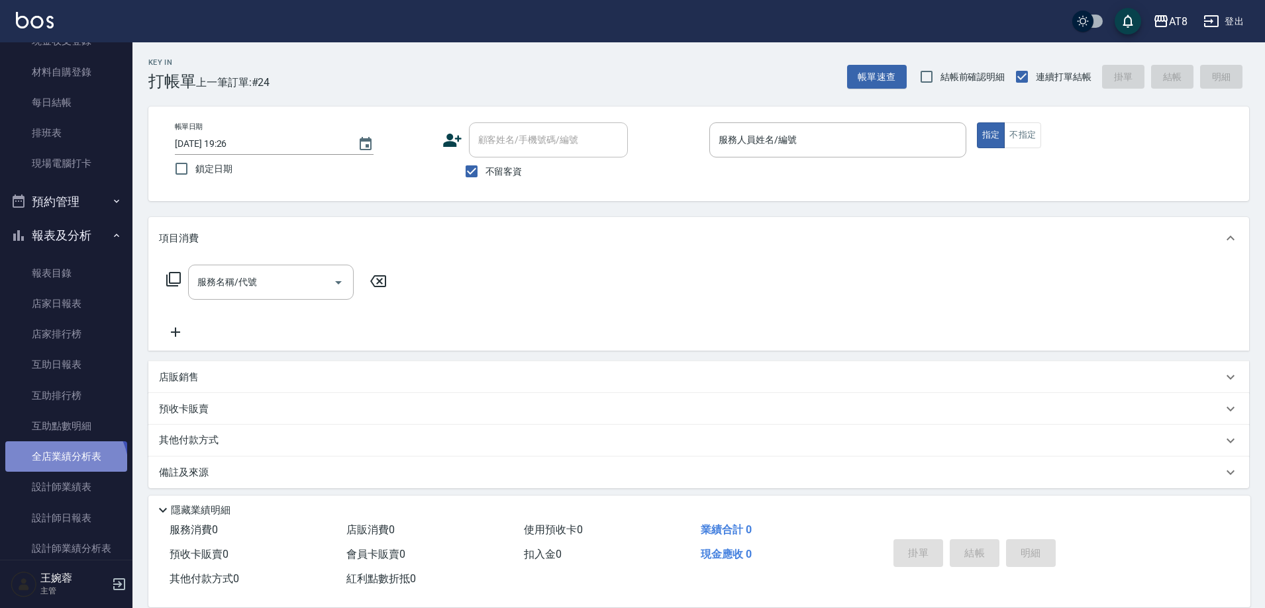
click at [64, 468] on link "全店業績分析表" at bounding box center [66, 457] width 122 height 30
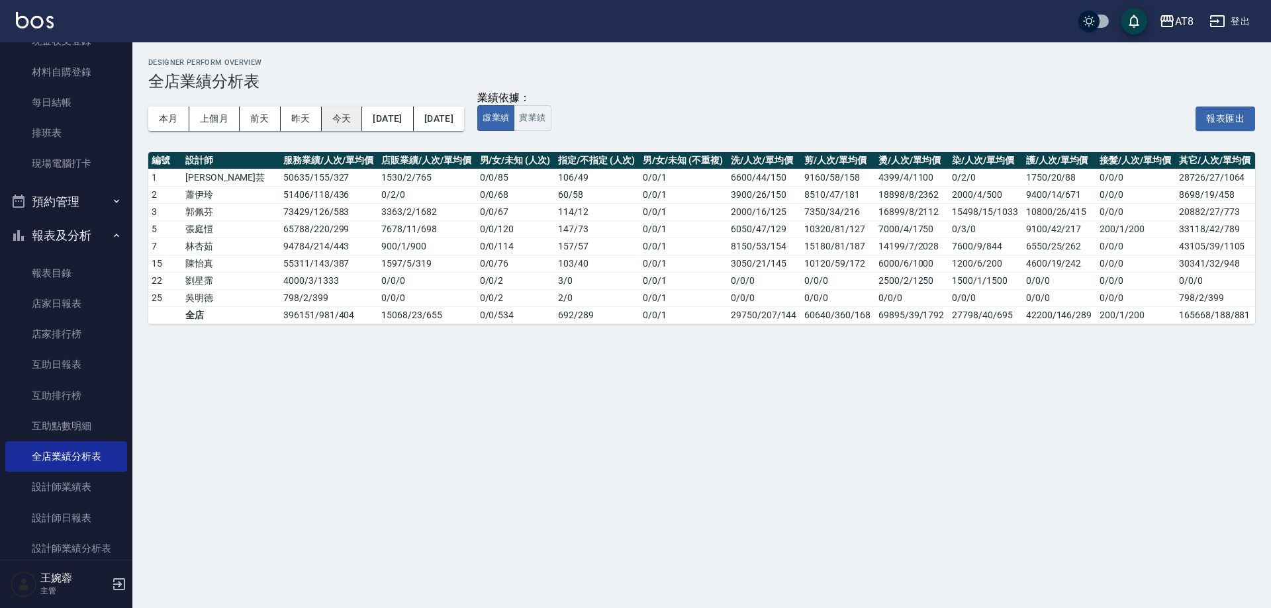
click at [326, 124] on button "今天" at bounding box center [342, 119] width 41 height 24
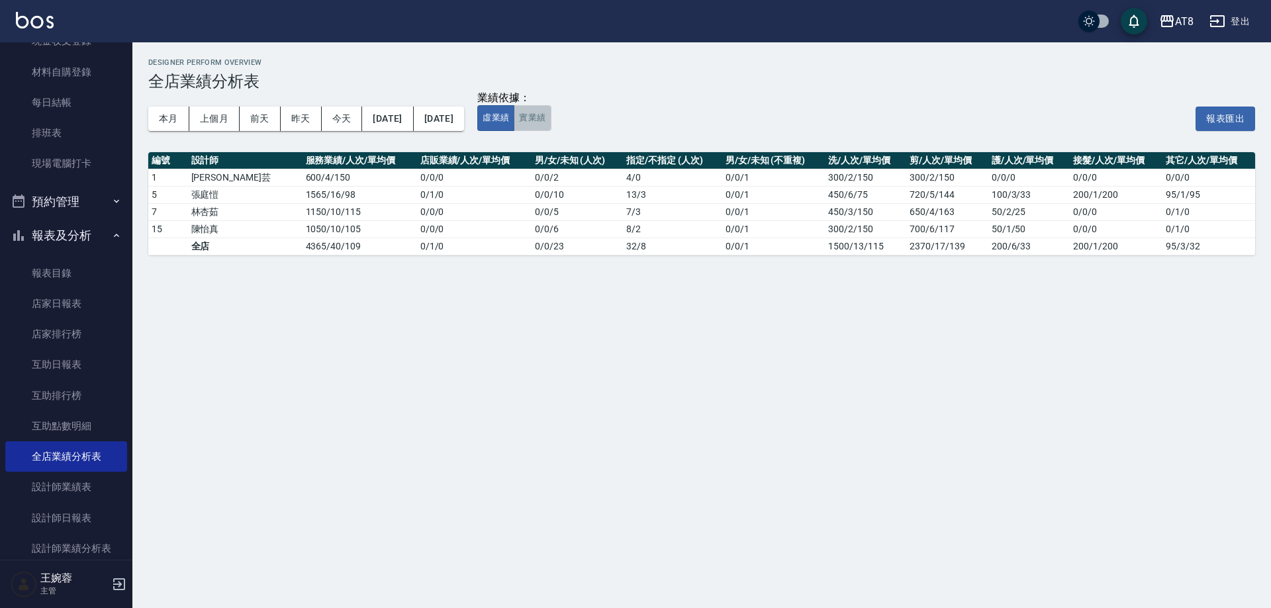
click at [551, 126] on button "實業績" at bounding box center [532, 118] width 37 height 26
click at [514, 121] on button "虛業績" at bounding box center [495, 118] width 37 height 26
click at [87, 299] on link "店家日報表" at bounding box center [66, 304] width 122 height 30
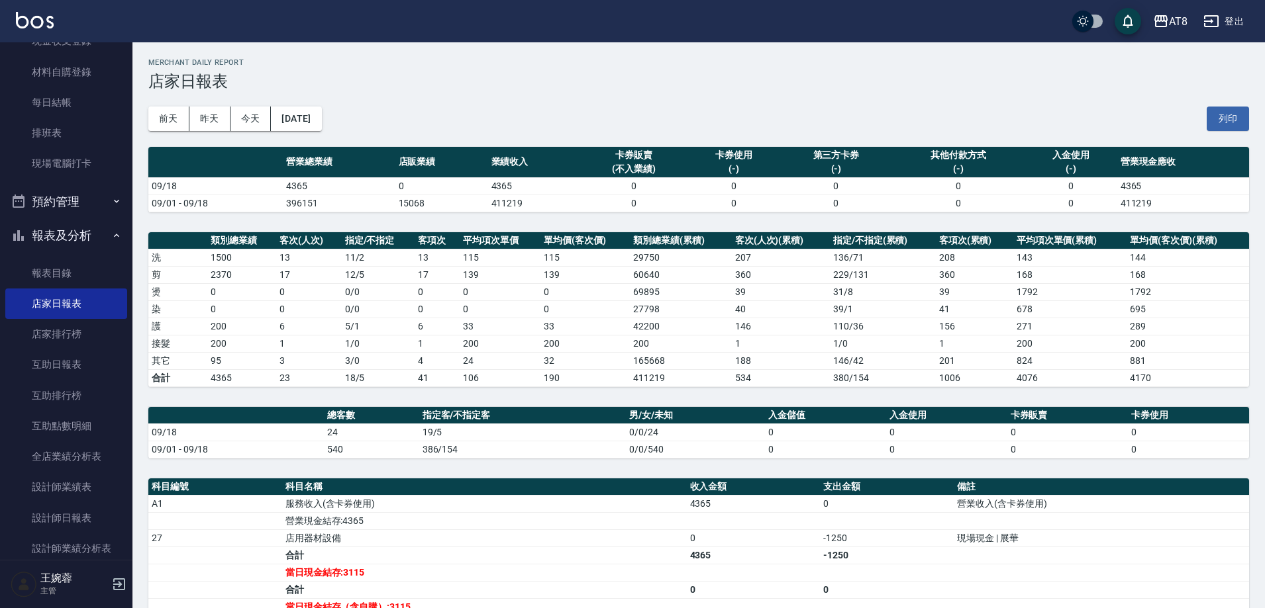
click at [30, 21] on img at bounding box center [35, 20] width 38 height 17
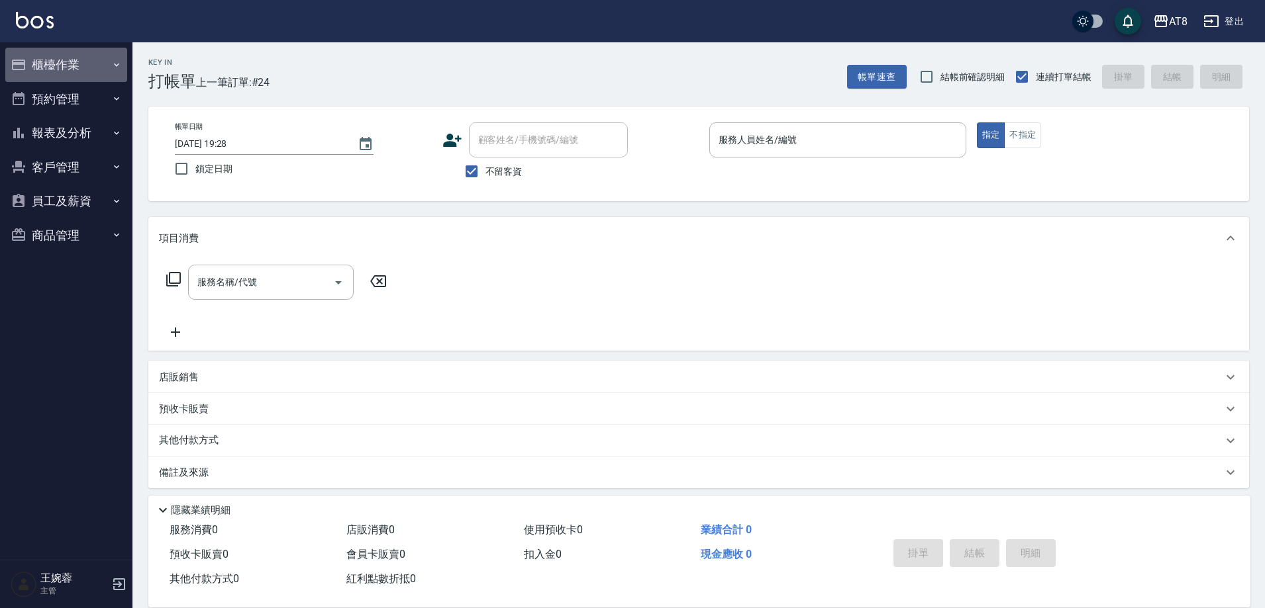
click at [73, 61] on button "櫃檯作業" at bounding box center [66, 65] width 122 height 34
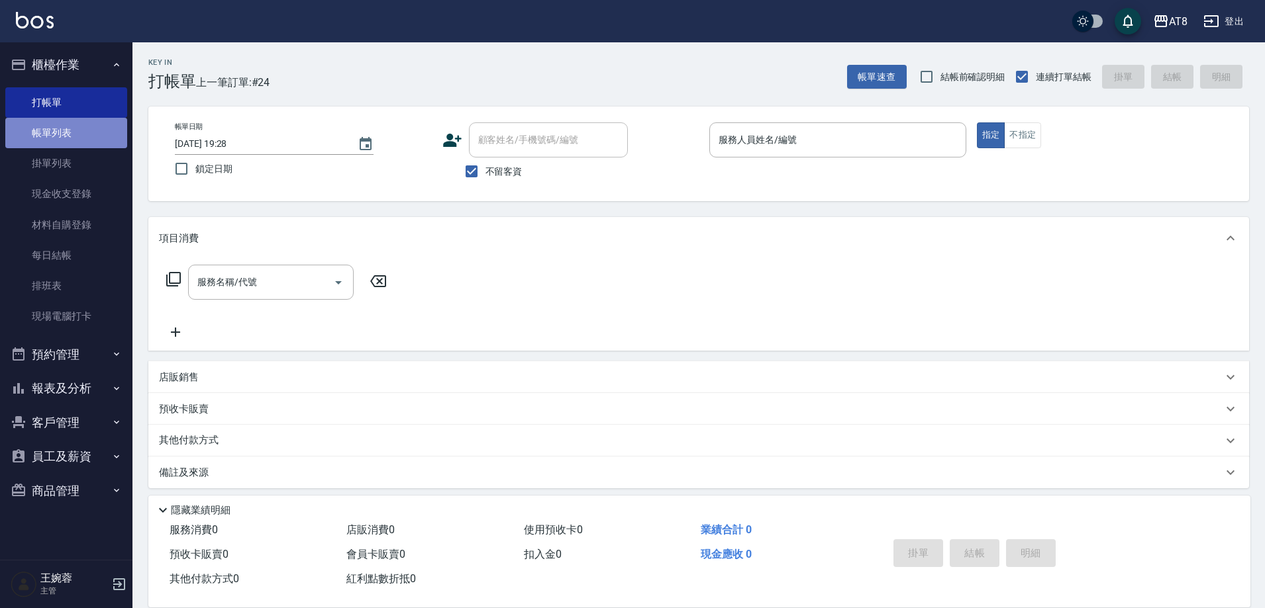
click at [81, 124] on link "帳單列表" at bounding box center [66, 133] width 122 height 30
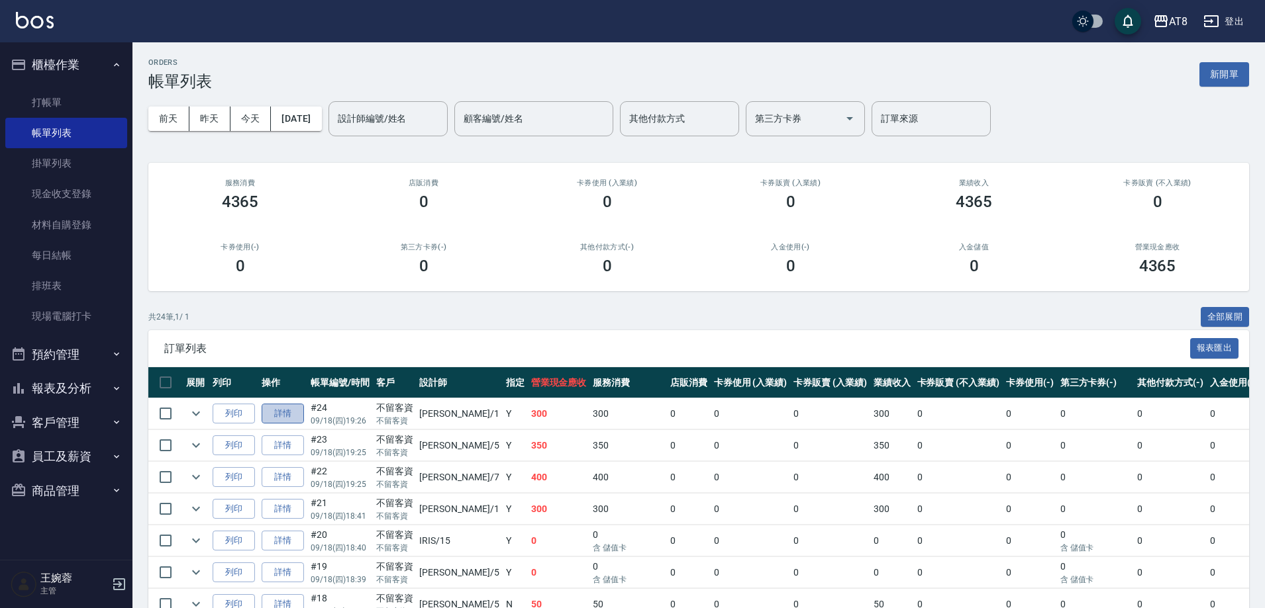
click at [281, 422] on link "詳情" at bounding box center [283, 414] width 42 height 21
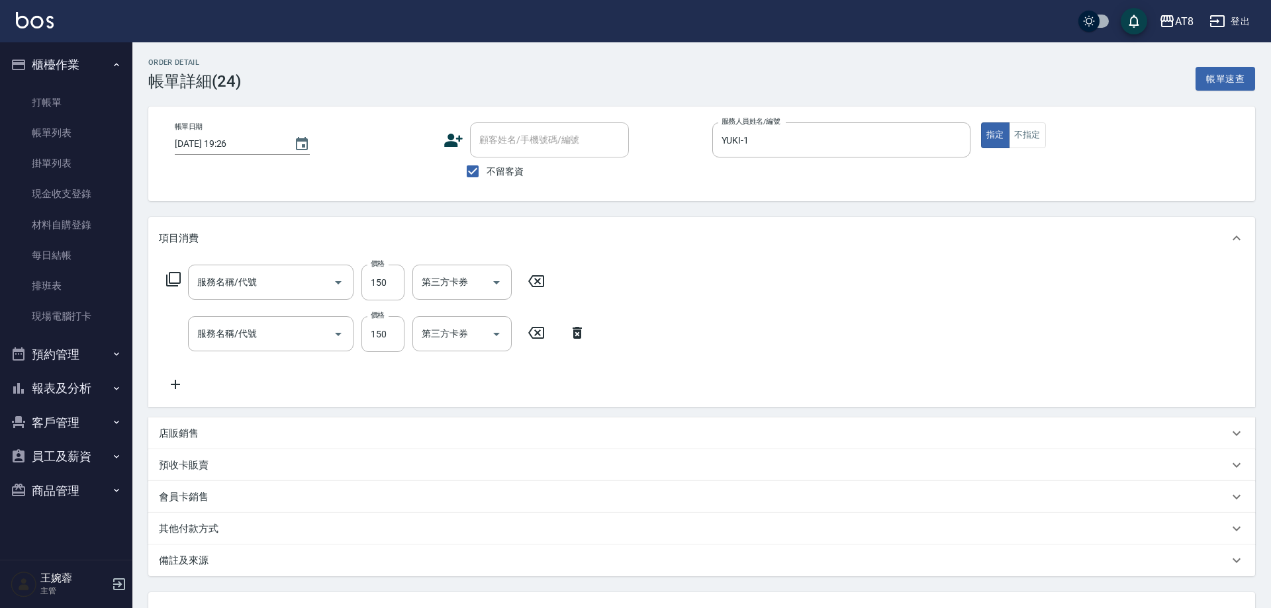
type input "[DATE] 19:26"
checkbox input "true"
type input "YUKI-1"
type input "剪髮(2150)"
type input "洗髮(1150)"
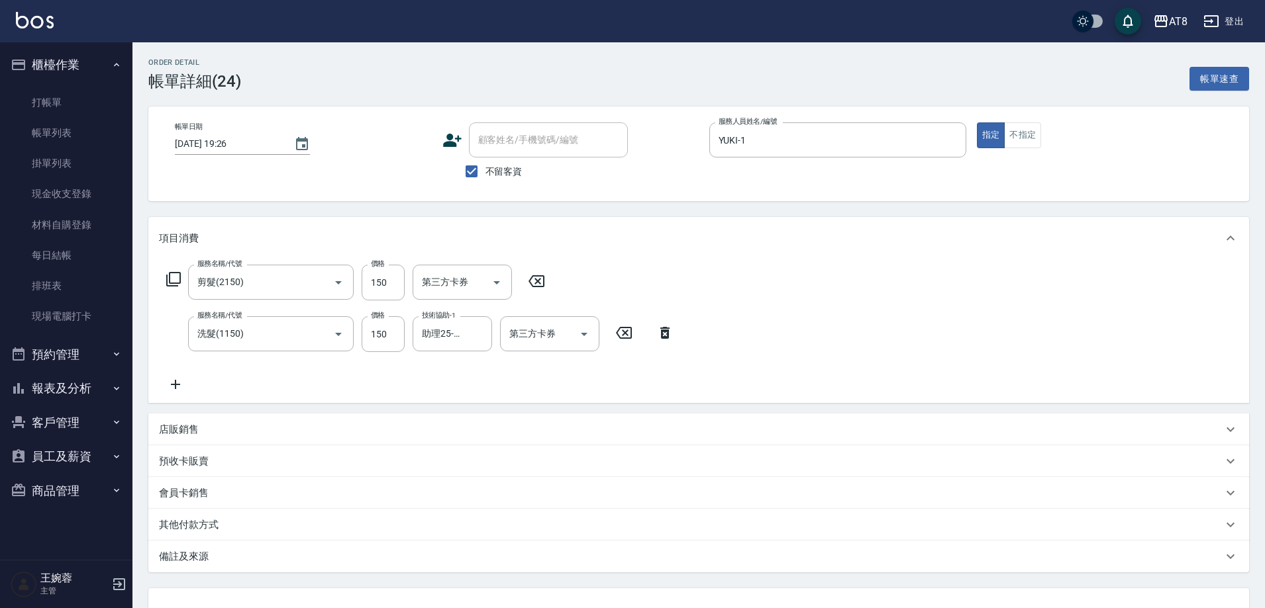
click at [541, 287] on icon at bounding box center [536, 281] width 16 height 12
click at [665, 338] on icon at bounding box center [664, 332] width 9 height 12
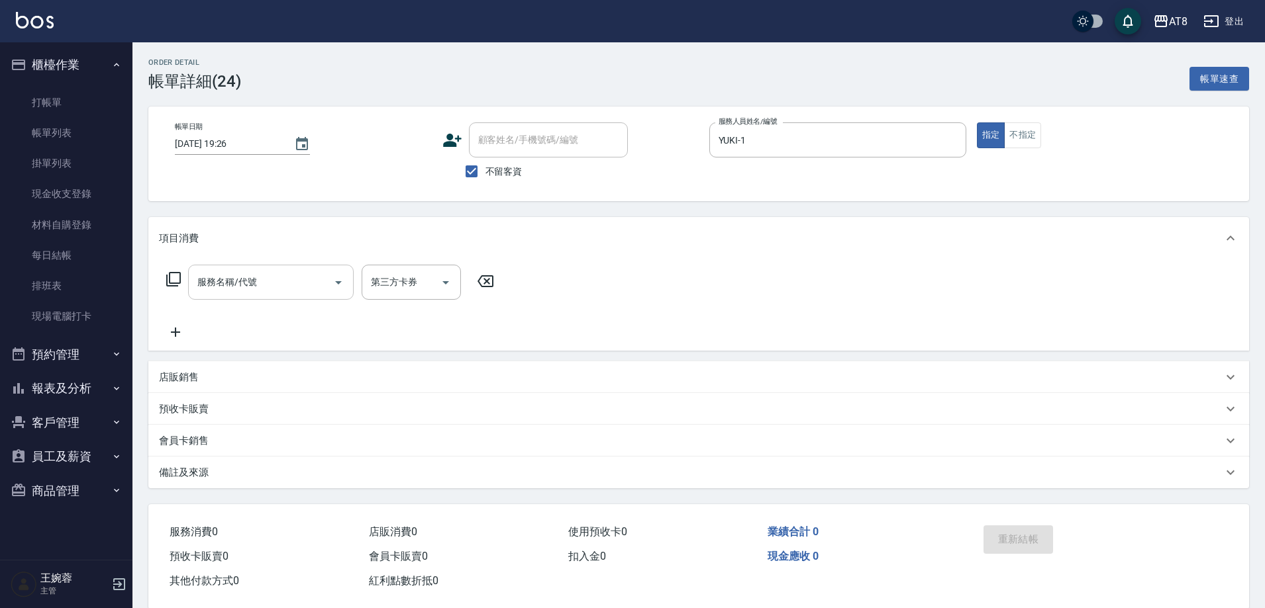
click at [316, 300] on div "服務名稱/代號" at bounding box center [271, 282] width 166 height 35
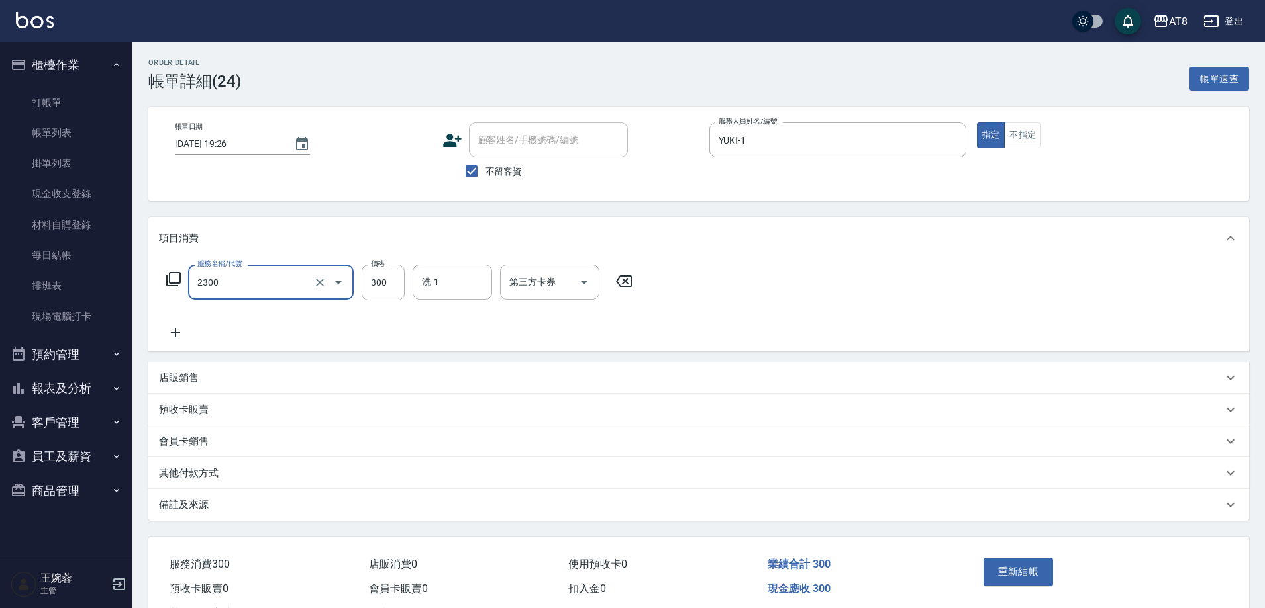
type input "入金洗剪300(2300)"
type input "助理25-25"
click at [585, 277] on icon "Open" at bounding box center [584, 283] width 16 height 16
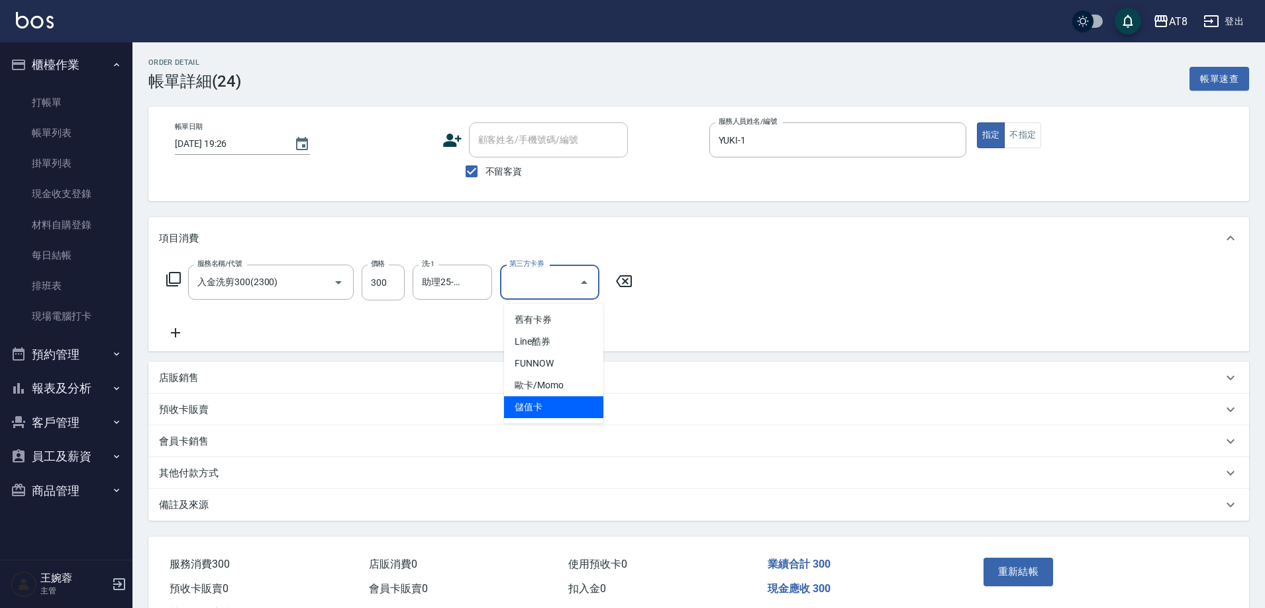
click at [575, 405] on span "儲值卡" at bounding box center [553, 408] width 99 height 22
type input "儲值卡"
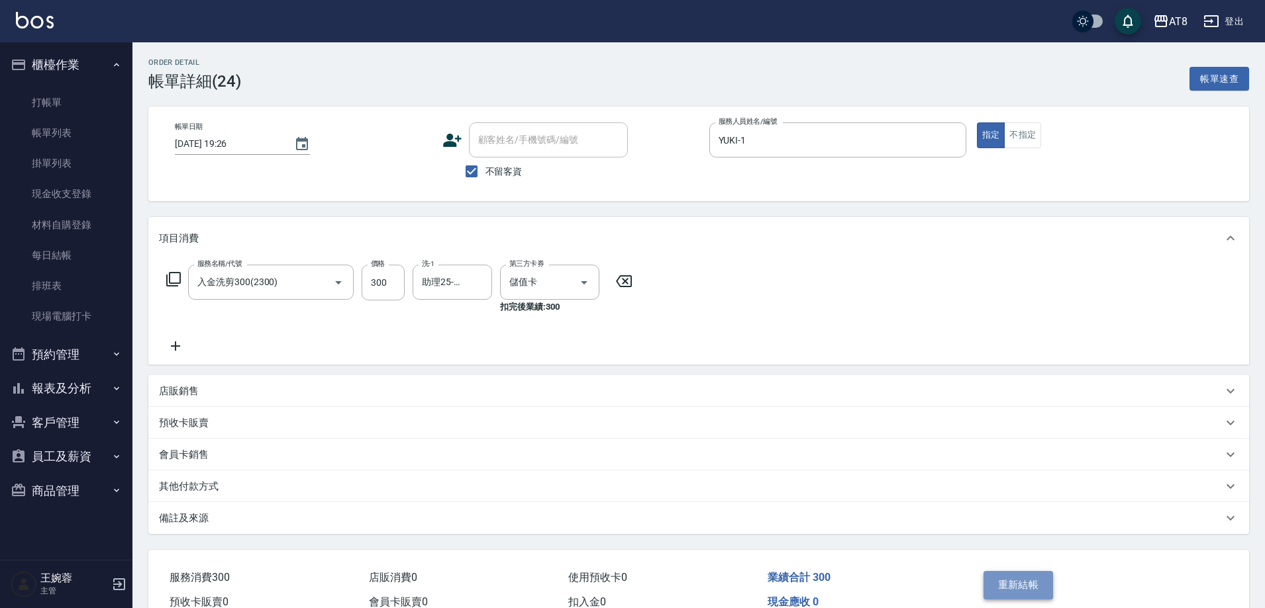
click at [1026, 584] on button "重新結帳" at bounding box center [1018, 585] width 70 height 28
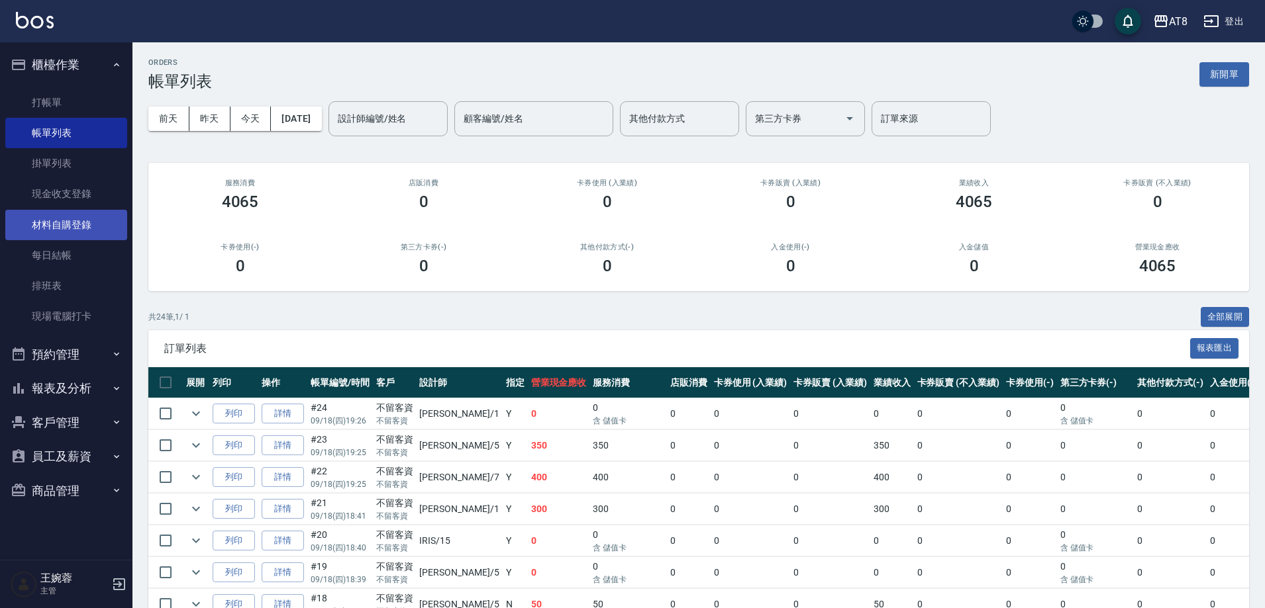
click at [75, 239] on link "材料自購登錄" at bounding box center [66, 225] width 122 height 30
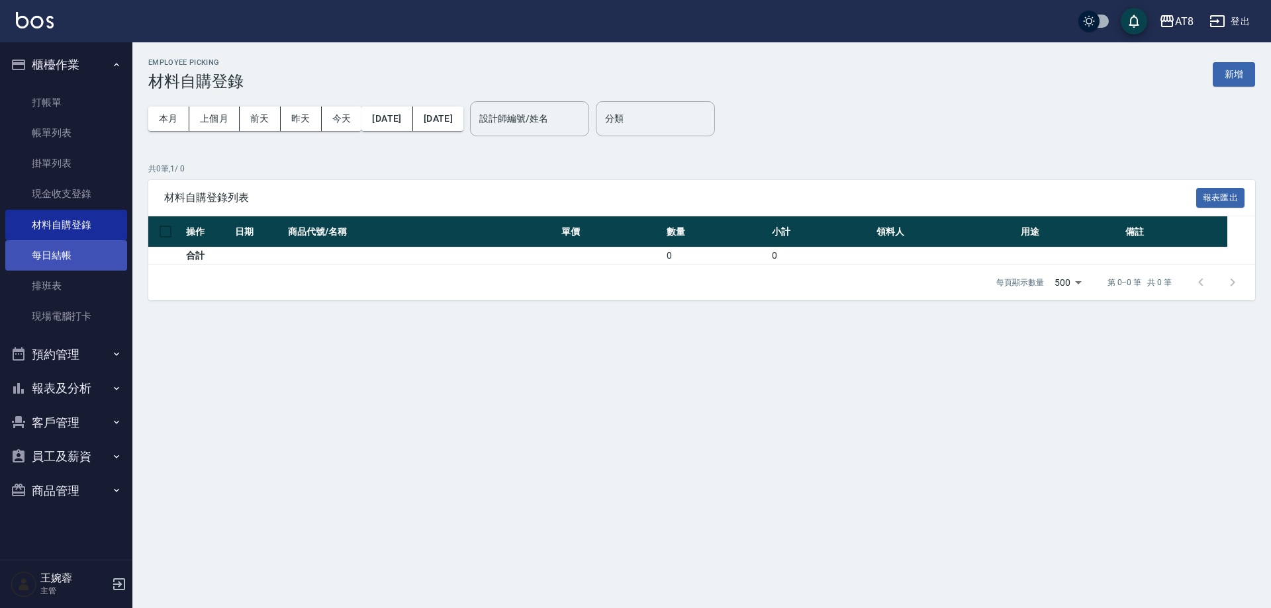
click at [75, 265] on link "每日結帳" at bounding box center [66, 255] width 122 height 30
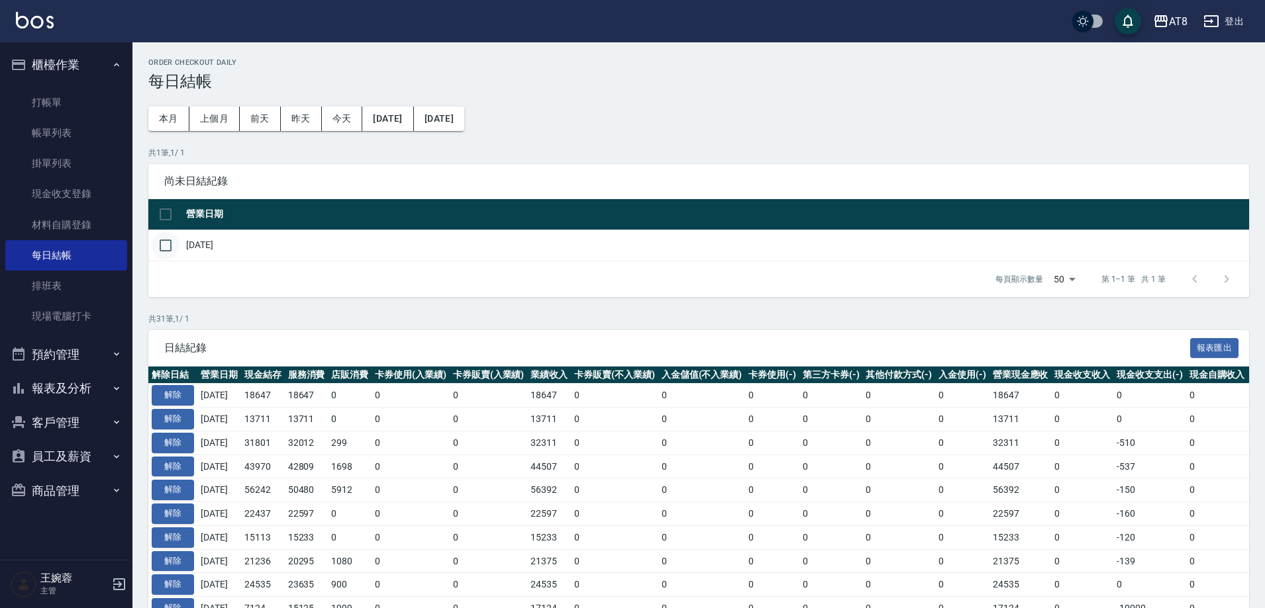
click at [177, 244] on input "checkbox" at bounding box center [166, 246] width 28 height 28
checkbox input "true"
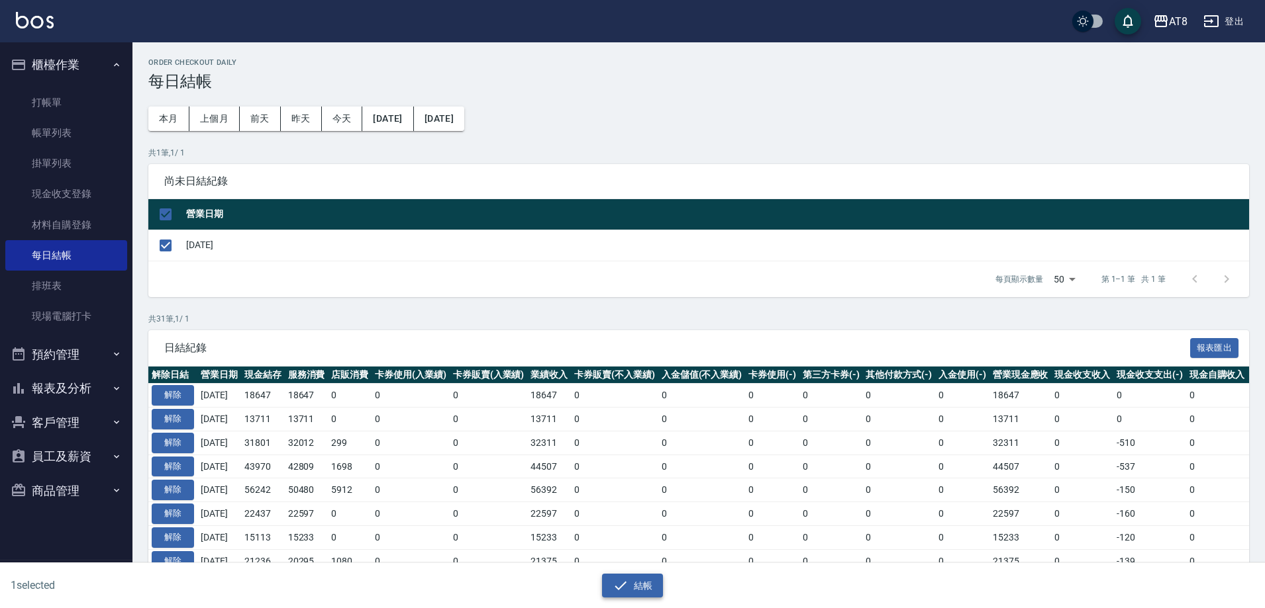
click at [651, 595] on button "結帳" at bounding box center [633, 586] width 62 height 24
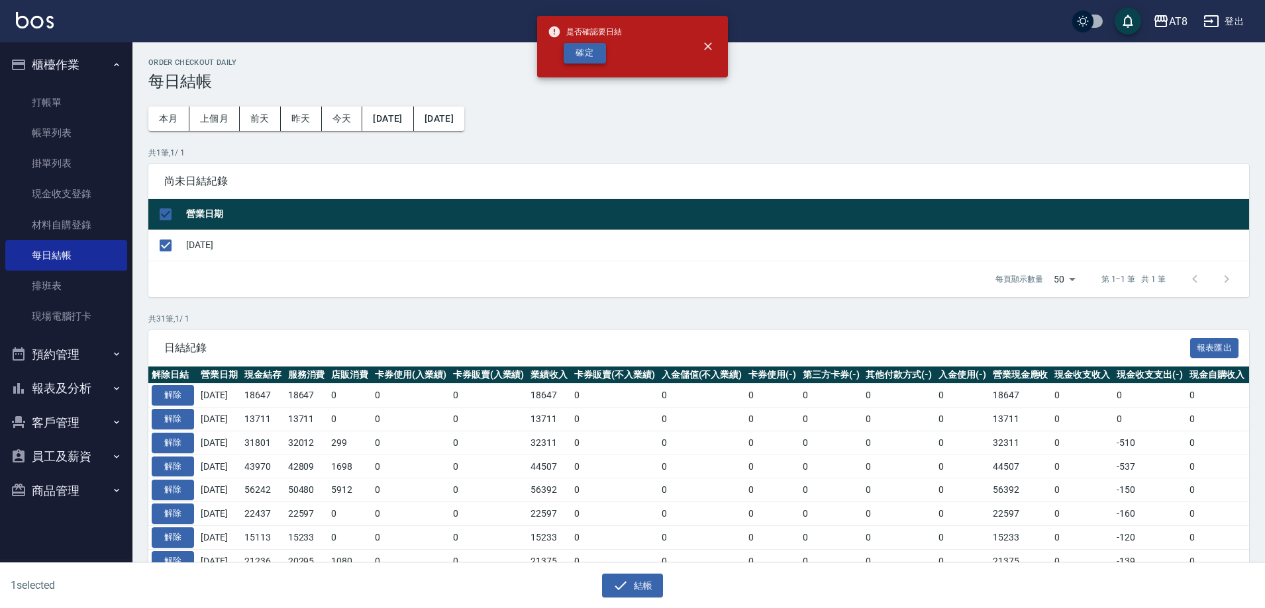
click at [598, 56] on button "確定" at bounding box center [584, 53] width 42 height 21
checkbox input "false"
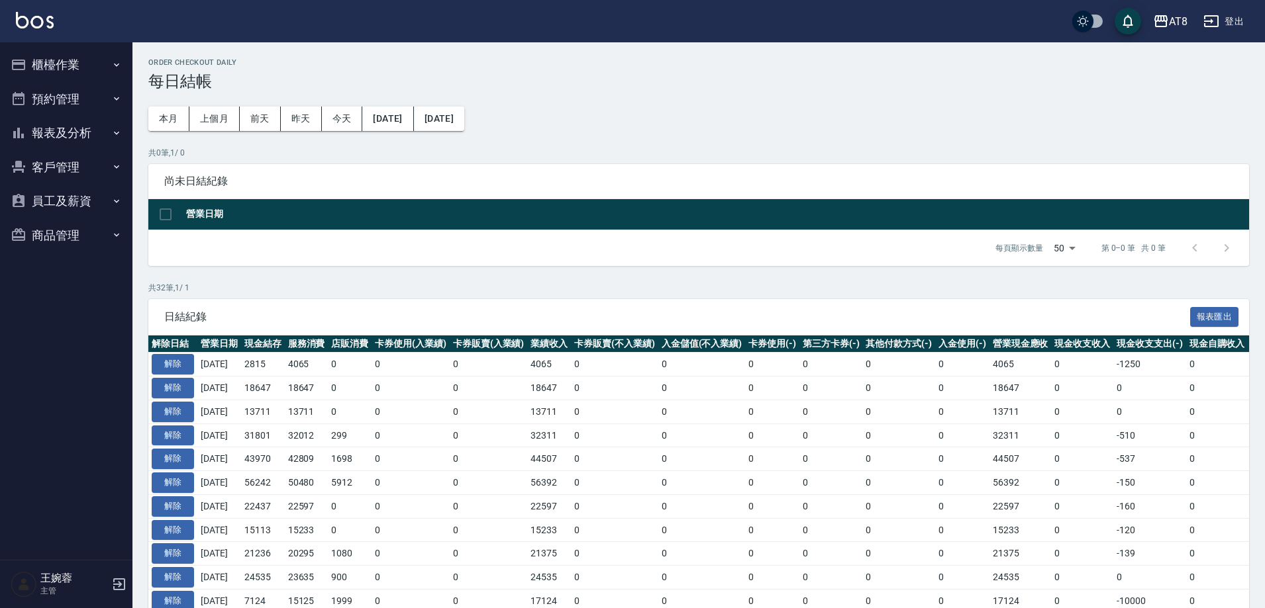
click at [81, 126] on button "報表及分析" at bounding box center [66, 133] width 122 height 34
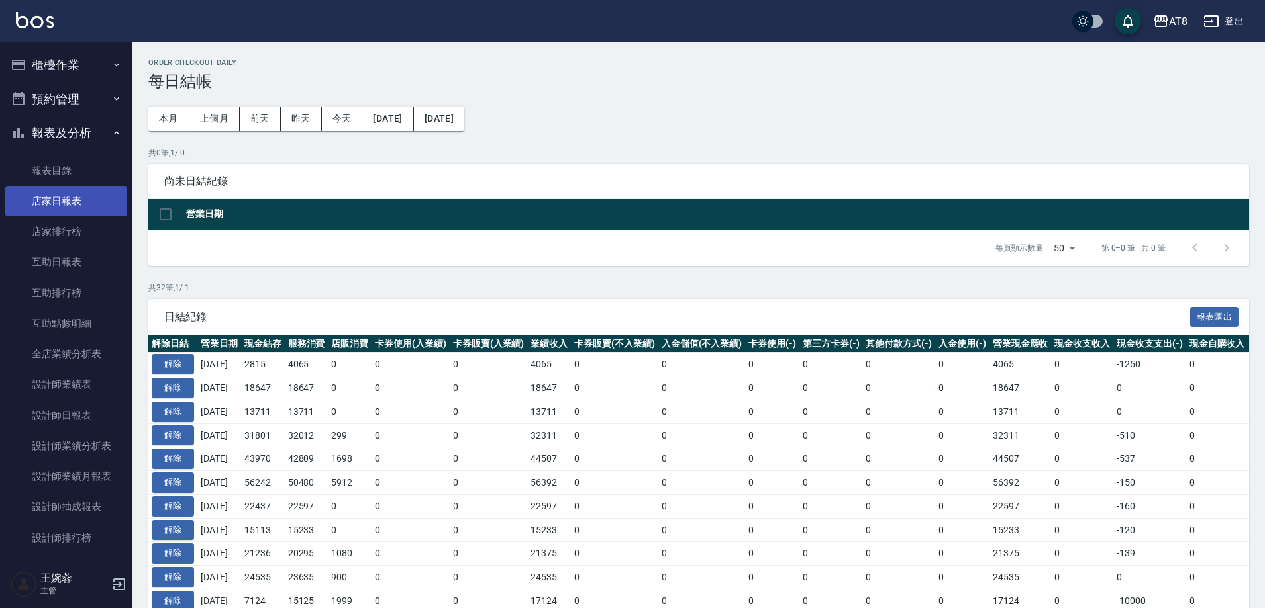
click at [63, 213] on link "店家日報表" at bounding box center [66, 201] width 122 height 30
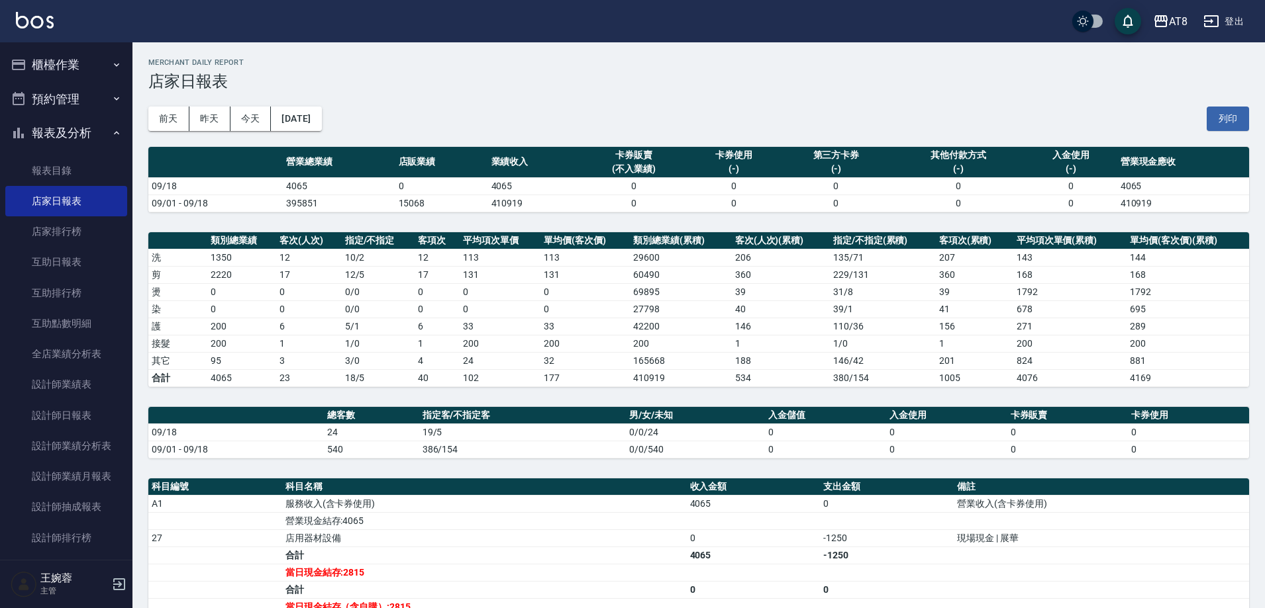
click at [77, 133] on button "報表及分析" at bounding box center [66, 133] width 122 height 34
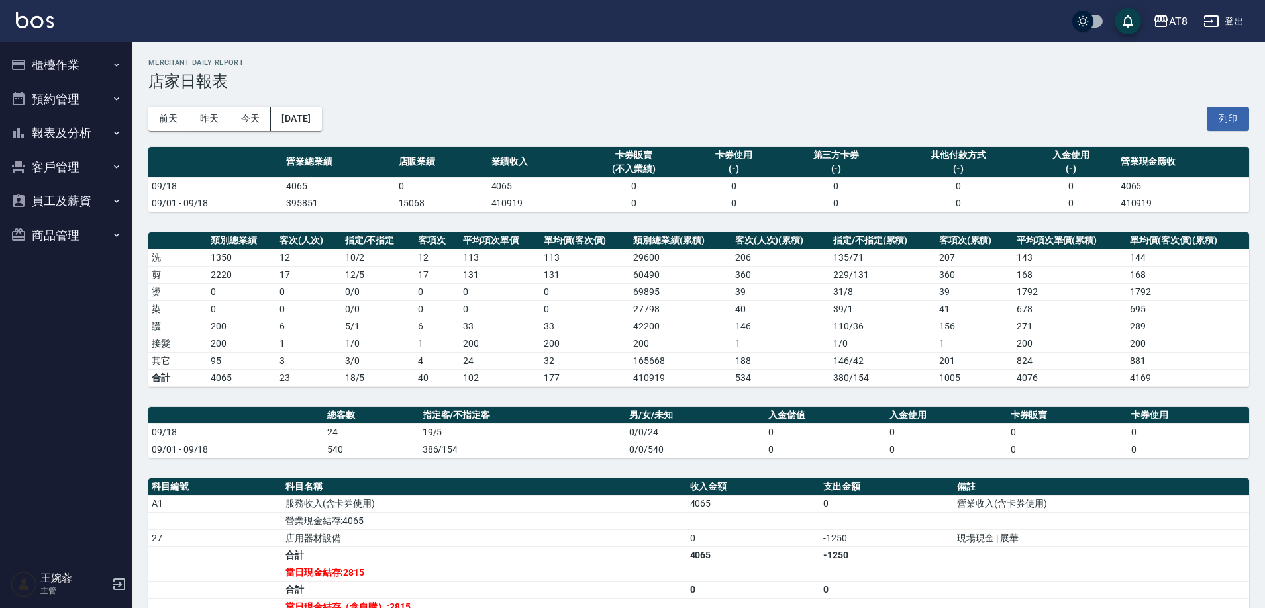
click at [73, 67] on button "櫃檯作業" at bounding box center [66, 65] width 122 height 34
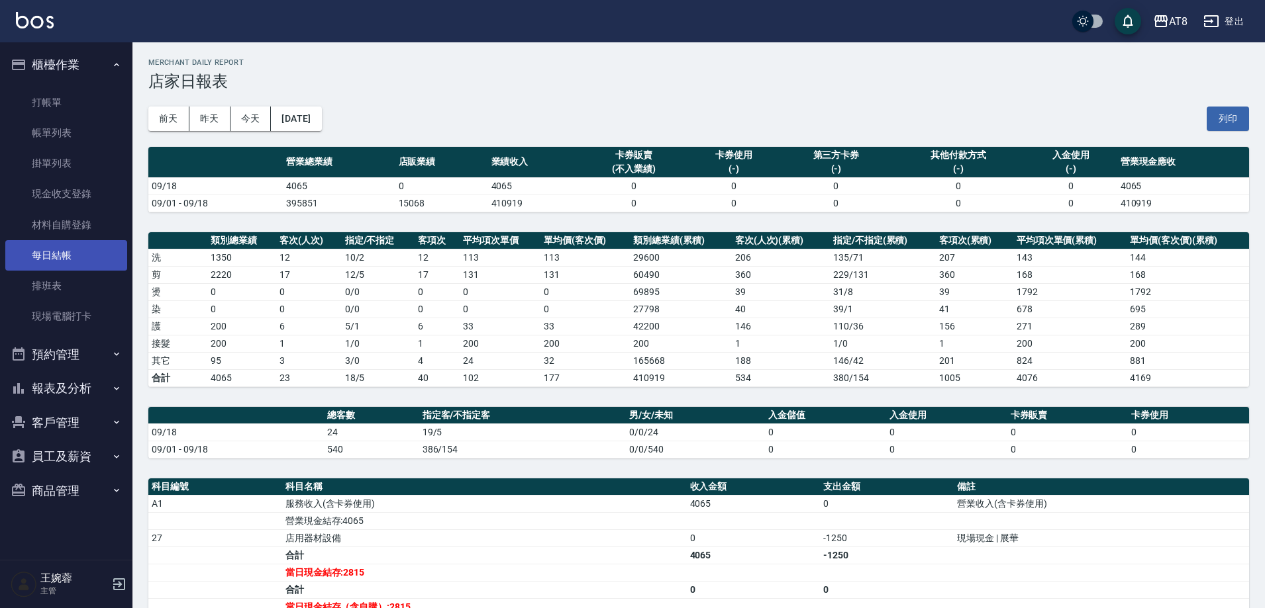
click at [68, 246] on link "每日結帳" at bounding box center [66, 255] width 122 height 30
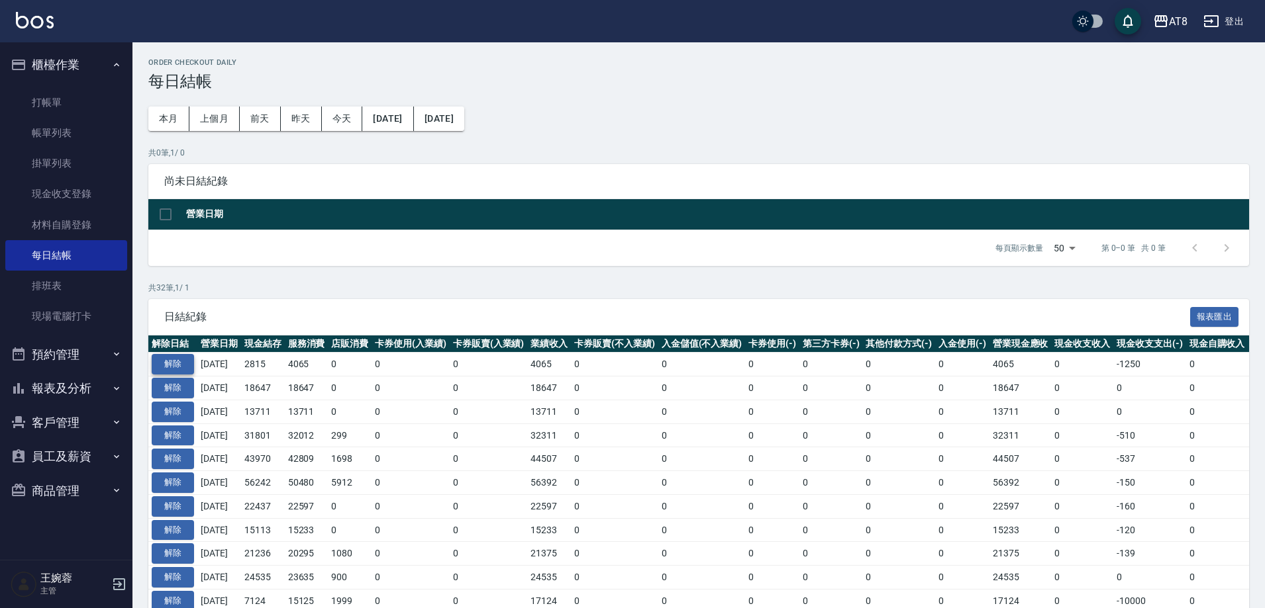
click at [187, 375] on button "解除" at bounding box center [173, 364] width 42 height 21
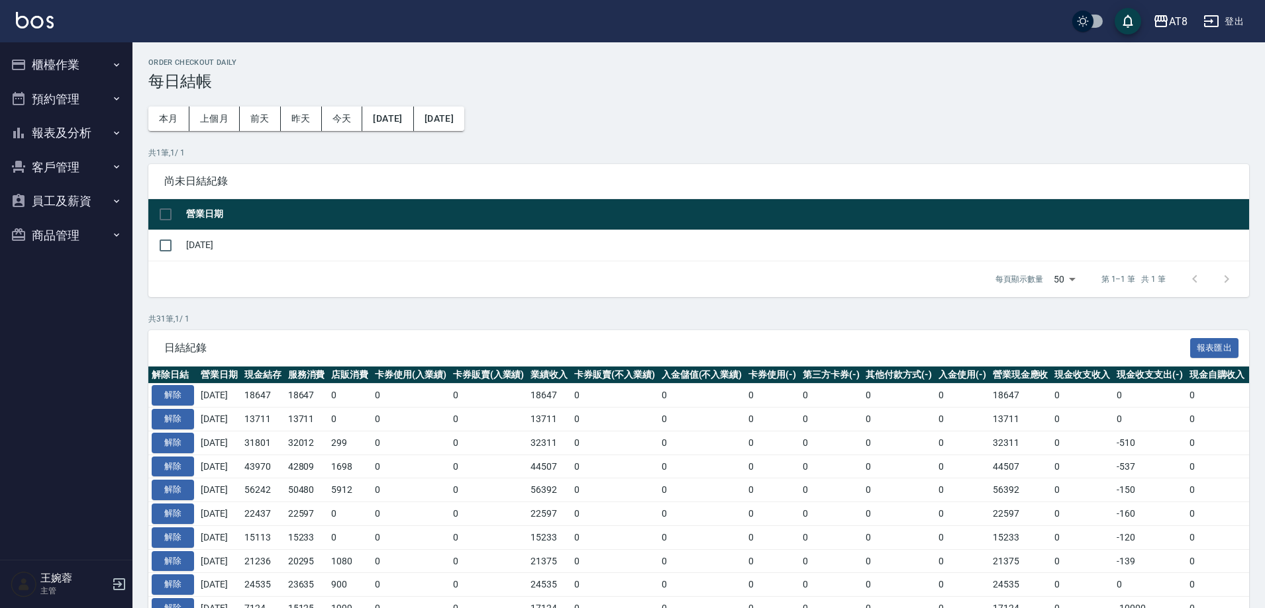
click at [72, 46] on ul "櫃檯作業 打帳單 帳單列表 掛單列表 現金收支登錄 材料自購登錄 每日結帳 排班表 現場電腦打卡 預約管理 預約管理 單日預約紀錄 單週預約紀錄 報表及分析 …" at bounding box center [66, 149] width 122 height 215
click at [66, 64] on button "櫃檯作業" at bounding box center [66, 65] width 122 height 34
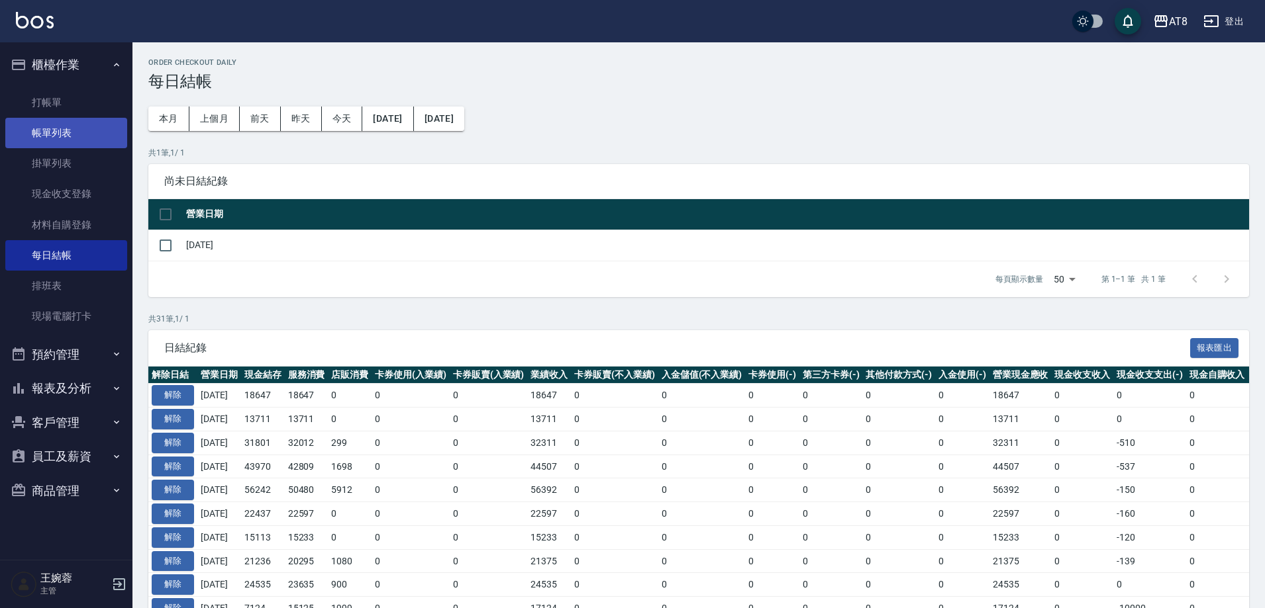
click at [75, 137] on link "帳單列表" at bounding box center [66, 133] width 122 height 30
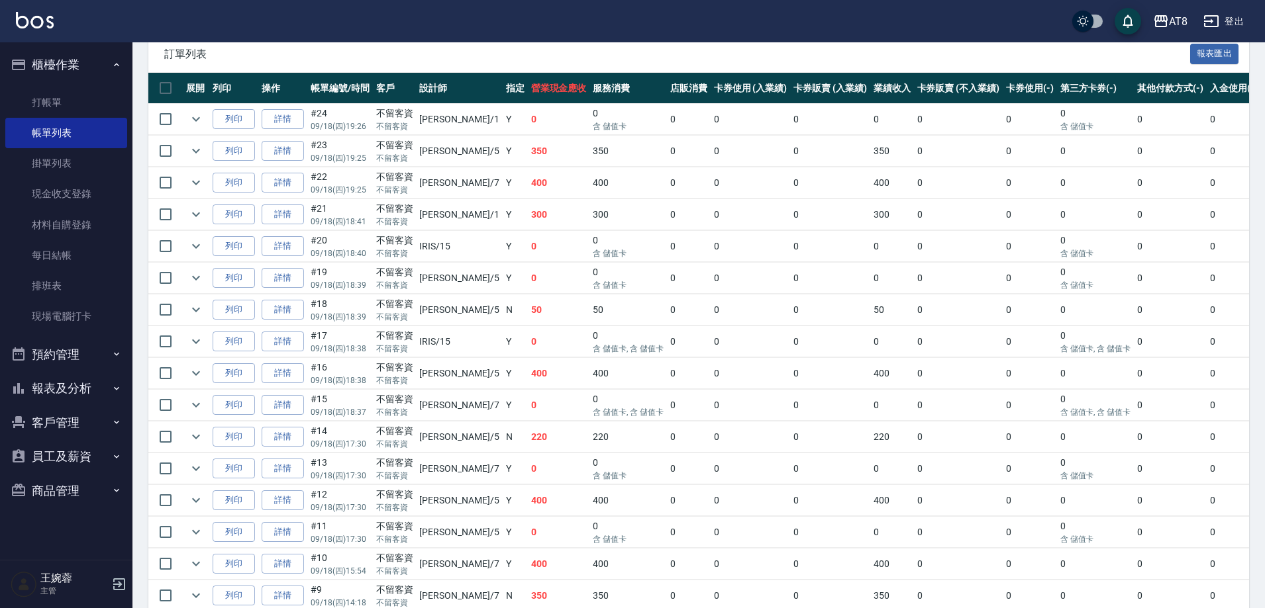
scroll to position [290, 0]
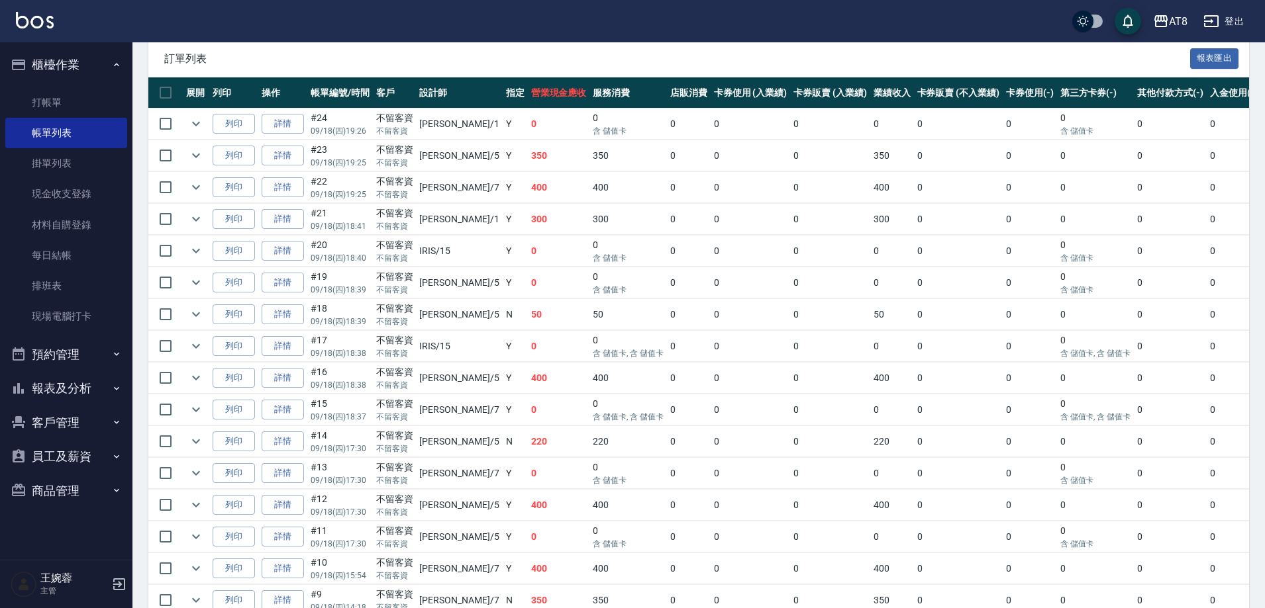
drag, startPoint x: 86, startPoint y: 253, endPoint x: 130, endPoint y: 240, distance: 46.3
click at [86, 252] on link "每日結帳" at bounding box center [66, 255] width 122 height 30
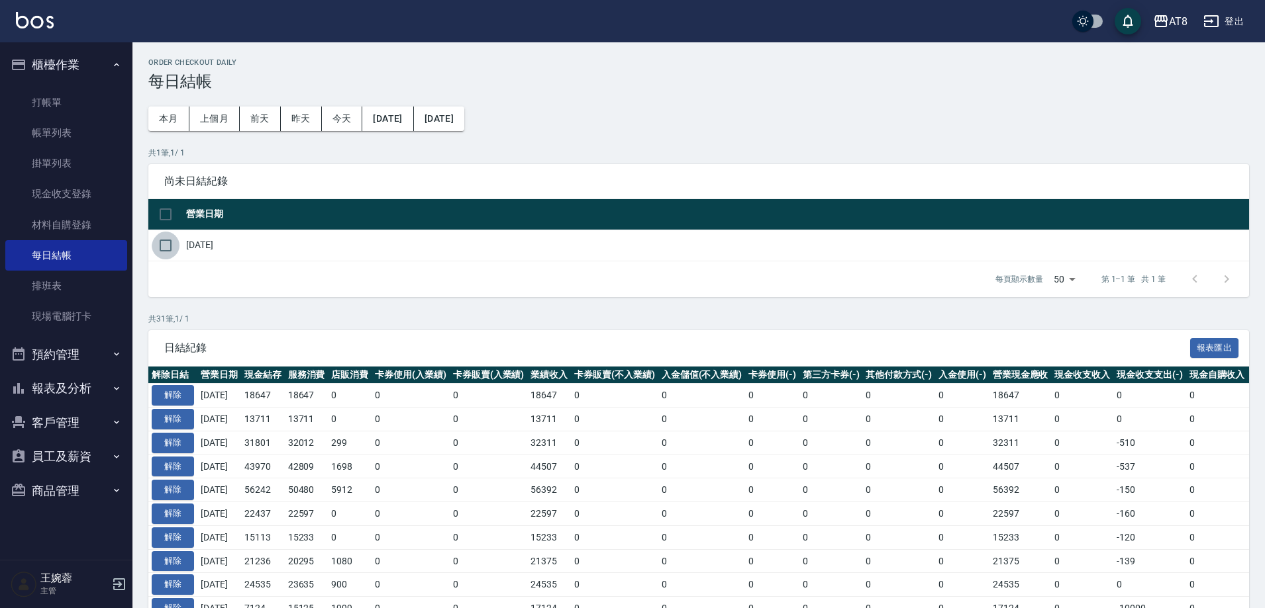
click at [156, 252] on input "checkbox" at bounding box center [166, 246] width 28 height 28
checkbox input "true"
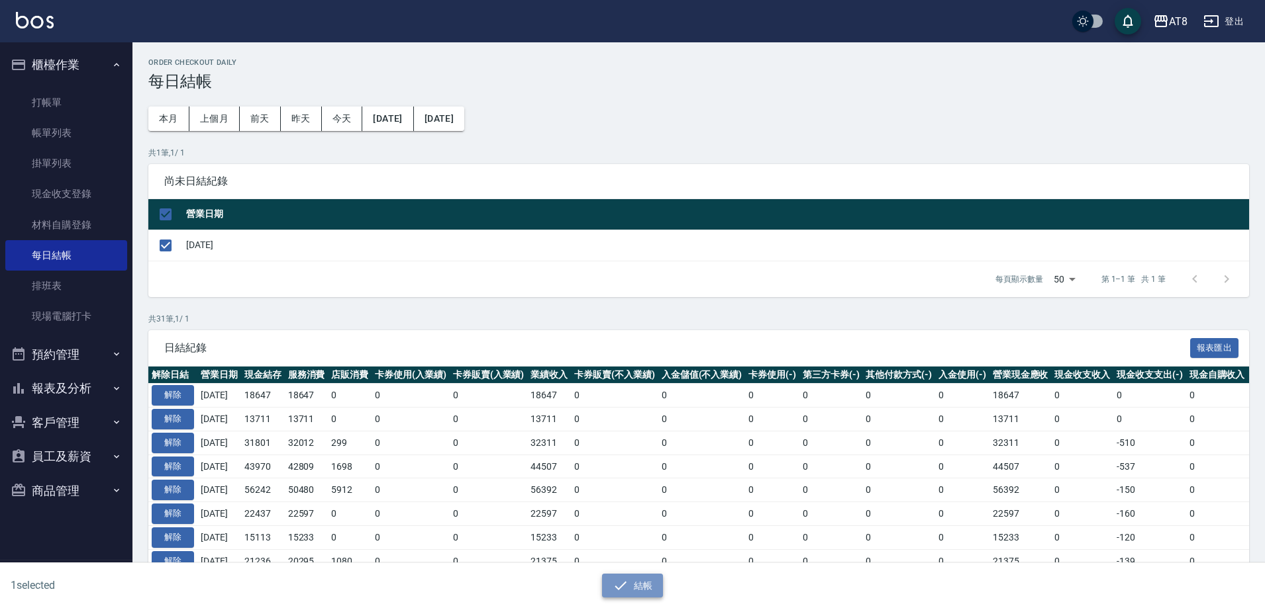
click at [628, 592] on icon "button" at bounding box center [620, 586] width 16 height 16
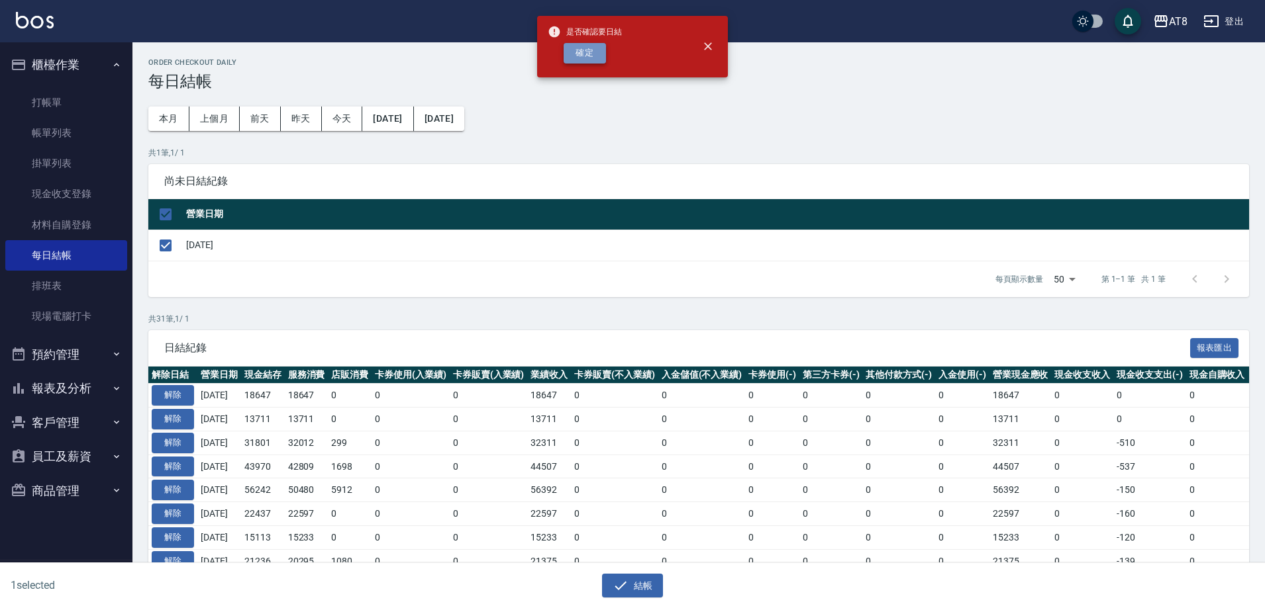
click at [571, 58] on button "確定" at bounding box center [584, 53] width 42 height 21
checkbox input "false"
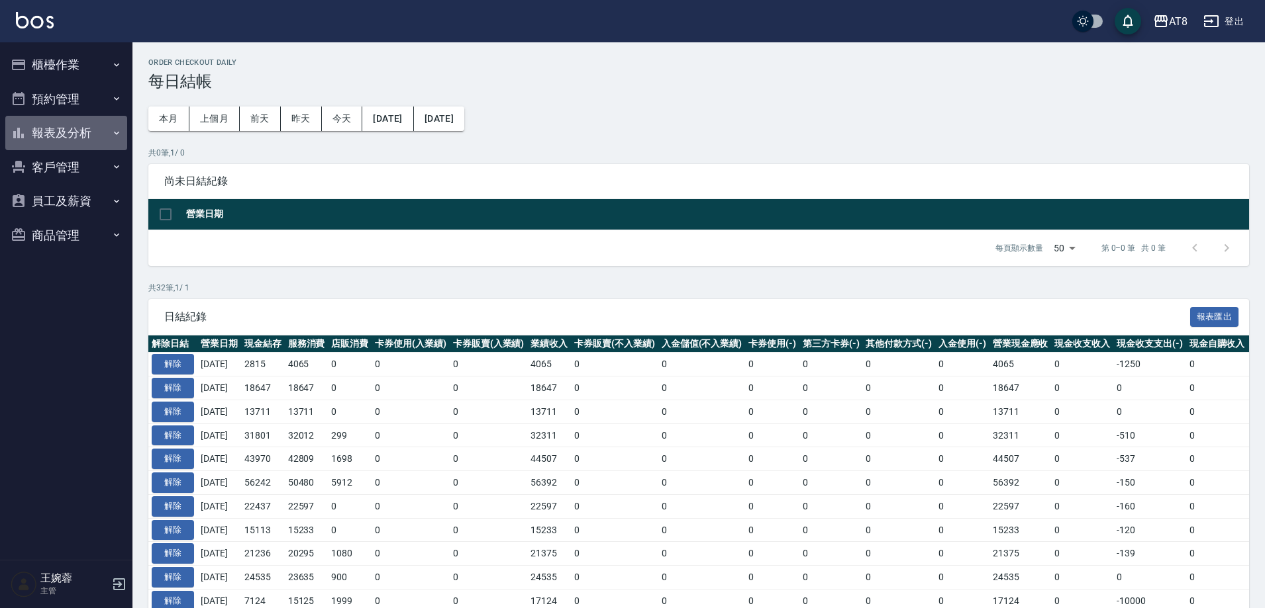
click at [42, 124] on button "報表及分析" at bounding box center [66, 133] width 122 height 34
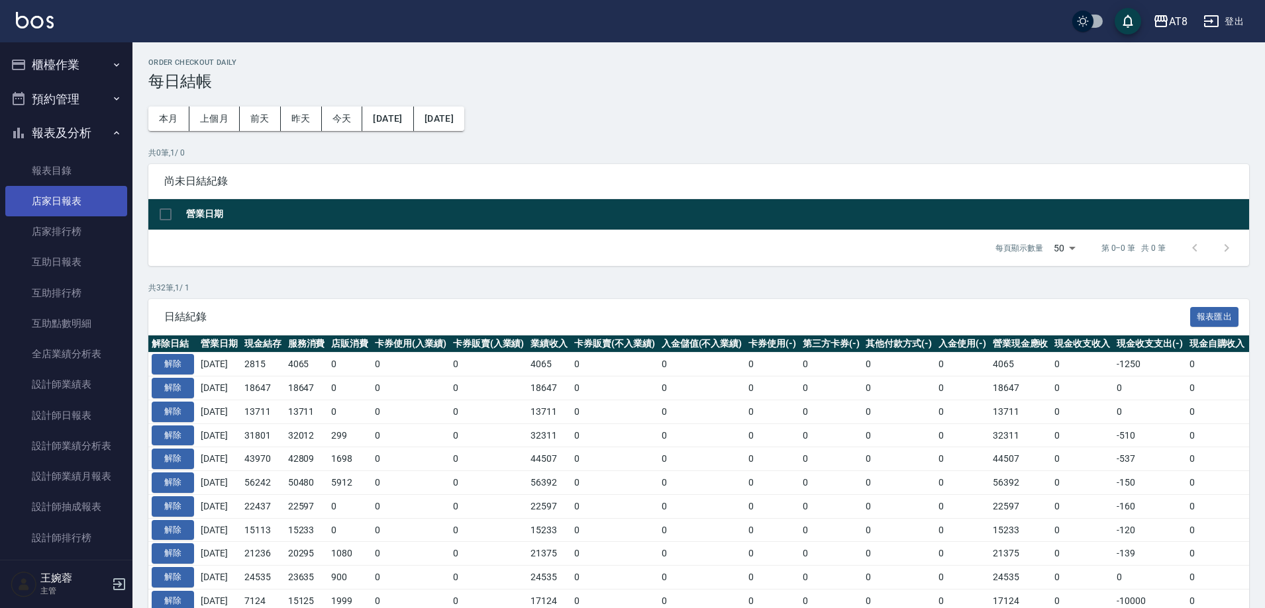
click at [64, 194] on link "店家日報表" at bounding box center [66, 201] width 122 height 30
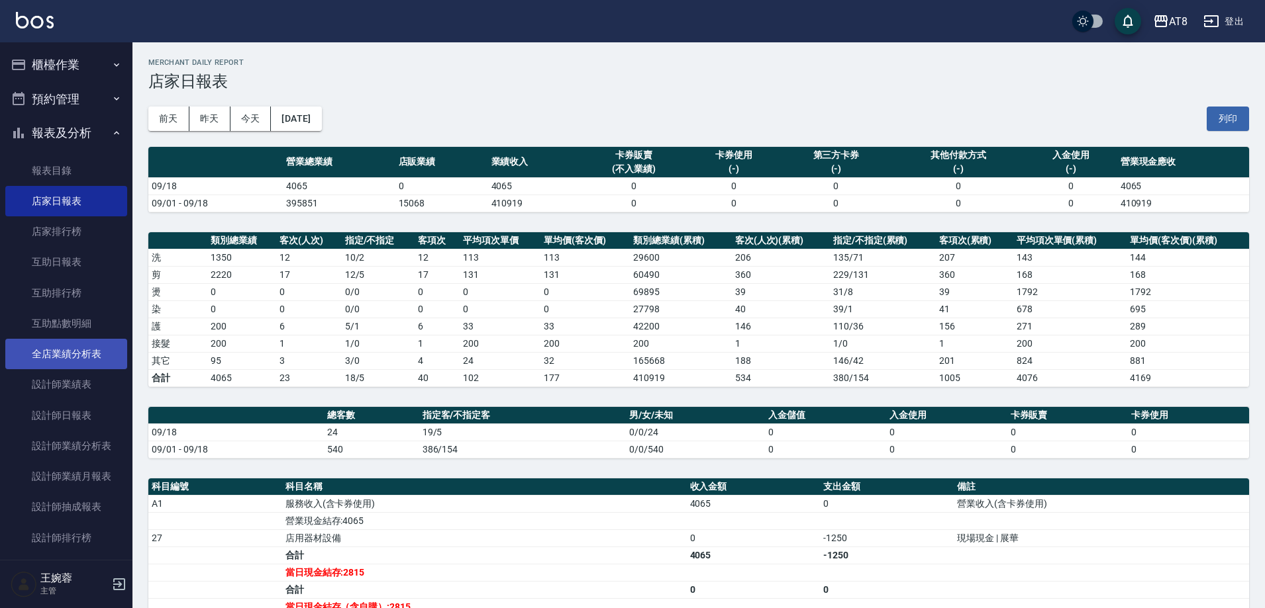
click at [86, 351] on link "全店業績分析表" at bounding box center [66, 354] width 122 height 30
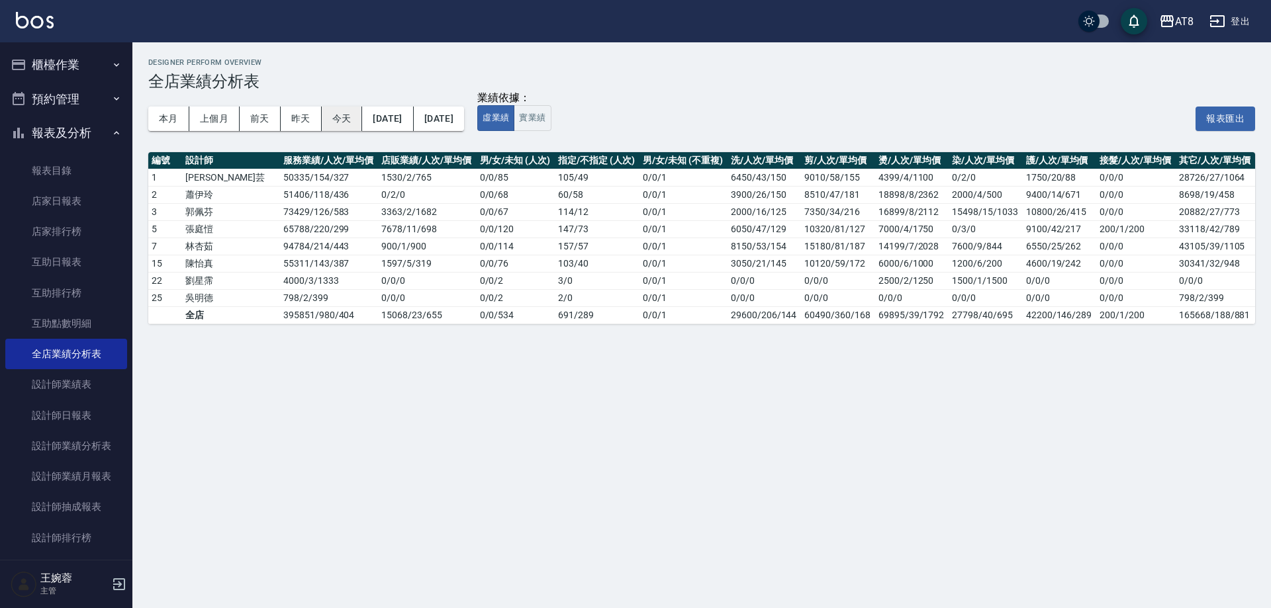
click at [343, 123] on button "今天" at bounding box center [342, 119] width 41 height 24
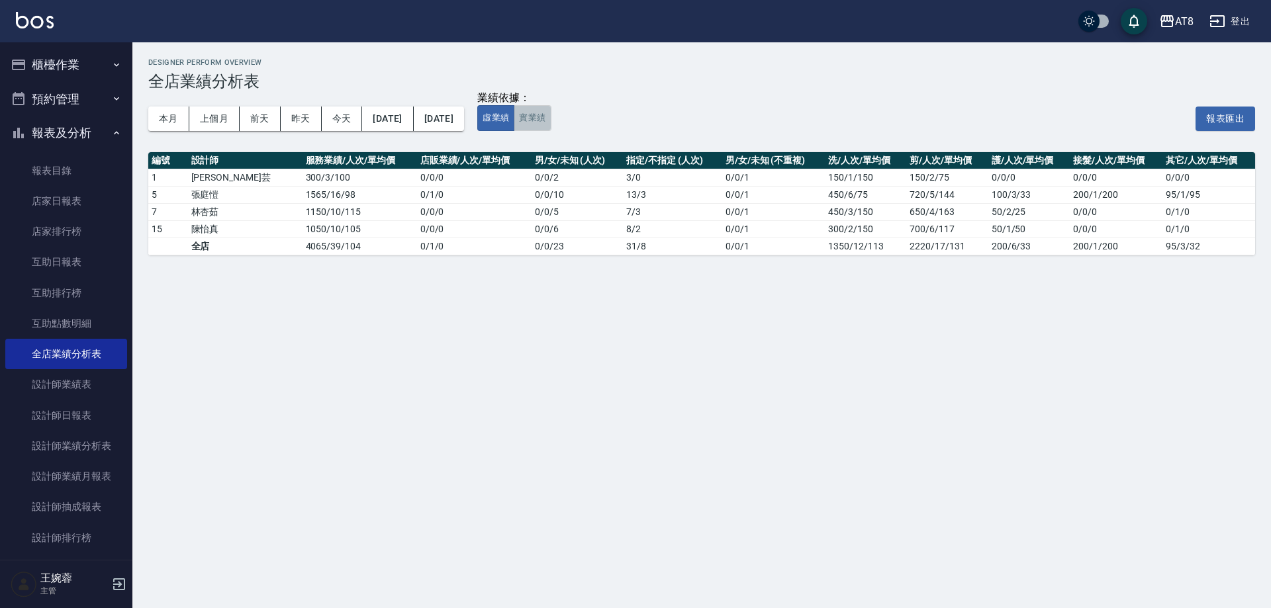
click at [551, 127] on button "實業績" at bounding box center [532, 118] width 37 height 26
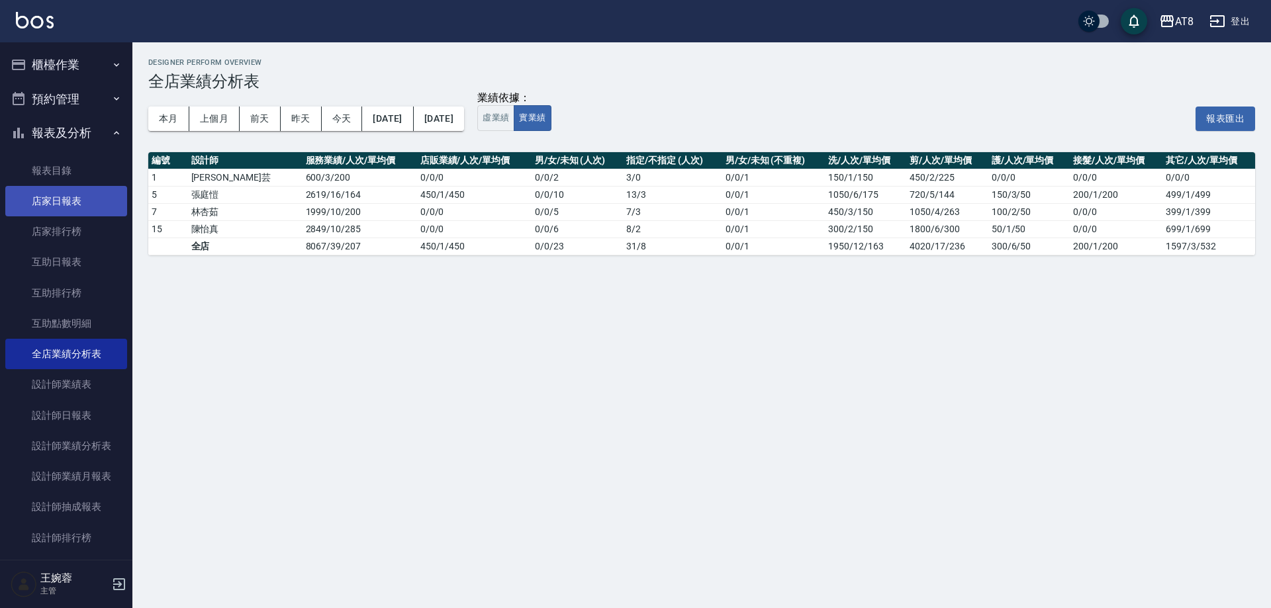
click at [59, 198] on link "店家日報表" at bounding box center [66, 201] width 122 height 30
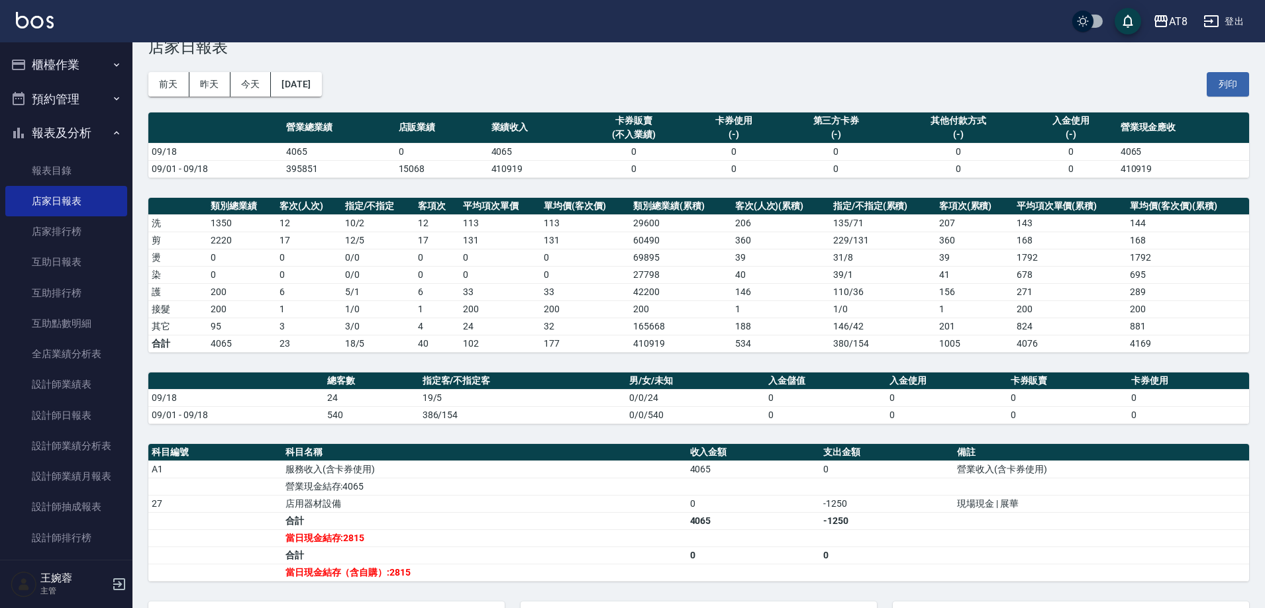
scroll to position [35, 0]
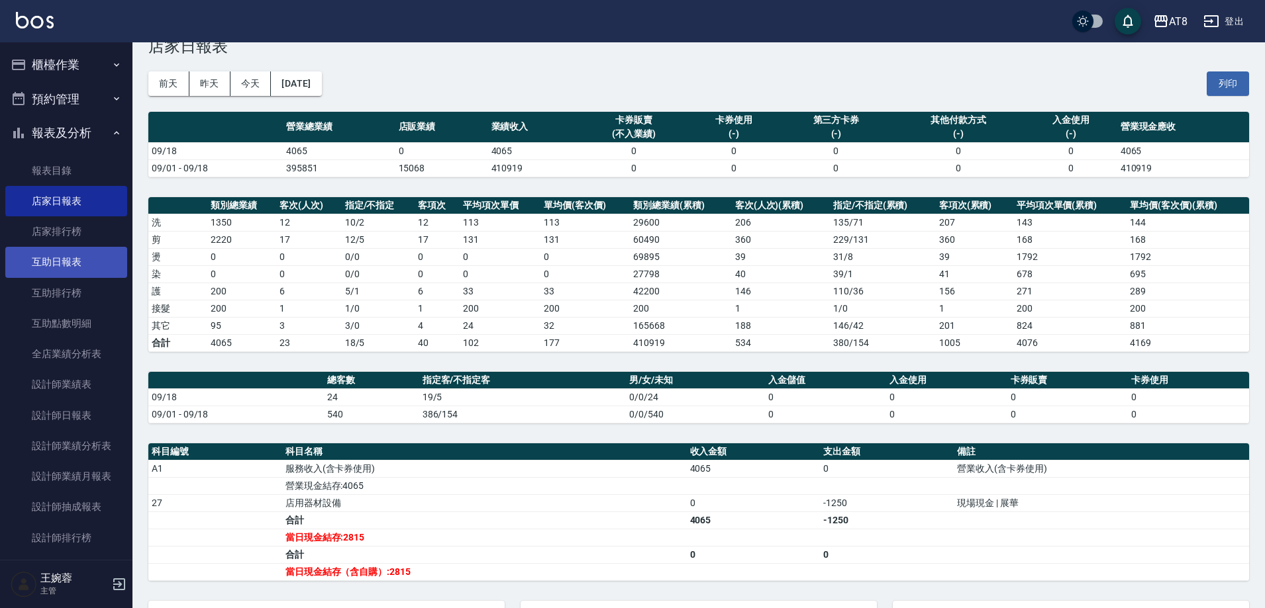
click at [72, 266] on link "互助日報表" at bounding box center [66, 262] width 122 height 30
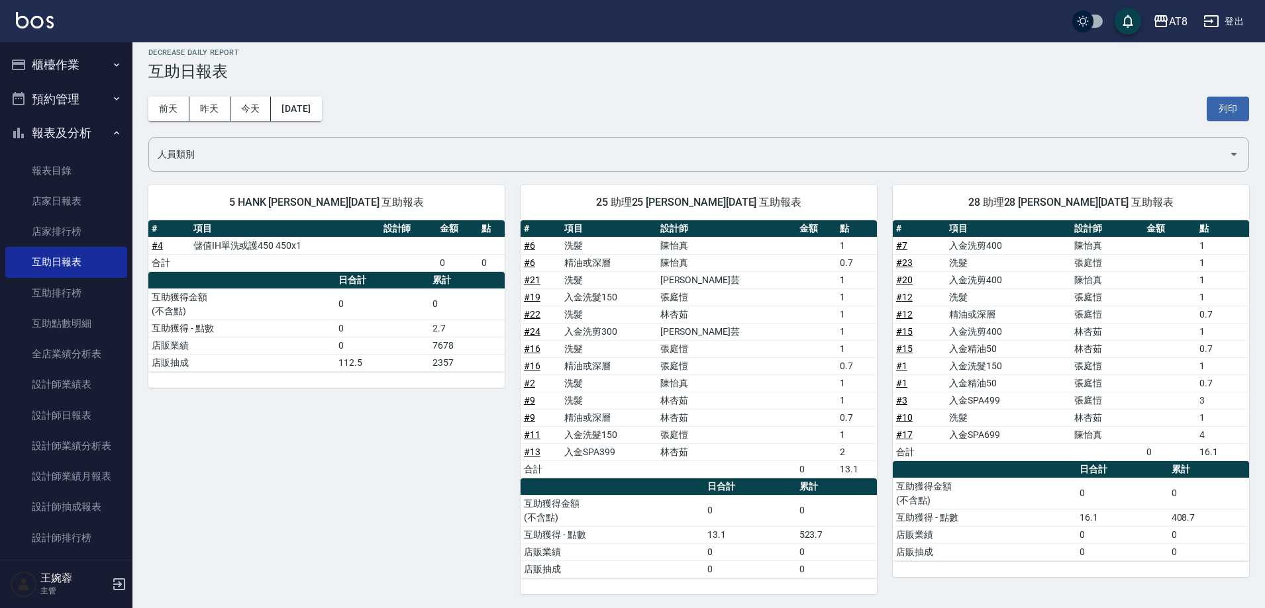
scroll to position [12, 0]
